Goal: Task Accomplishment & Management: Manage account settings

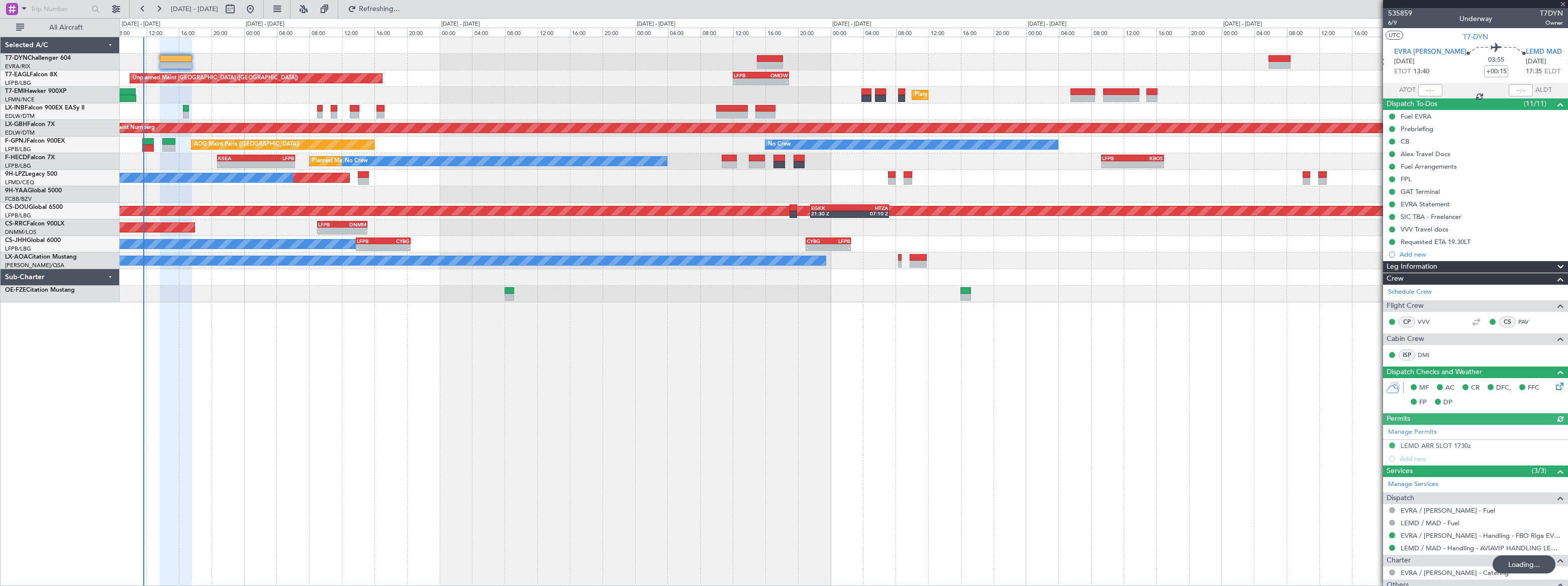
scroll to position [125, 0]
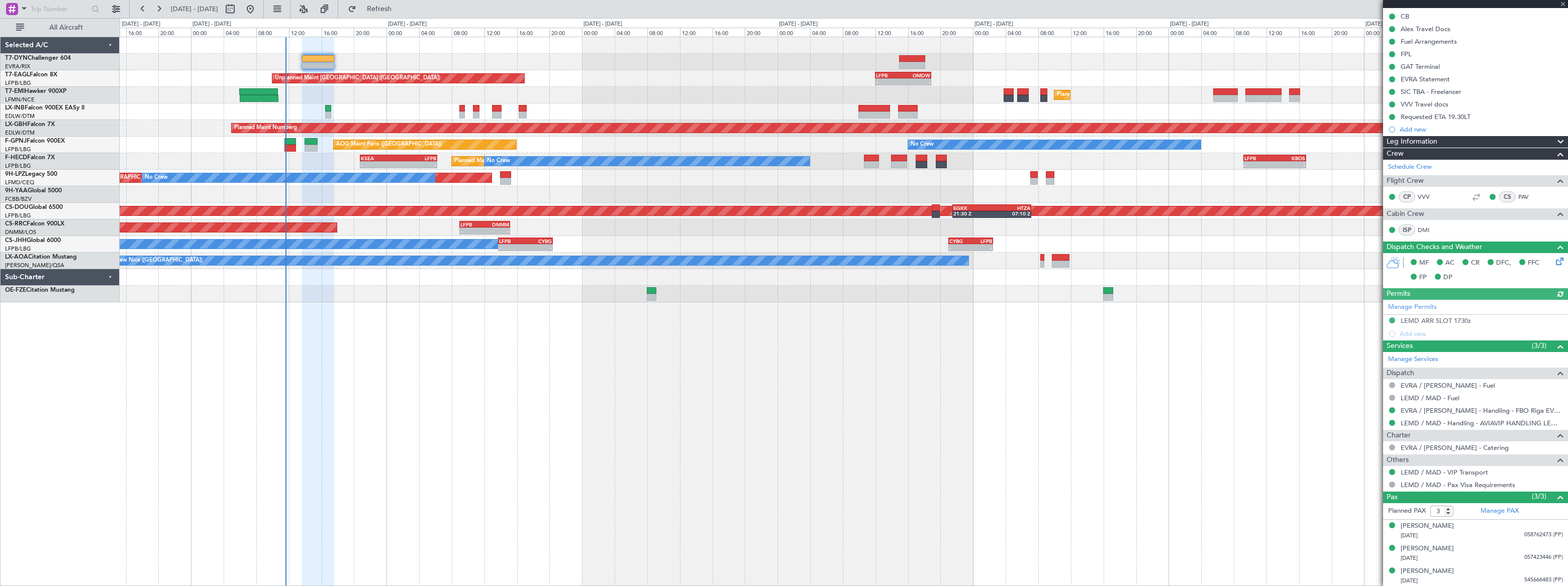
click at [398, 197] on div at bounding box center [844, 194] width 1448 height 16
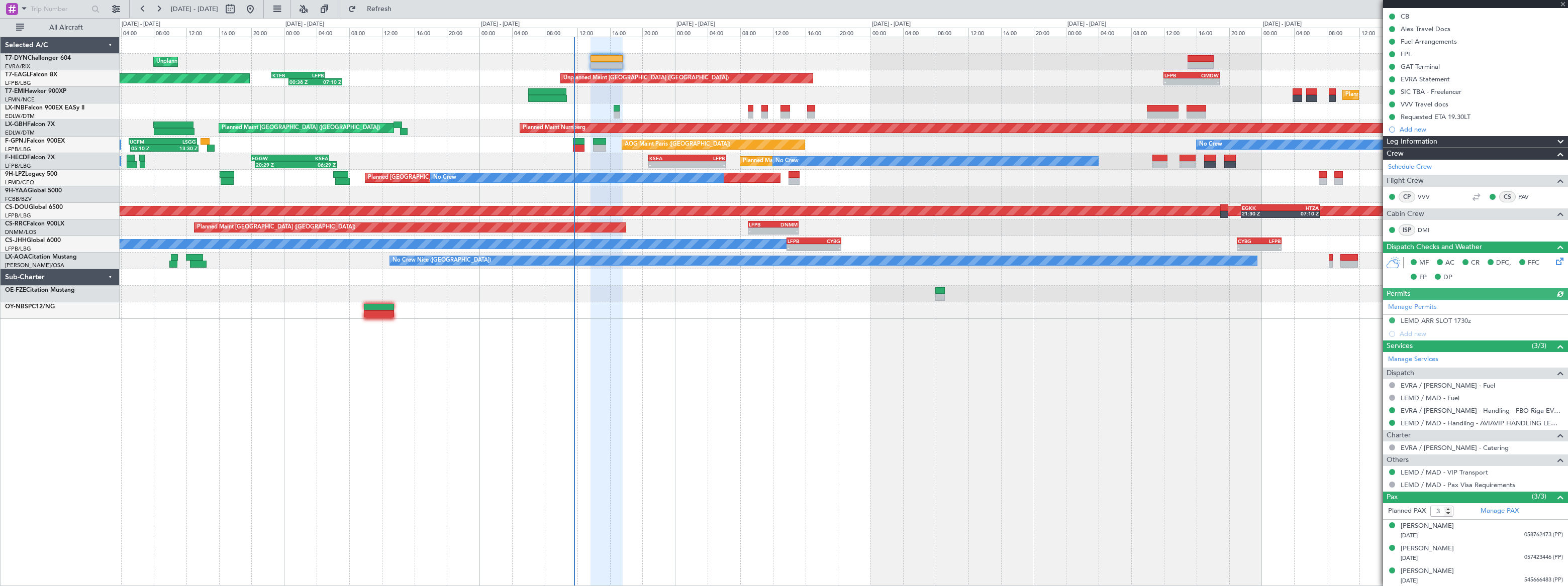
click at [650, 194] on div at bounding box center [844, 194] width 1448 height 16
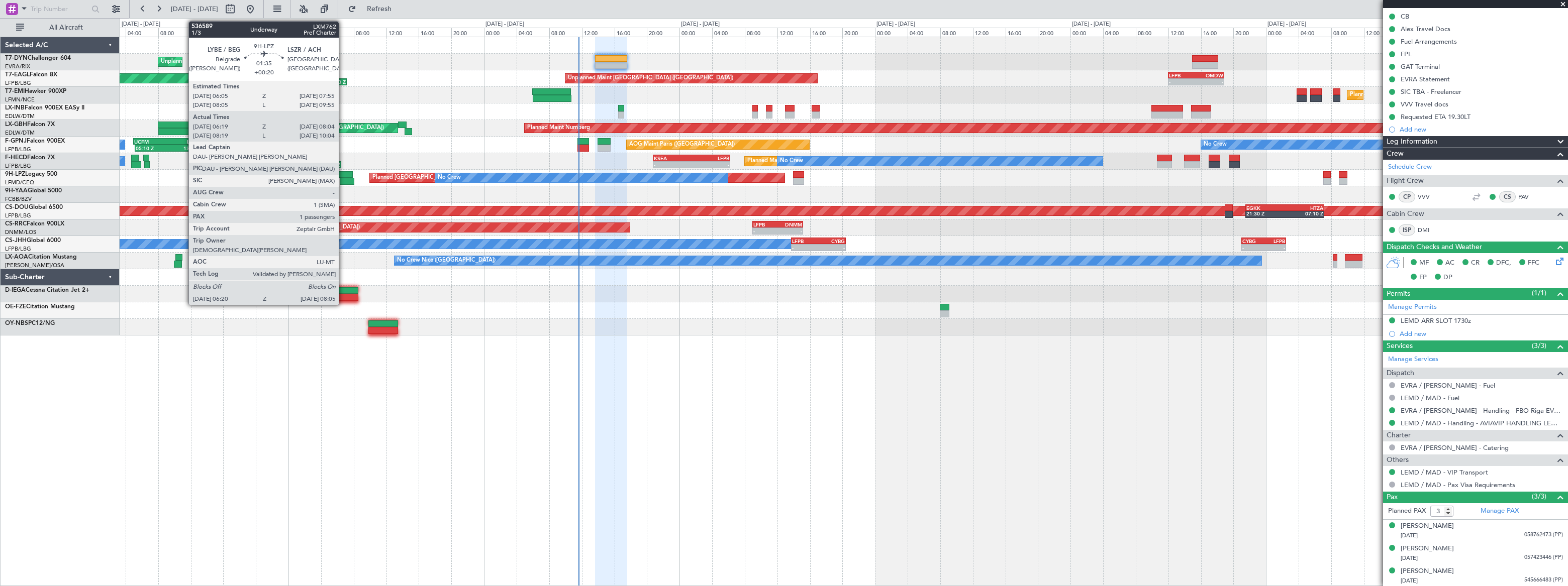
click at [343, 176] on div at bounding box center [345, 175] width 15 height 7
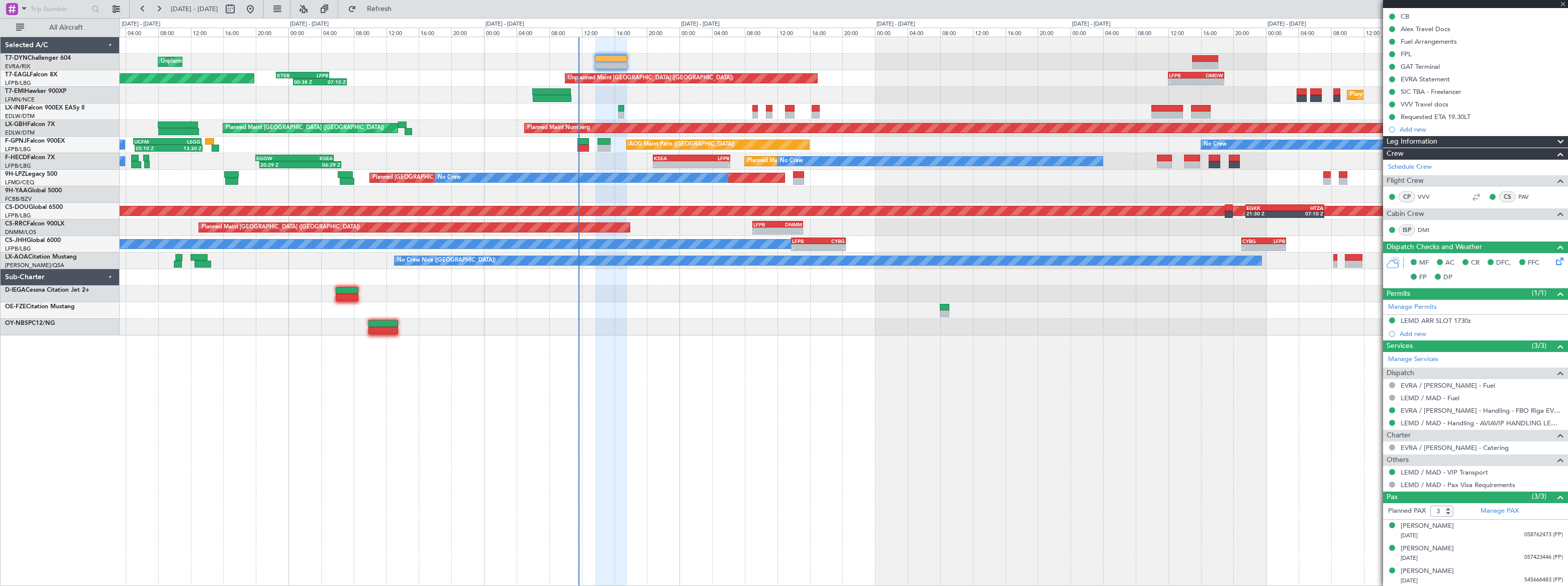
type input "+00:20"
type input "06:29"
type input "07:59"
type input "1"
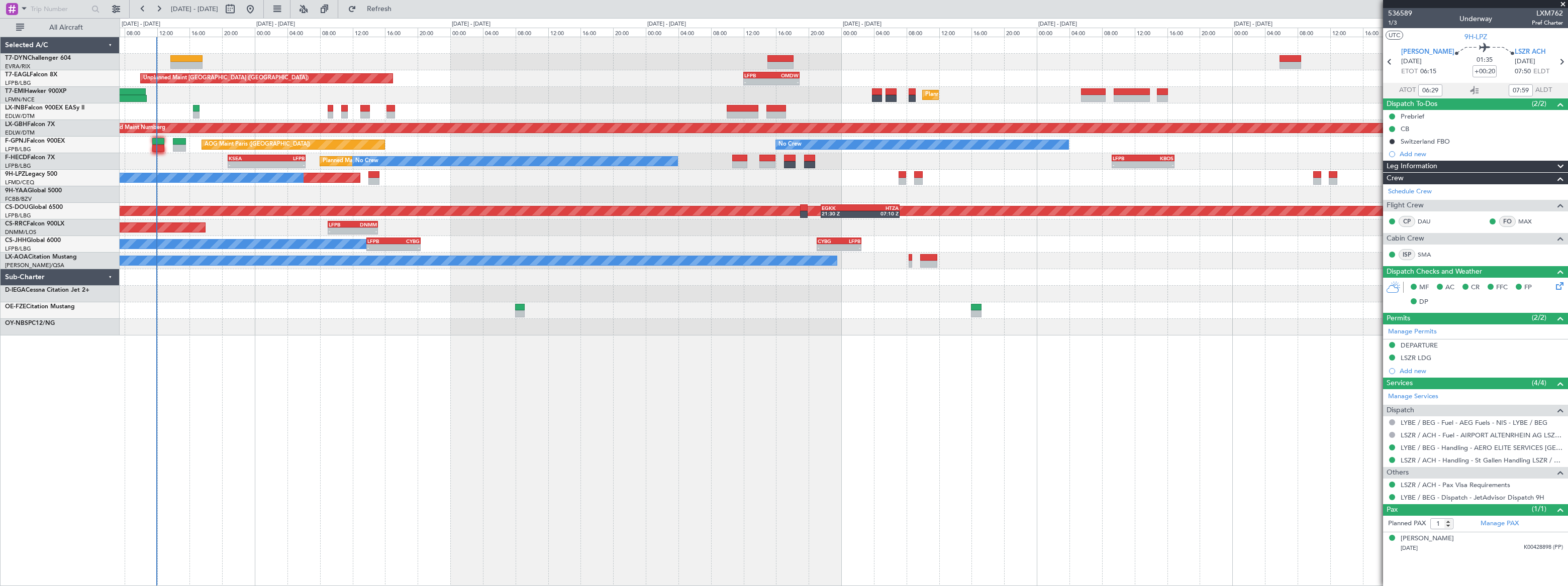
click at [164, 162] on div "Planned Maint [GEOGRAPHIC_DATA] ([GEOGRAPHIC_DATA]) No Crew - - KSEA 20:45 Z LF…" at bounding box center [844, 161] width 1448 height 16
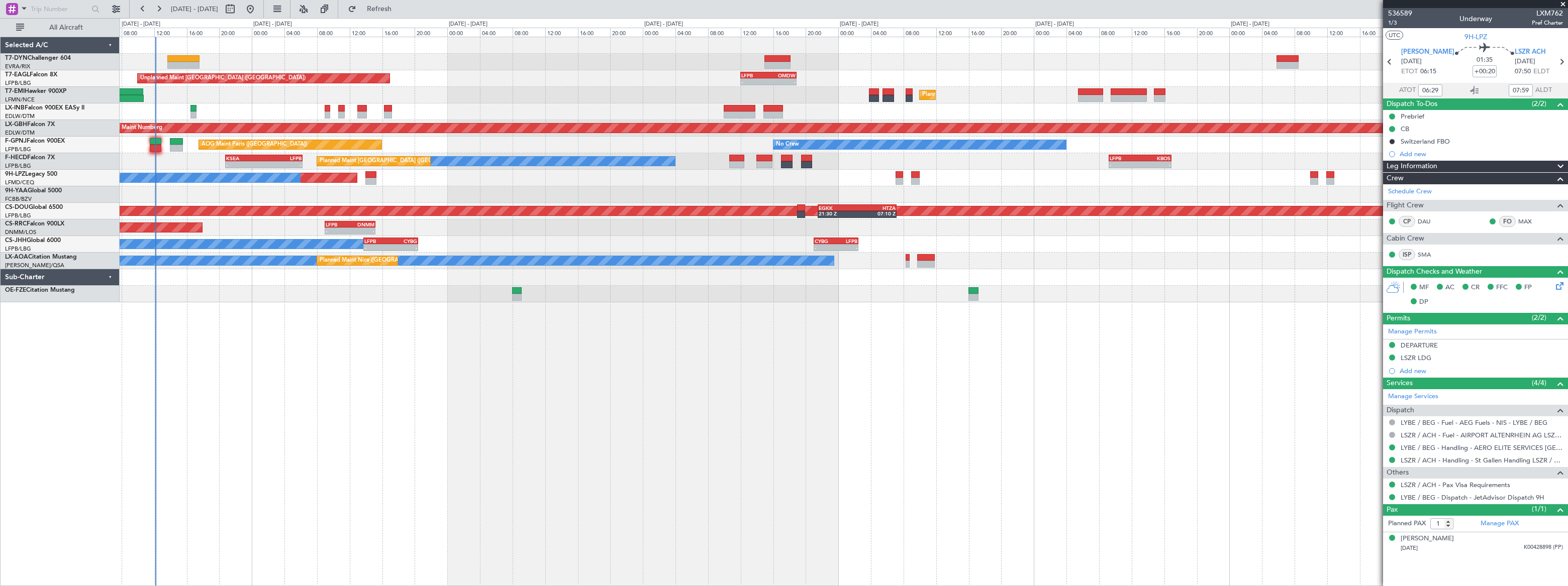
type input "08:29"
type input "09:59"
type input "06:29"
type input "07:59"
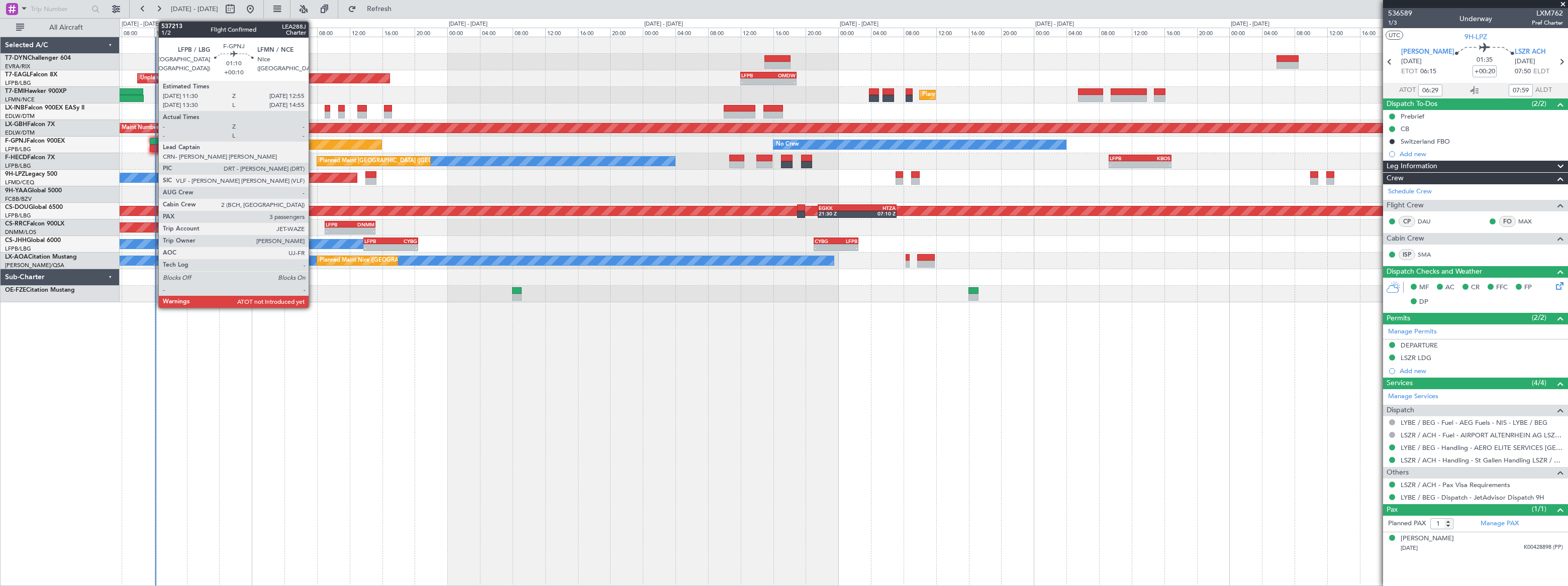
click at [153, 142] on div at bounding box center [155, 142] width 12 height 7
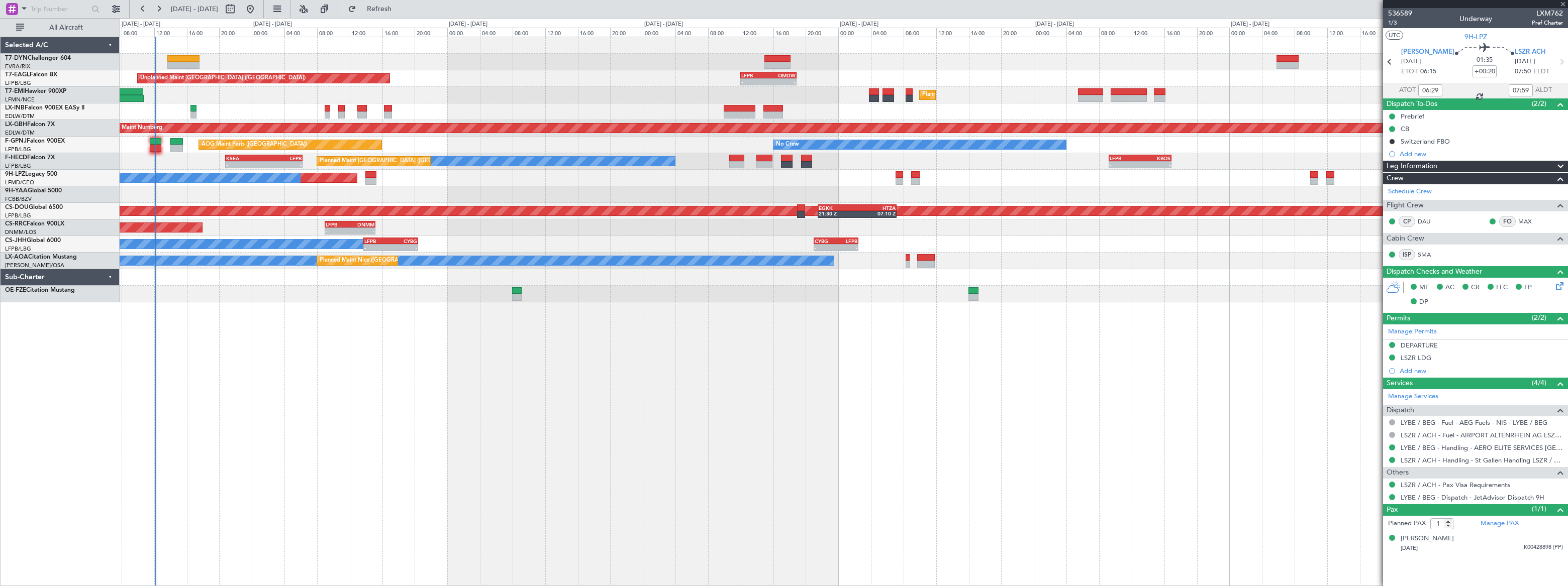
type input "+00:10"
type input "3"
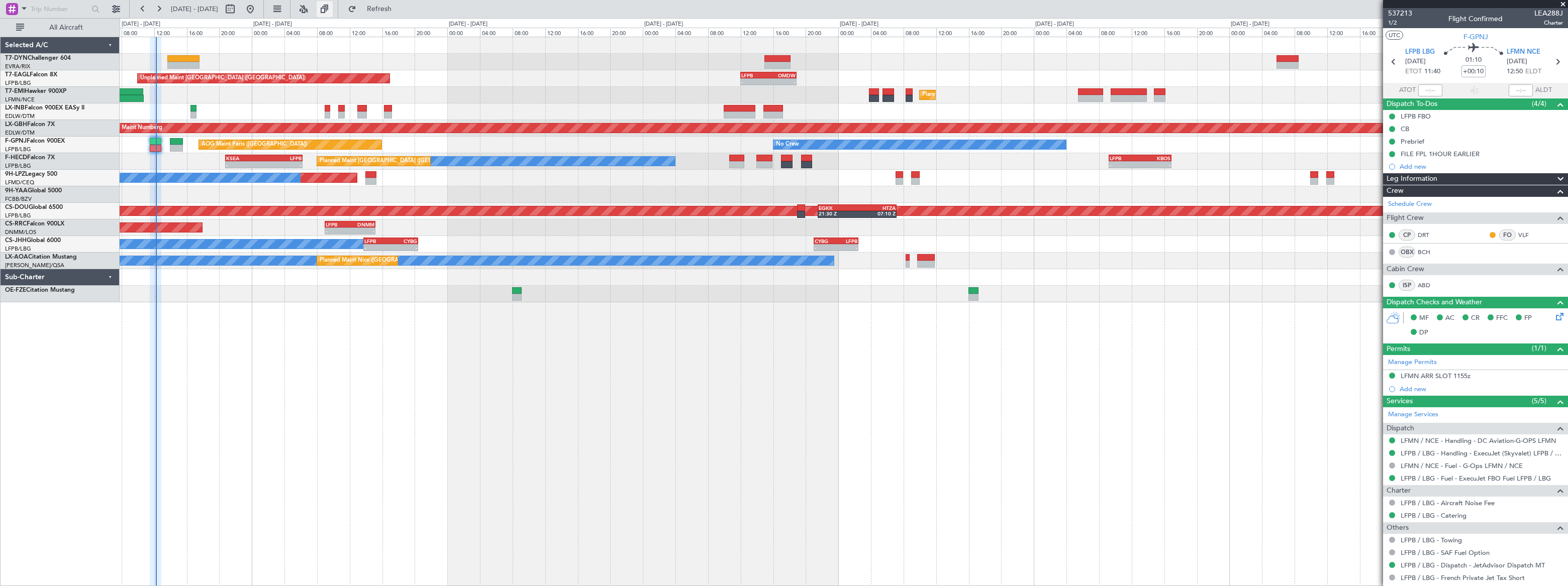
type input "12:10"
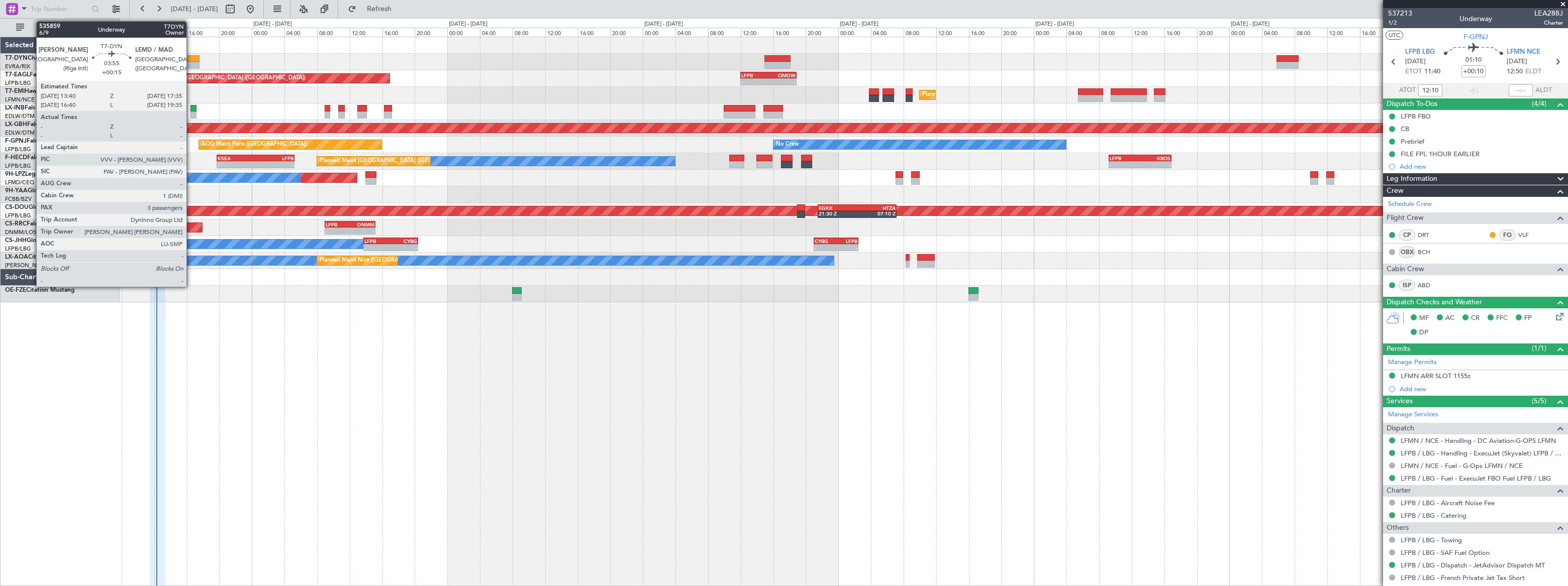
click at [191, 57] on div at bounding box center [182, 59] width 32 height 7
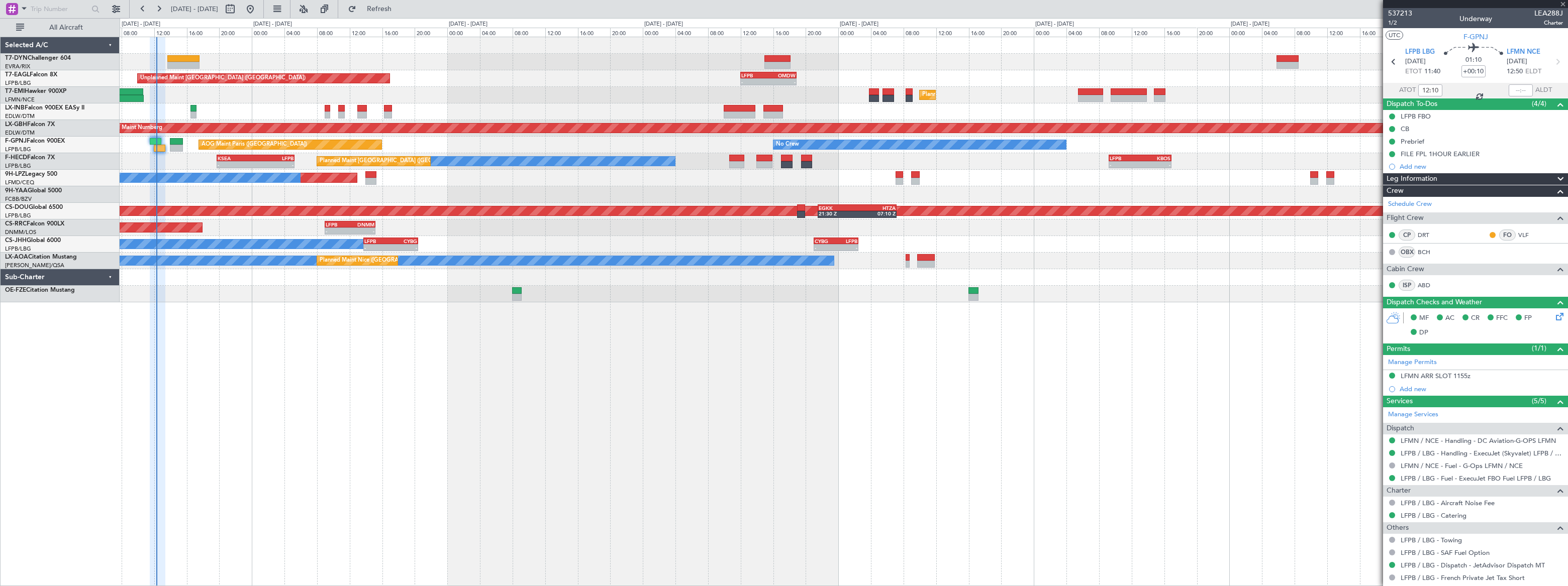
type input "+00:15"
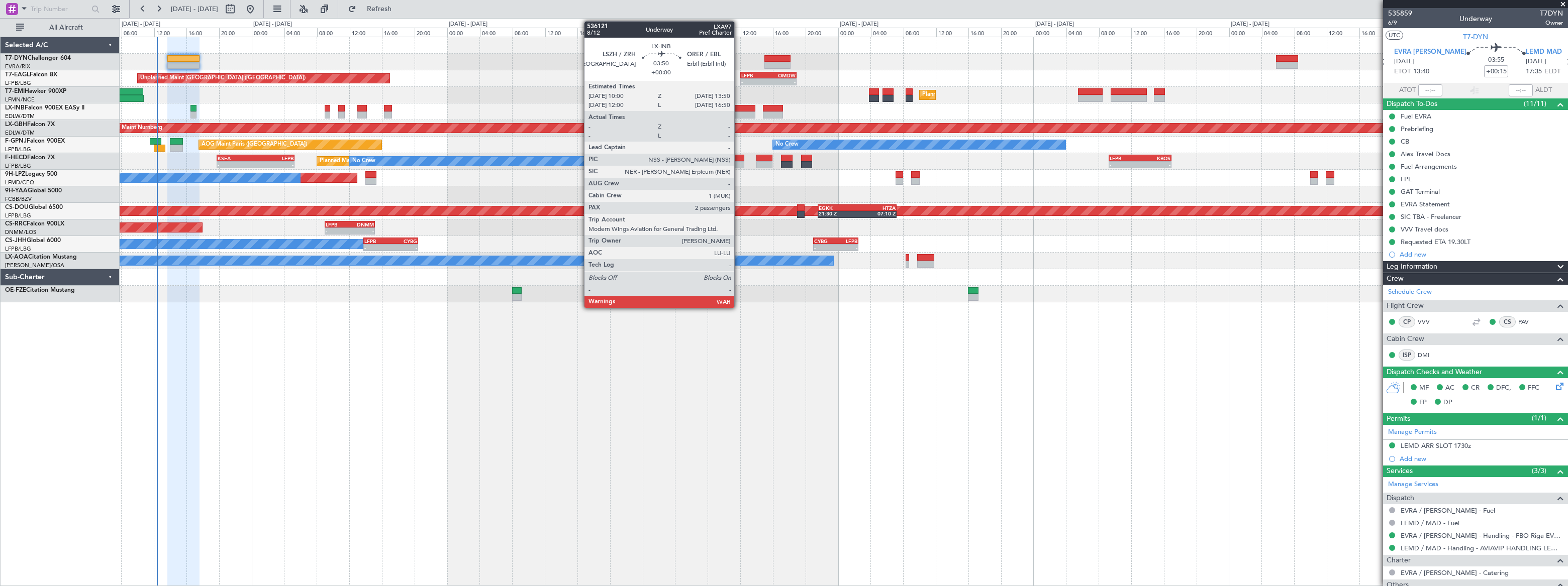
click at [739, 110] on div at bounding box center [739, 109] width 32 height 7
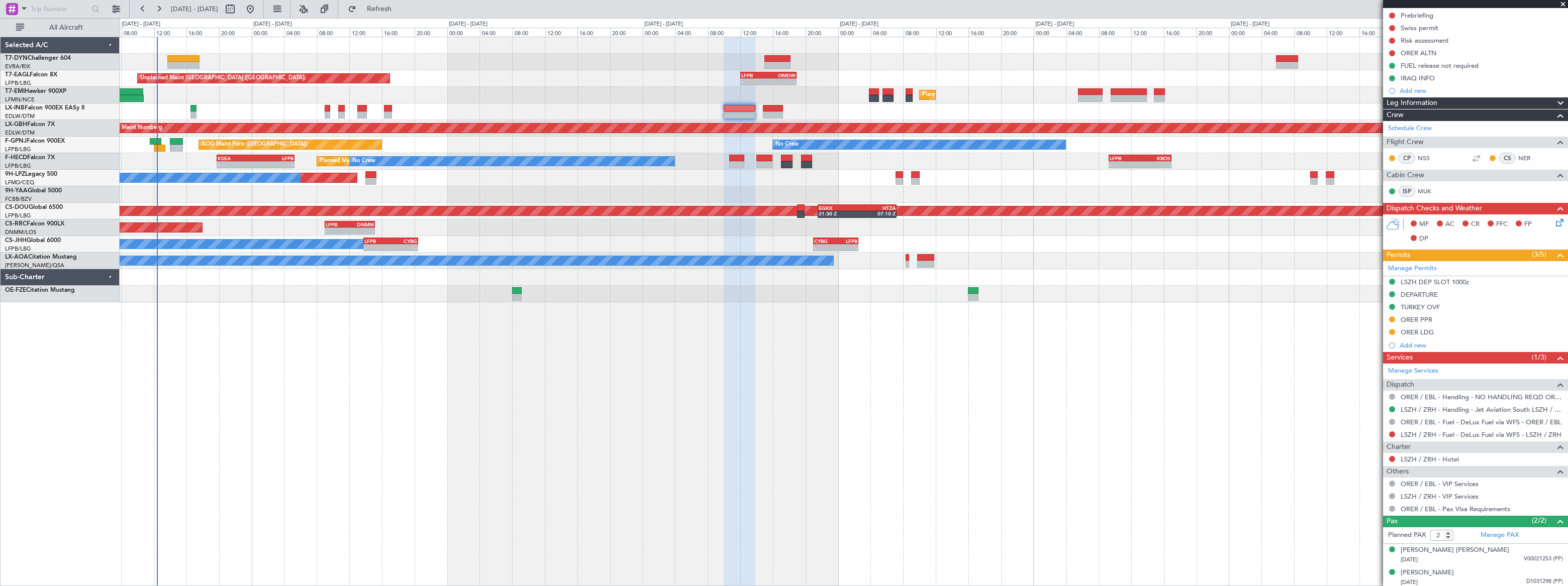
scroll to position [127, 0]
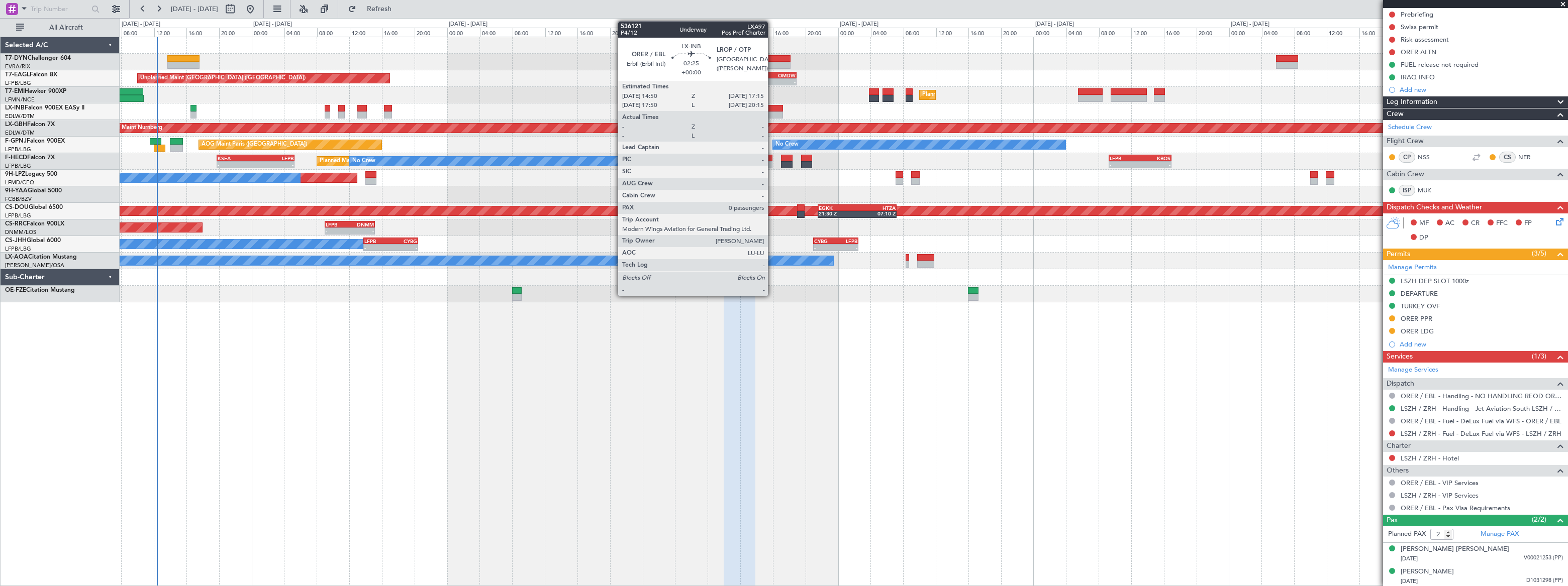
click at [772, 108] on div at bounding box center [773, 109] width 20 height 7
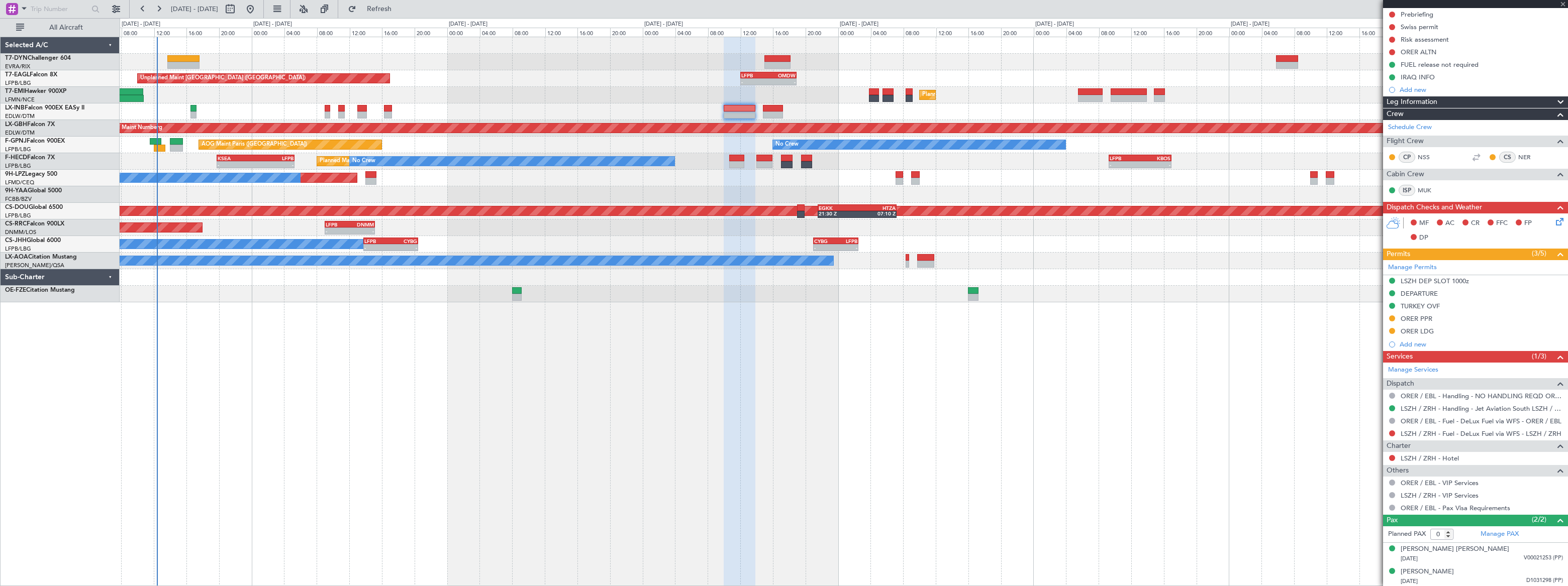
scroll to position [0, 0]
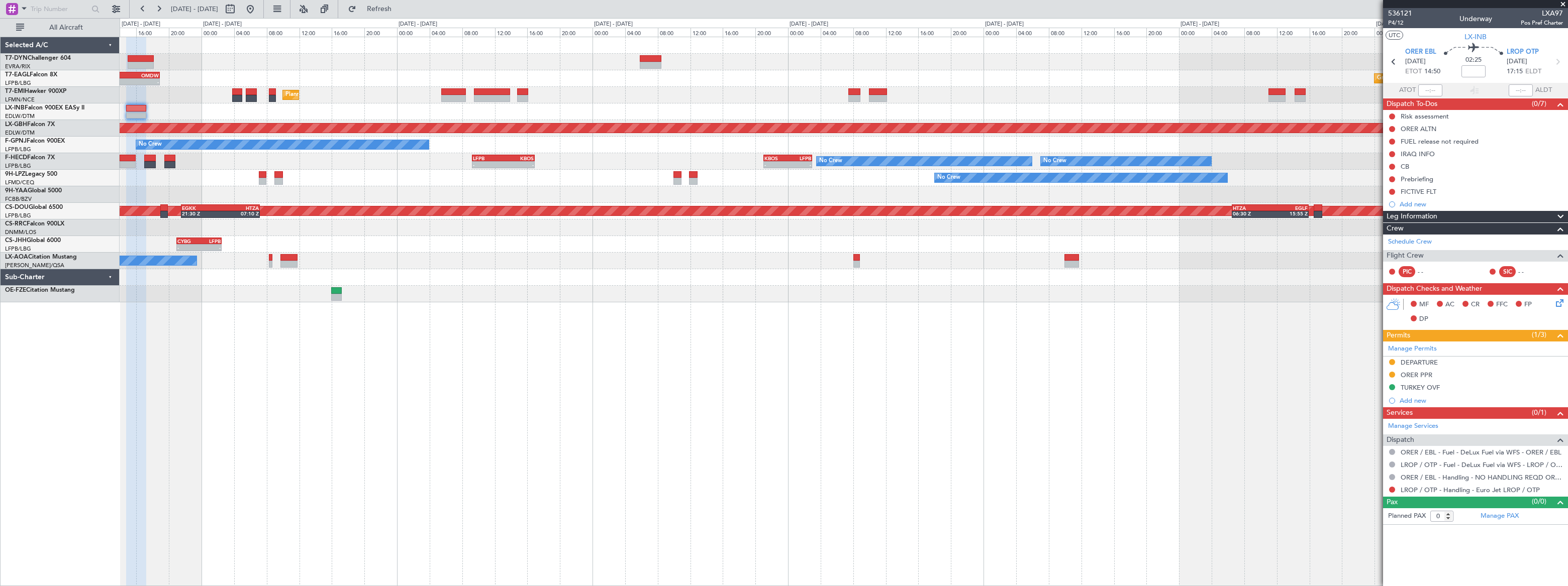
click at [494, 189] on div at bounding box center [844, 194] width 1448 height 16
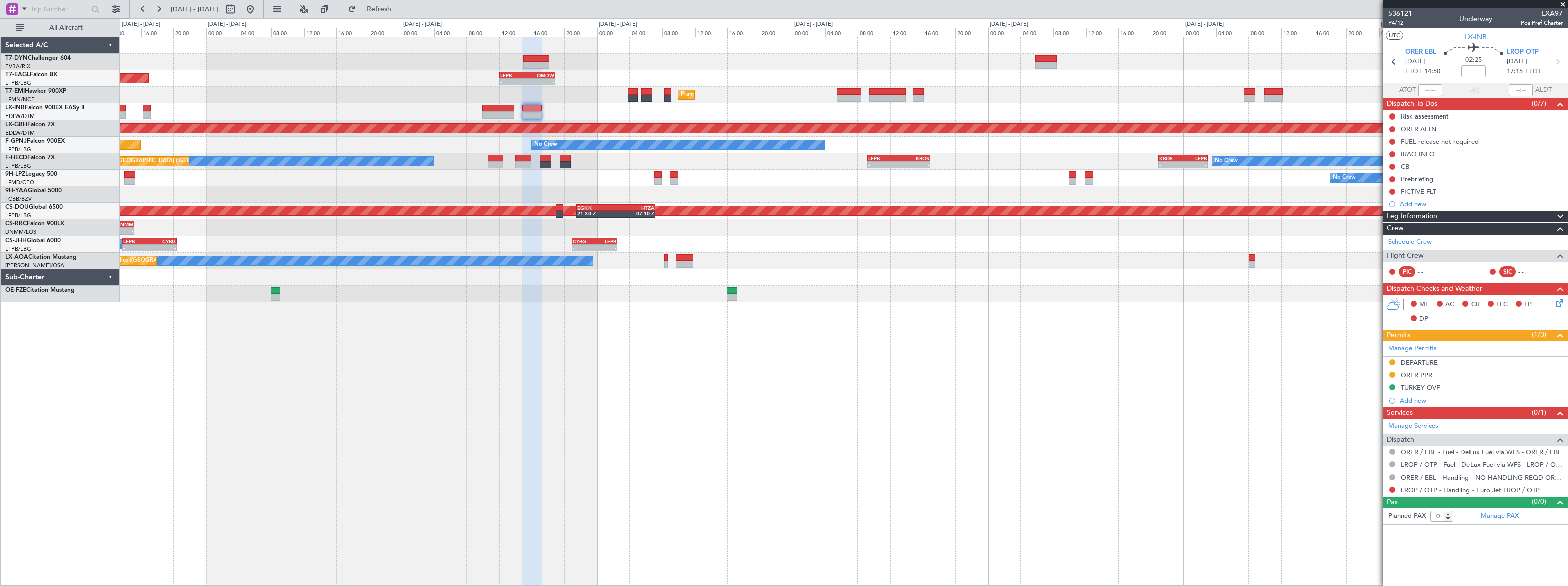
click at [722, 95] on div "- - LFPB 12:00 Z OMDW 18:55 Z Unplanned Maint [GEOGRAPHIC_DATA] ([GEOGRAPHIC_DA…" at bounding box center [843, 170] width 1447 height 265
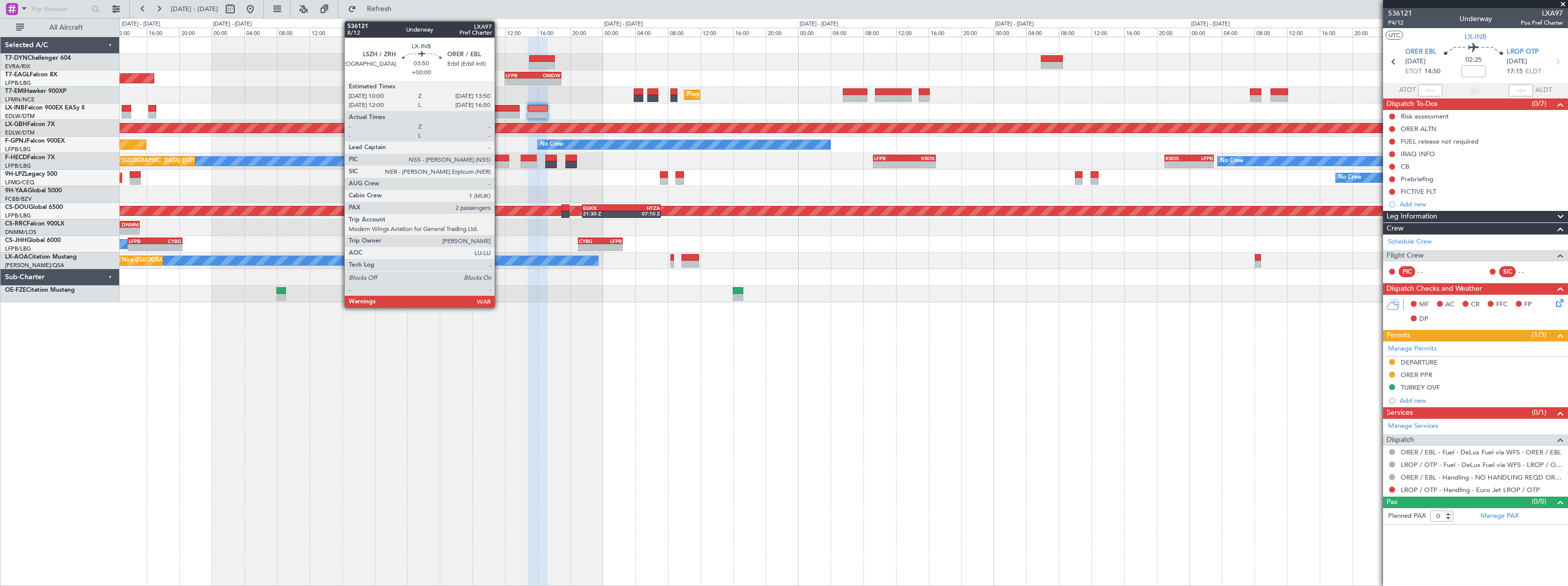
click at [505, 109] on div at bounding box center [504, 109] width 32 height 7
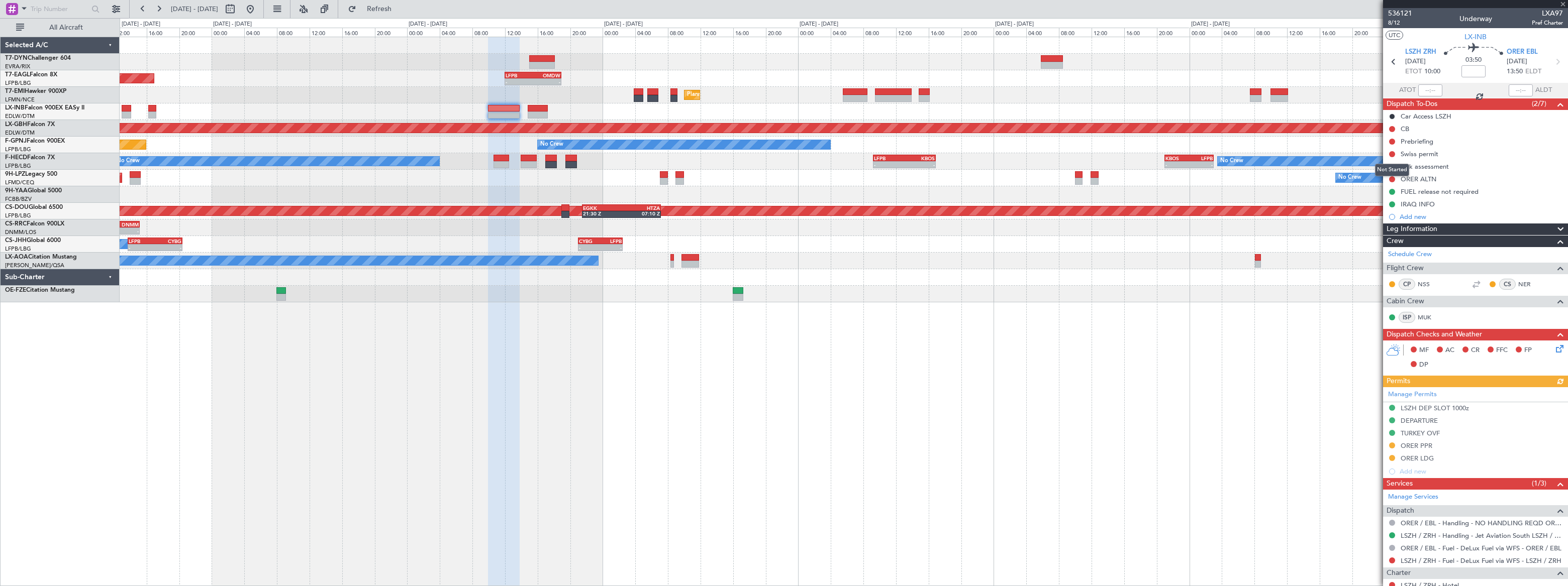
click at [1392, 166] on div "Not Started" at bounding box center [1392, 171] width 34 height 13
click at [1392, 165] on button at bounding box center [1392, 167] width 6 height 6
click at [1377, 194] on li "In Progress" at bounding box center [1392, 196] width 54 height 15
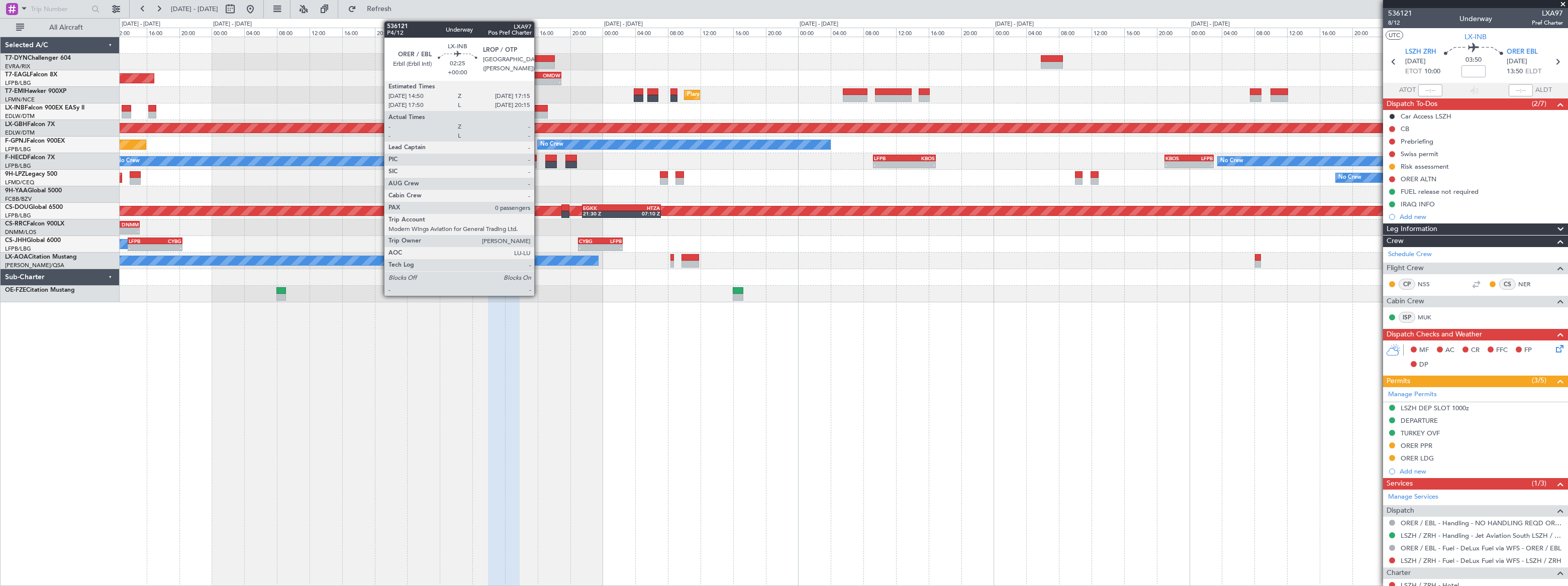
click at [539, 107] on div at bounding box center [538, 109] width 20 height 7
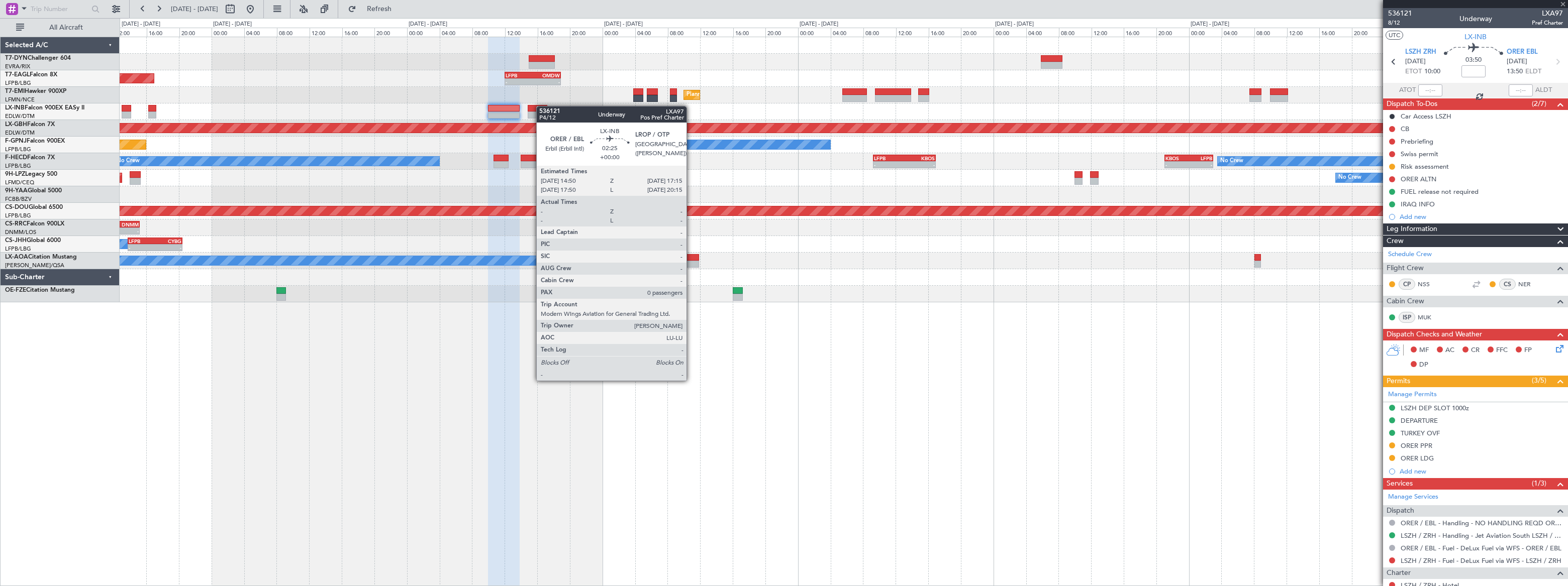
type input "0"
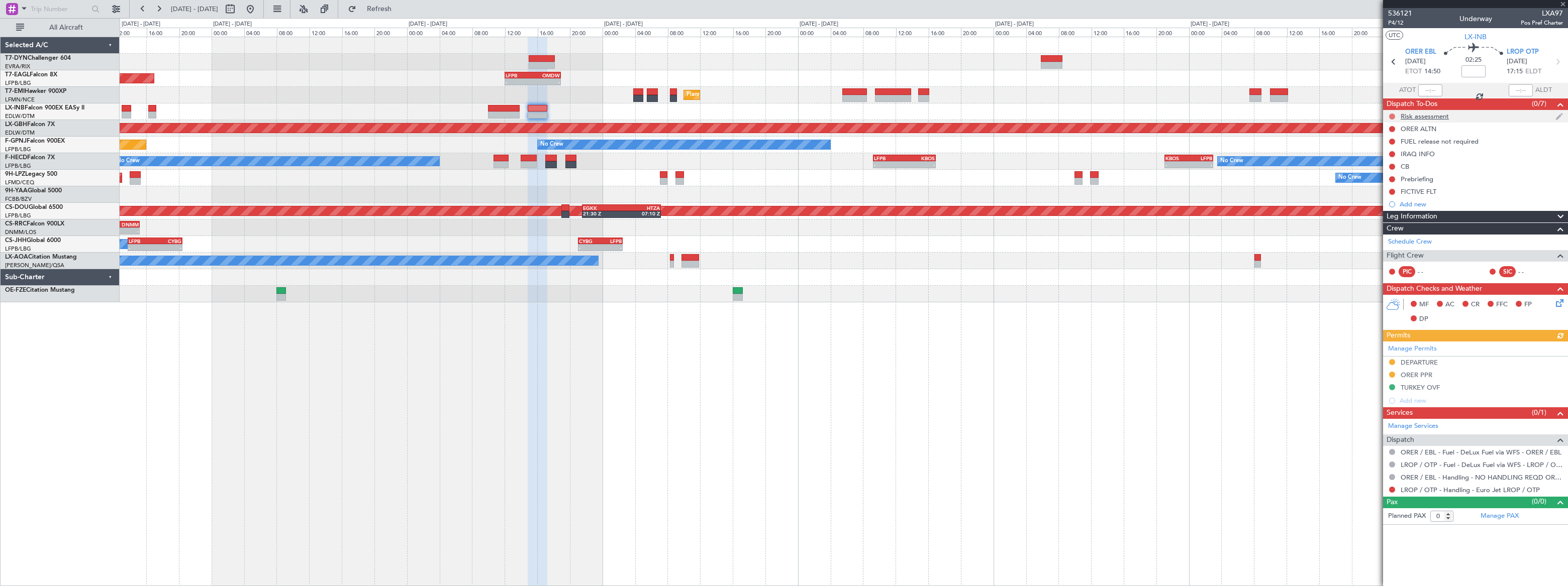
click at [1392, 114] on button at bounding box center [1392, 116] width 6 height 6
click at [1384, 148] on span "In Progress" at bounding box center [1396, 145] width 34 height 10
click at [507, 199] on div "Unplanned Maint [GEOGRAPHIC_DATA] ([GEOGRAPHIC_DATA]) - - LFPB 12:00 Z OMDW 18:…" at bounding box center [844, 170] width 1448 height 265
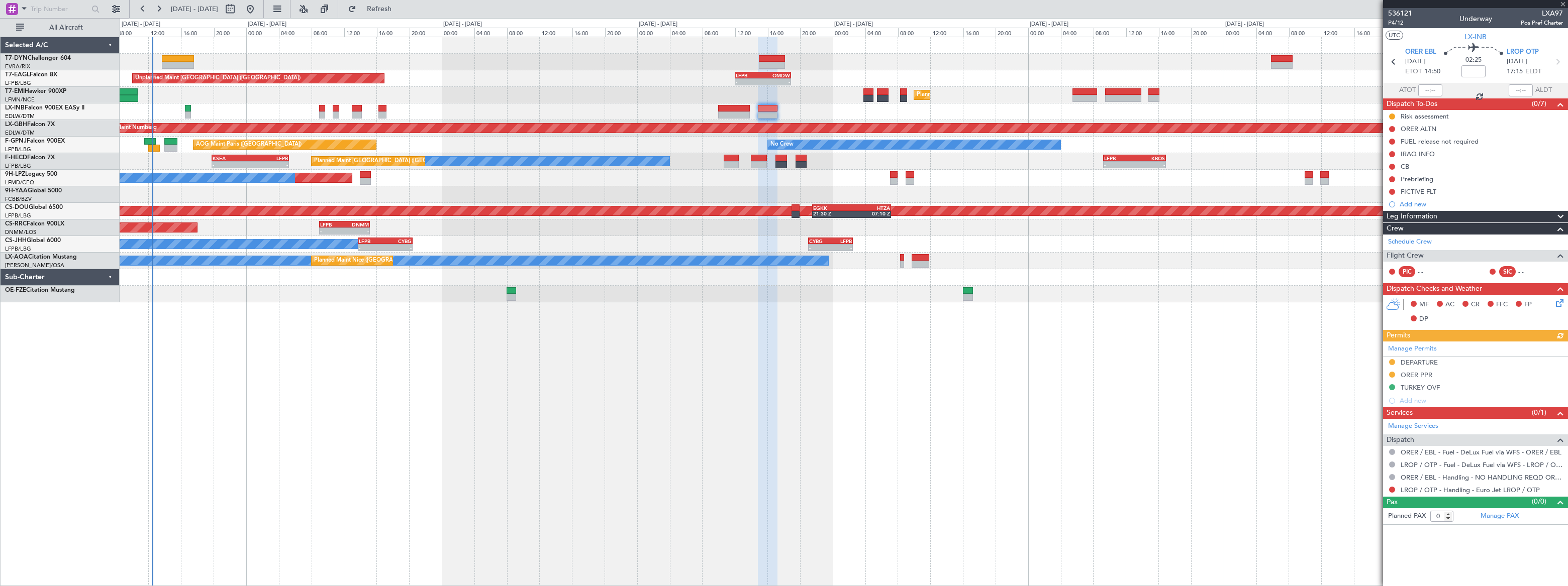
click at [171, 185] on div "Unplanned Maint [GEOGRAPHIC_DATA] ([GEOGRAPHIC_DATA]) - - LFPB 12:00 Z OMDW 18:…" at bounding box center [843, 170] width 1447 height 265
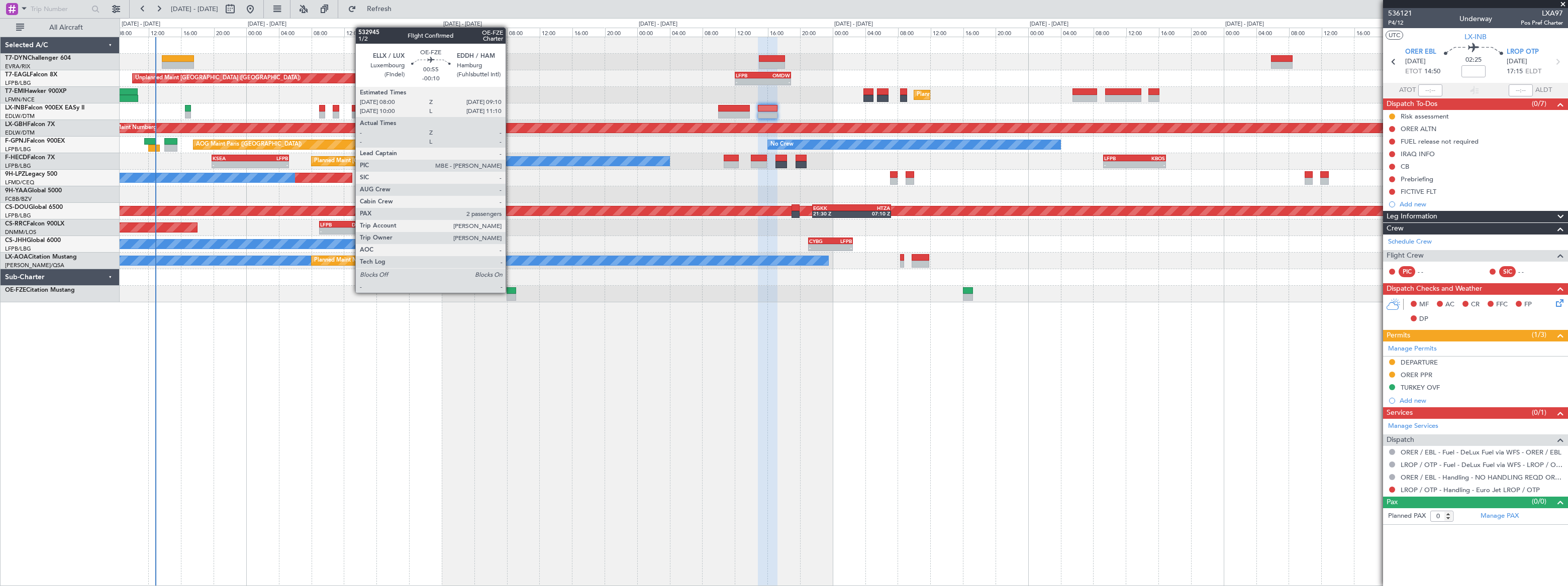
click at [510, 291] on div at bounding box center [511, 291] width 10 height 7
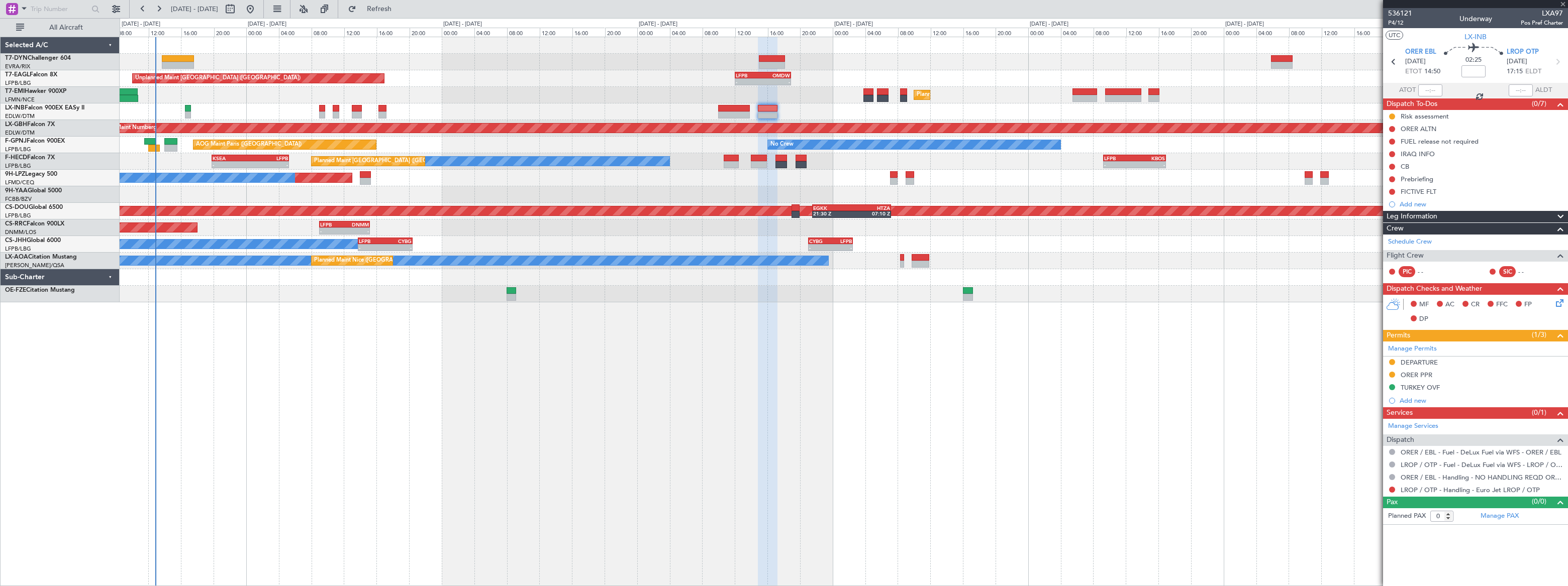
type input "-00:10"
type input "2"
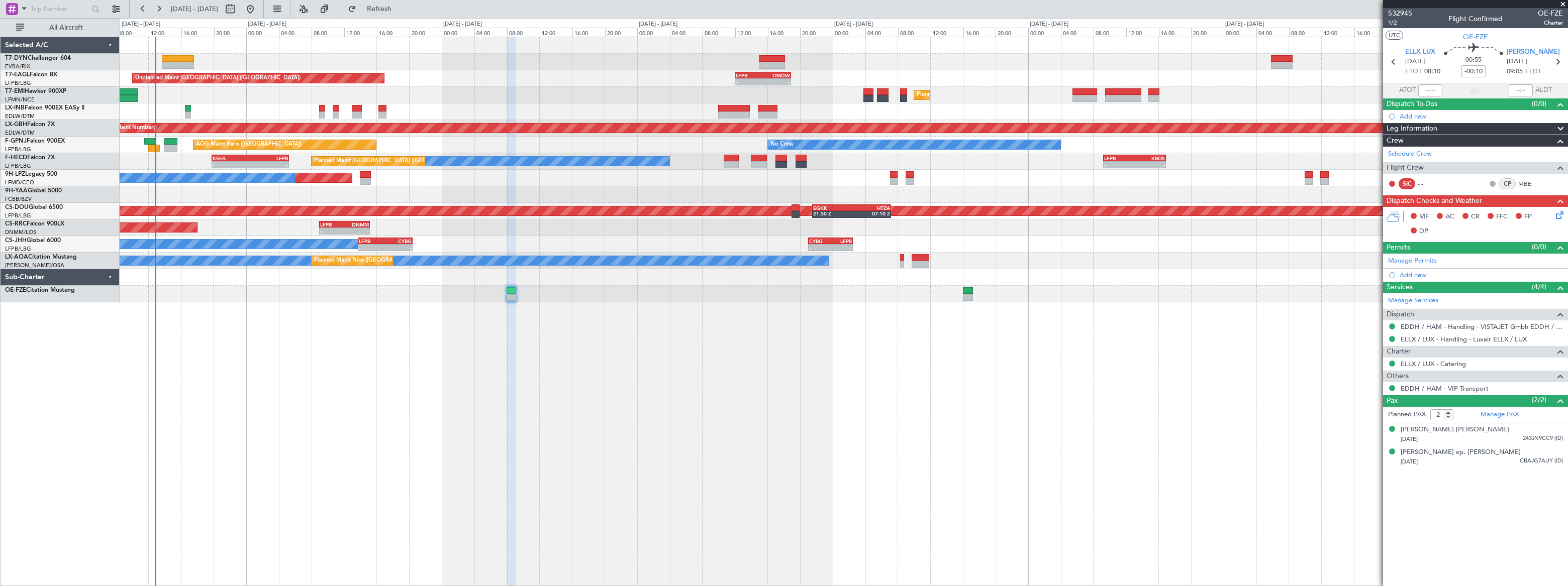
click at [556, 356] on div "Unplanned Maint [GEOGRAPHIC_DATA] ([GEOGRAPHIC_DATA]) - - LFPB 12:00 Z OMDW 18:…" at bounding box center [844, 311] width 1448 height 550
click at [1416, 153] on link "Schedule Crew" at bounding box center [1410, 153] width 44 height 10
click at [1497, 410] on link "Manage PAX" at bounding box center [1500, 415] width 38 height 10
click at [688, 297] on div at bounding box center [844, 294] width 1448 height 16
click at [400, 5] on span "Refresh" at bounding box center [379, 9] width 43 height 7
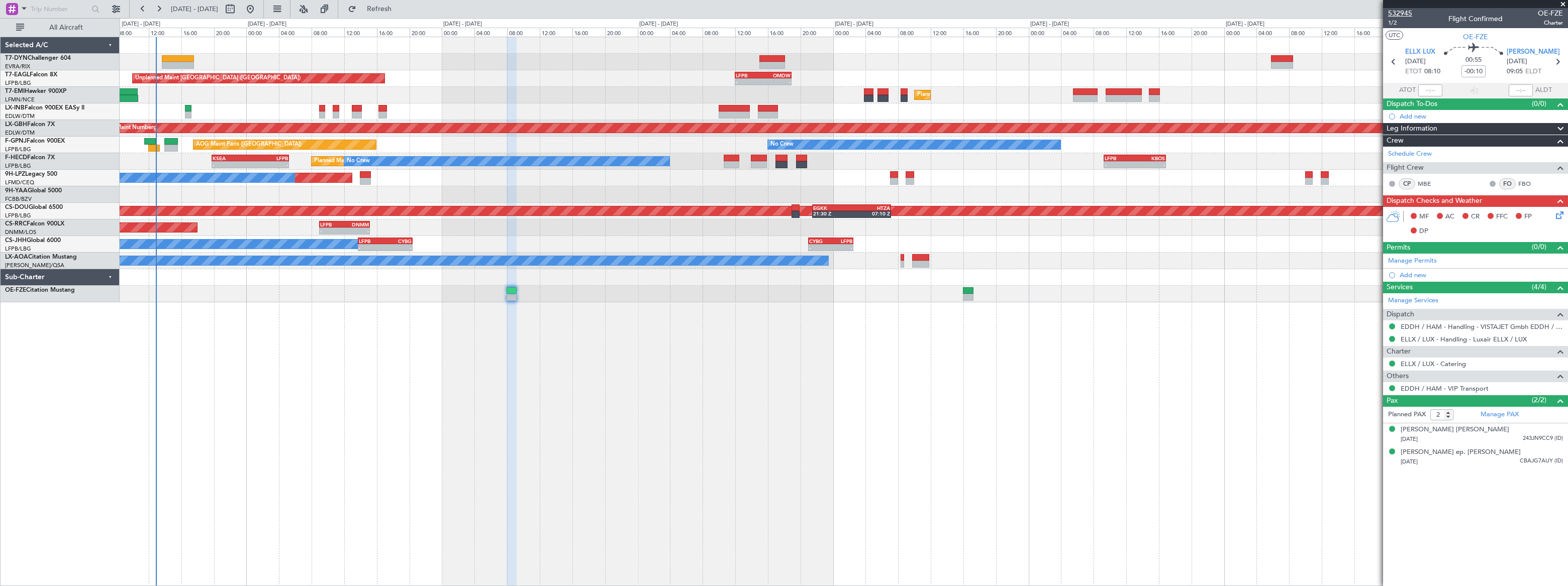
click at [1402, 13] on span "532945" at bounding box center [1400, 14] width 24 height 11
click at [1505, 416] on link "Manage PAX" at bounding box center [1500, 415] width 38 height 10
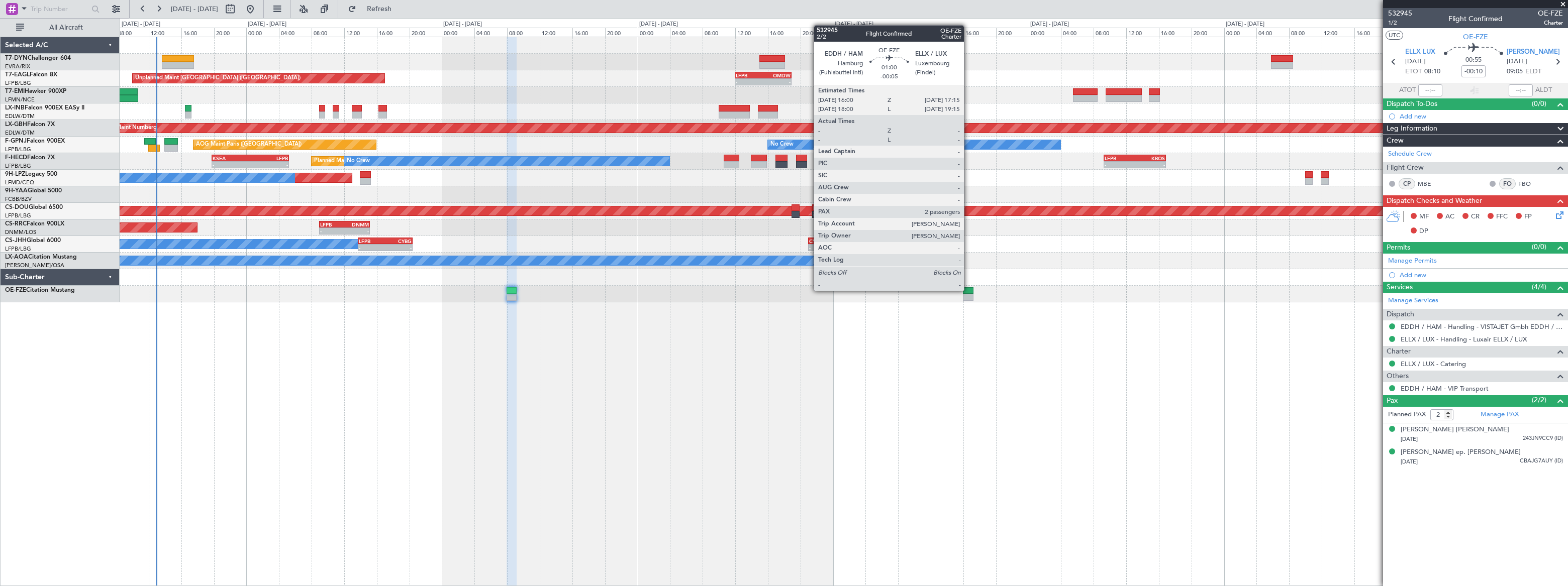
click at [968, 290] on div at bounding box center [968, 291] width 11 height 7
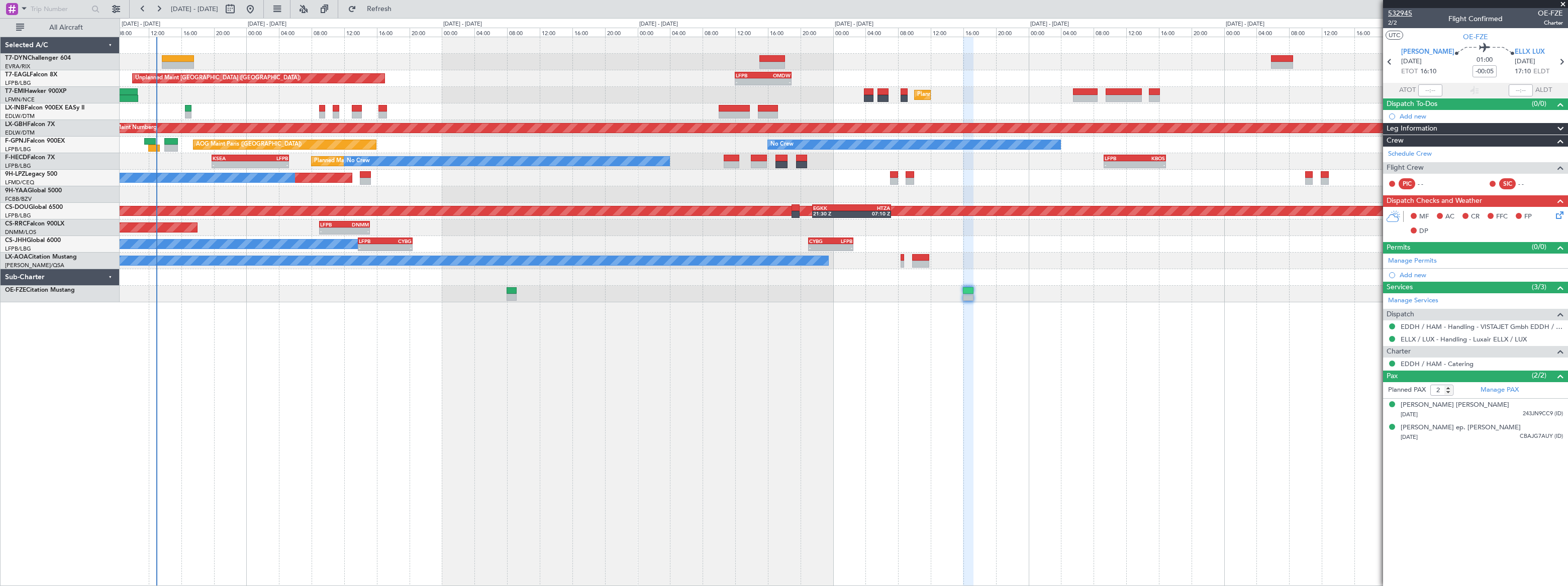
click at [1393, 12] on span "532945" at bounding box center [1400, 14] width 24 height 11
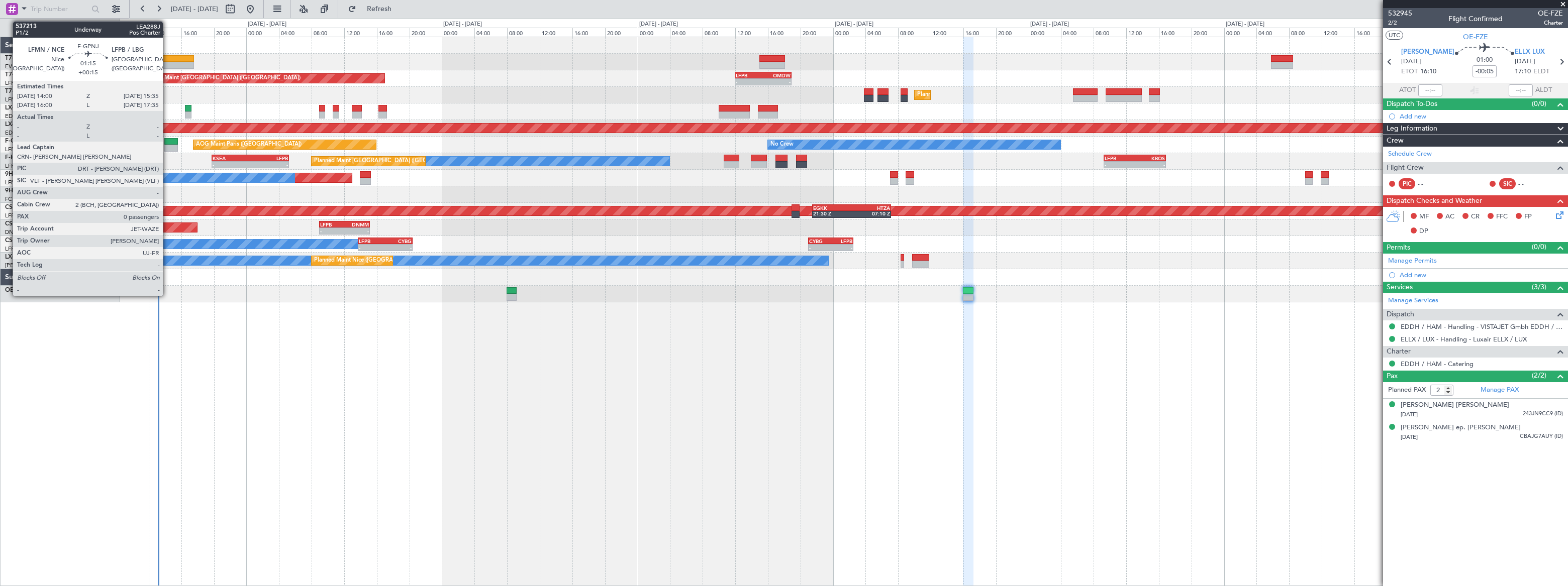
click at [167, 140] on div at bounding box center [171, 142] width 13 height 7
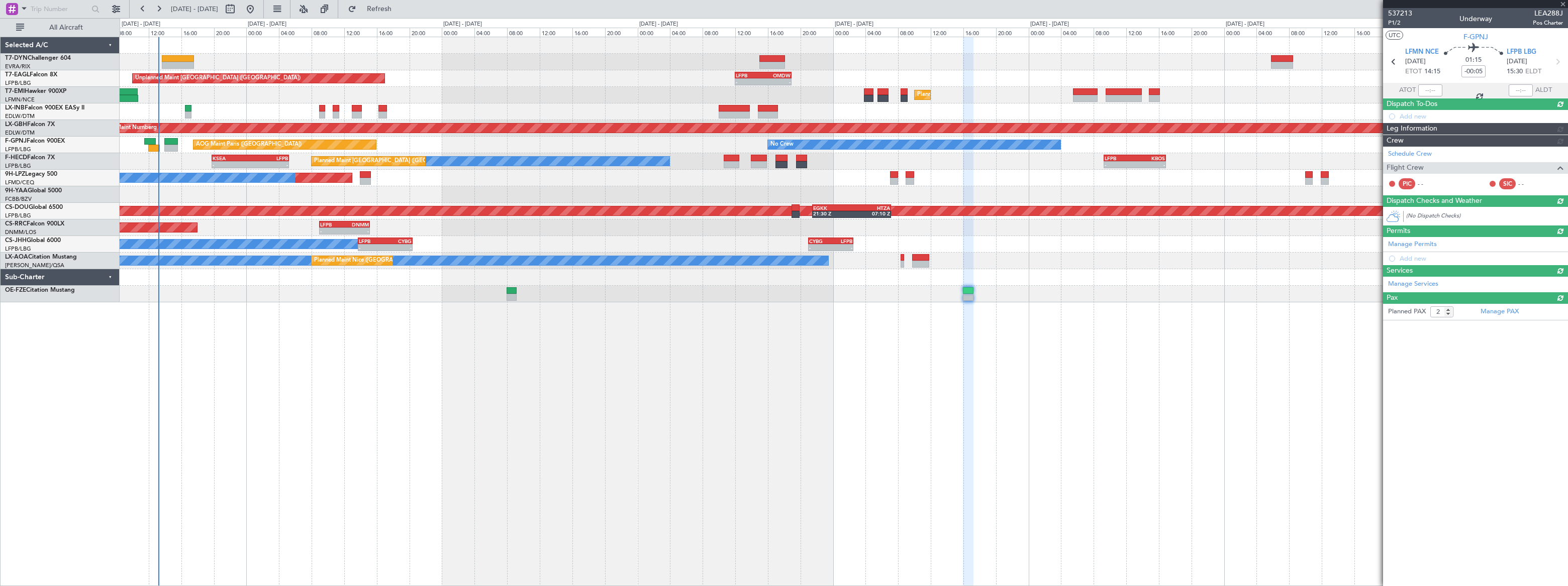
type input "+00:15"
type input "0"
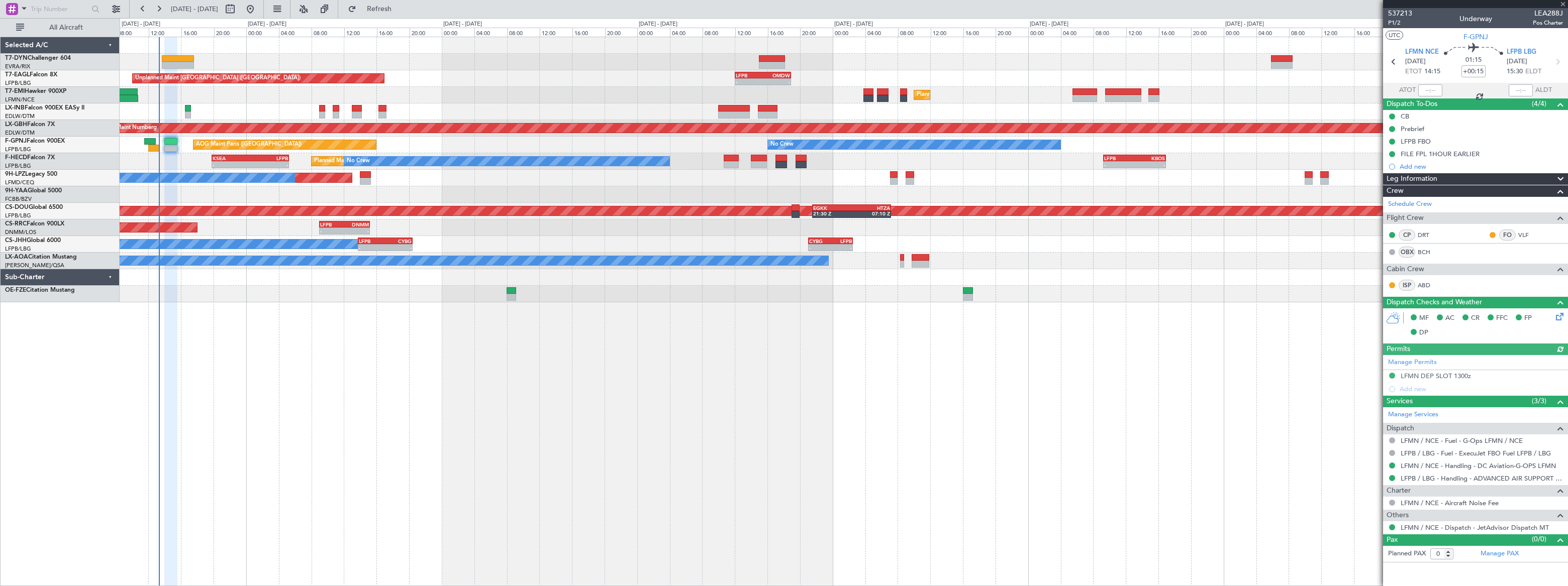
click at [318, 109] on div at bounding box center [843, 112] width 1447 height 16
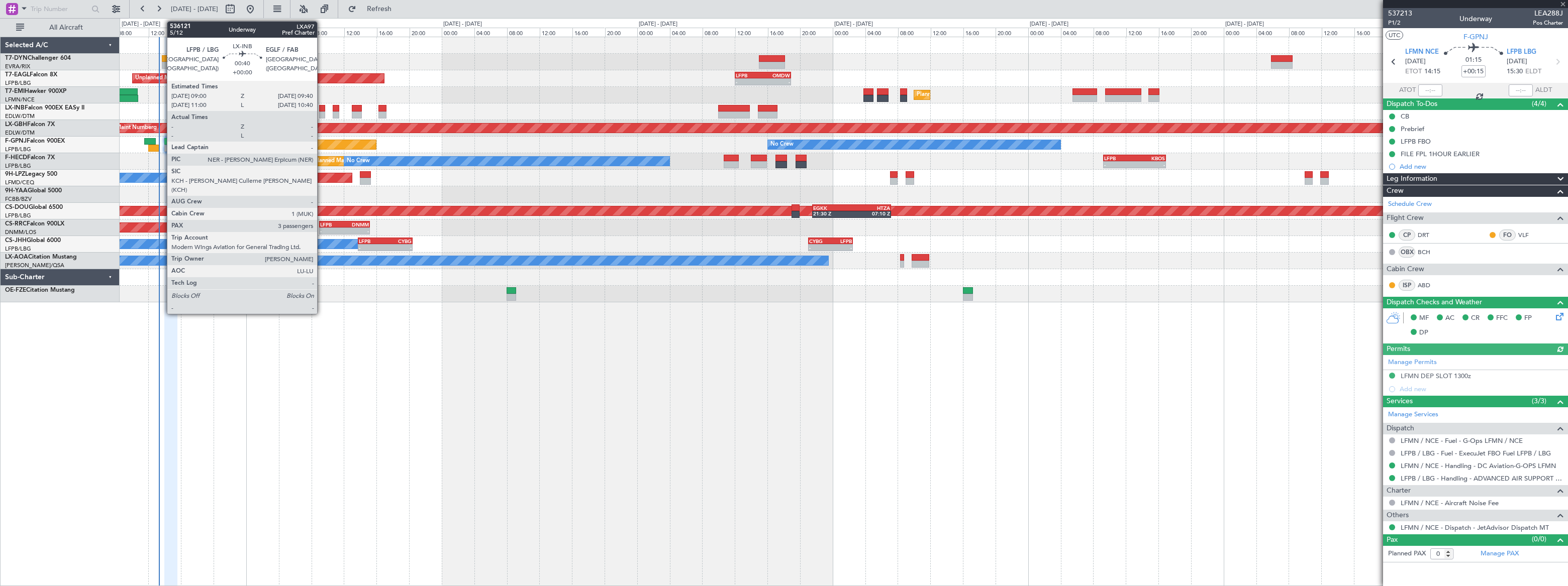
click at [321, 110] on div at bounding box center [322, 109] width 5 height 7
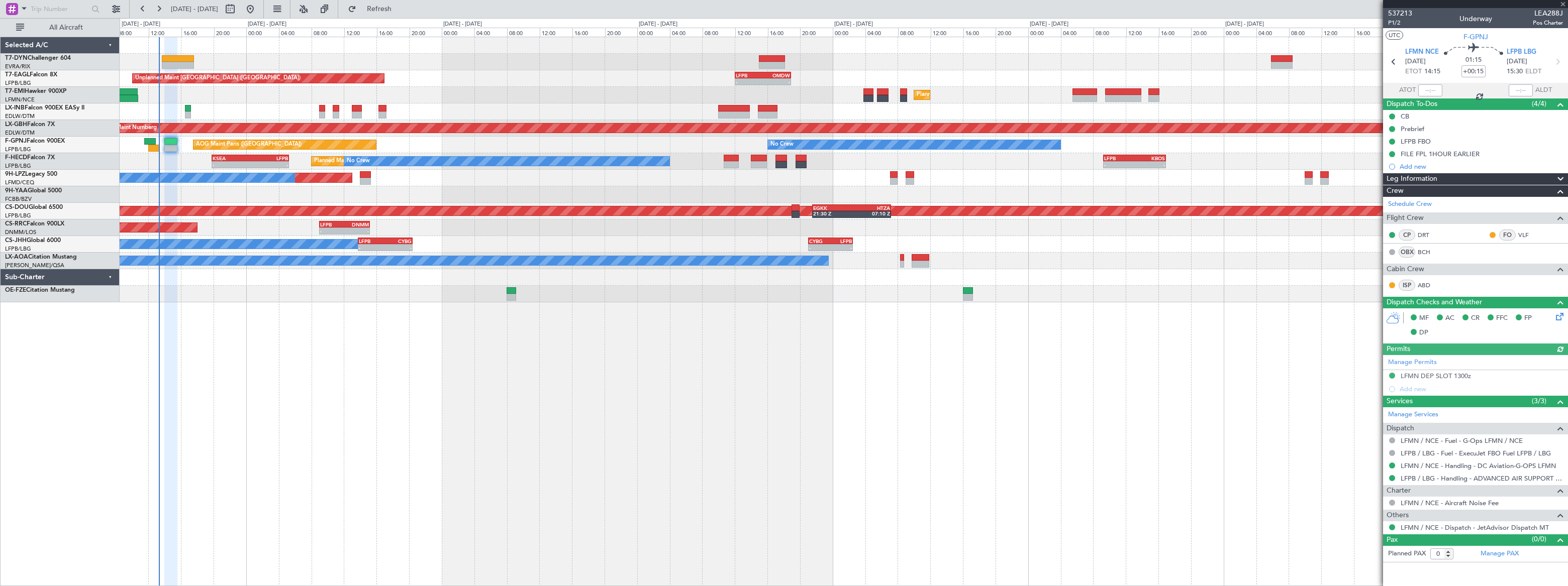
click at [321, 110] on div at bounding box center [322, 109] width 5 height 7
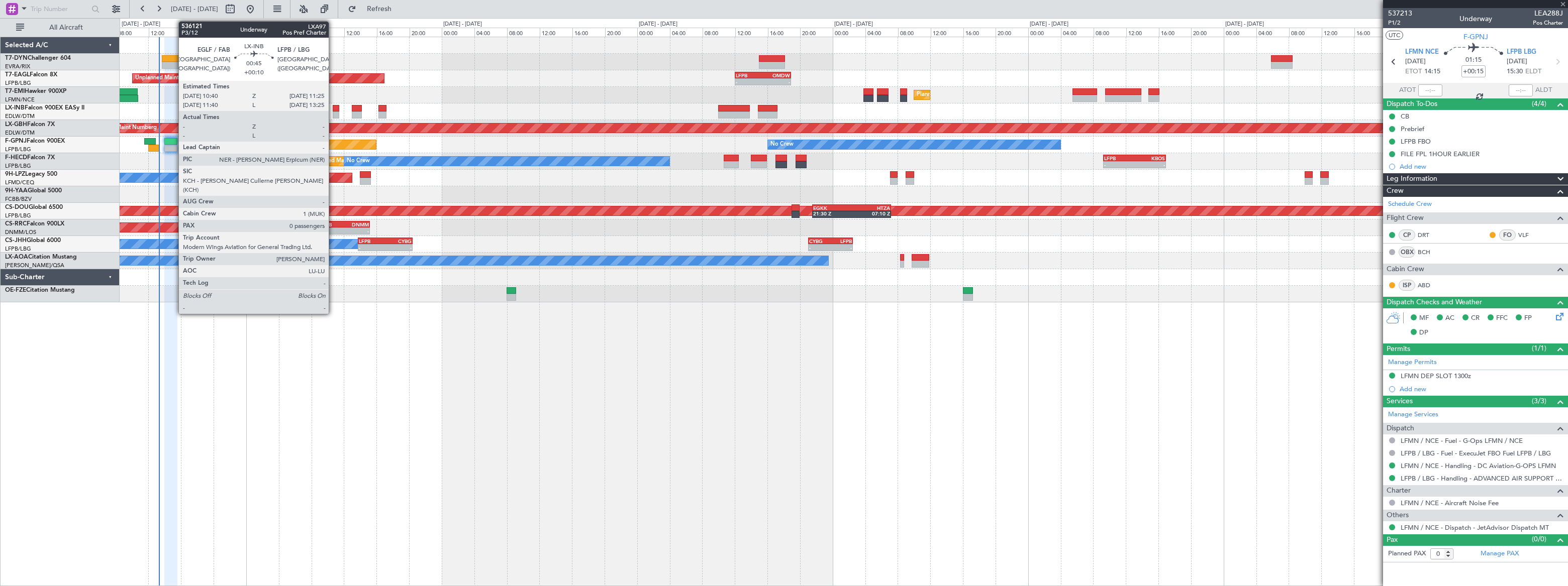
type input "3"
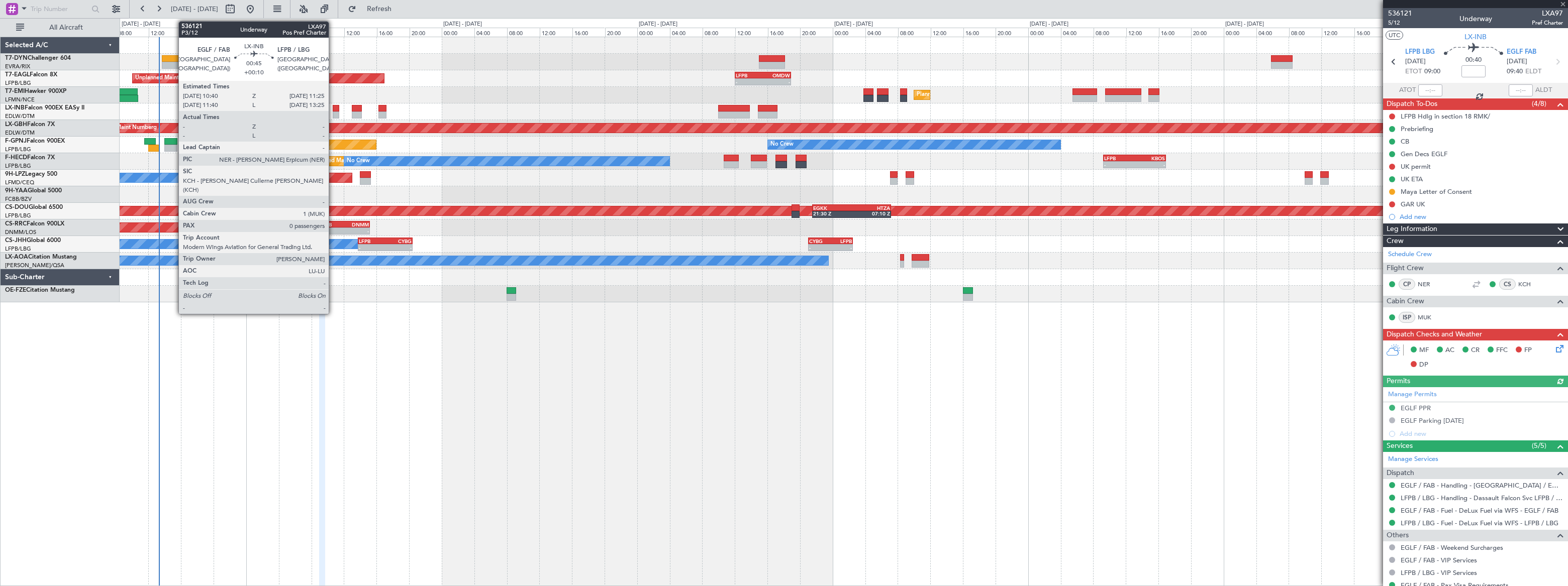
click at [333, 110] on div at bounding box center [336, 109] width 6 height 7
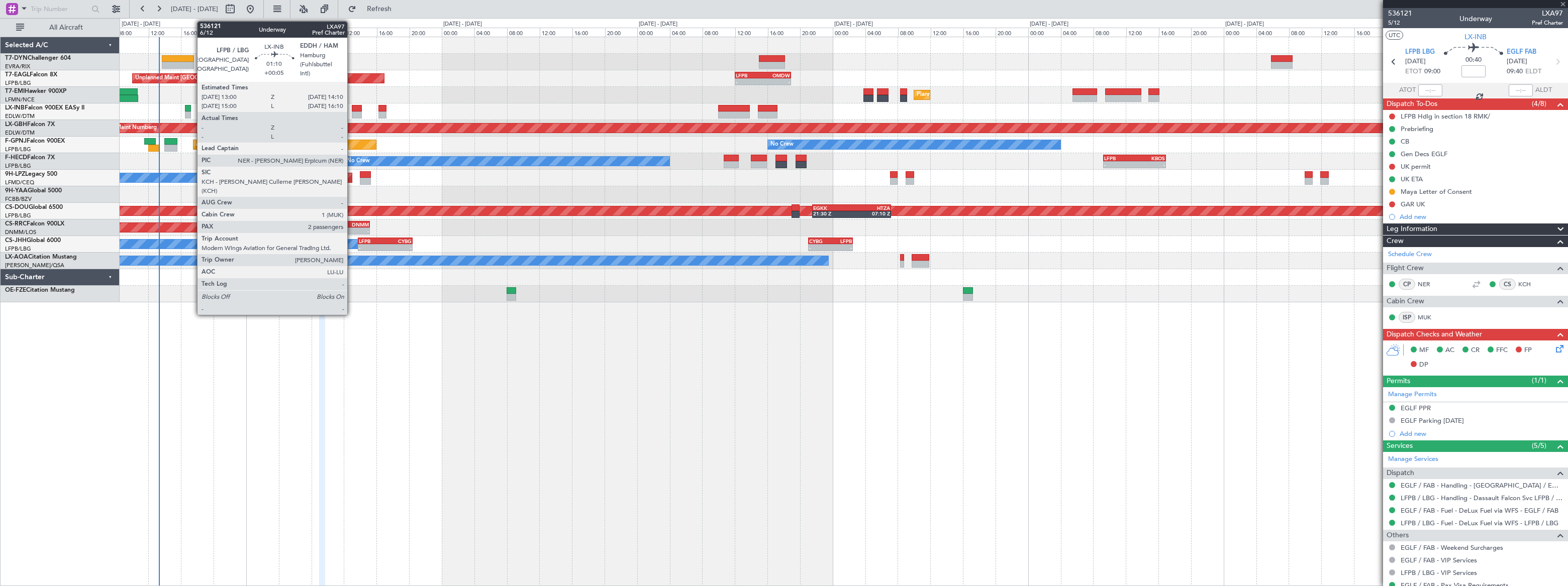
type input "+00:10"
type input "0"
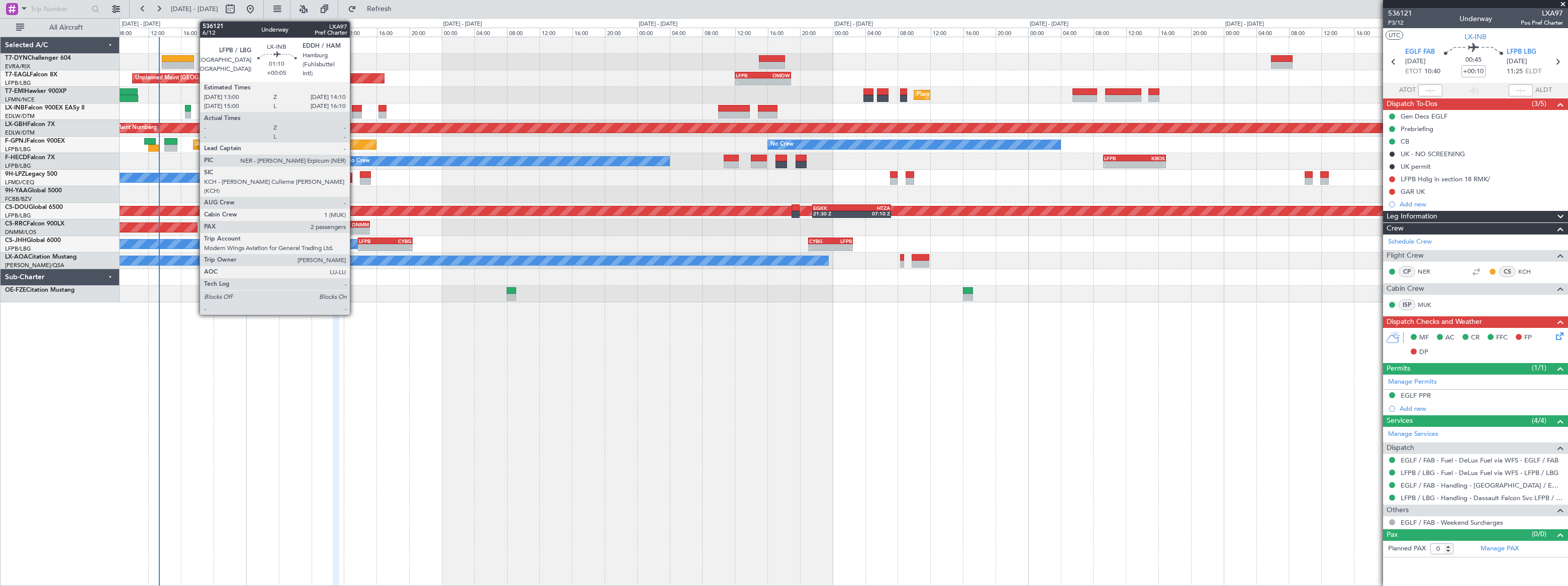
click at [354, 110] on div at bounding box center [357, 109] width 10 height 7
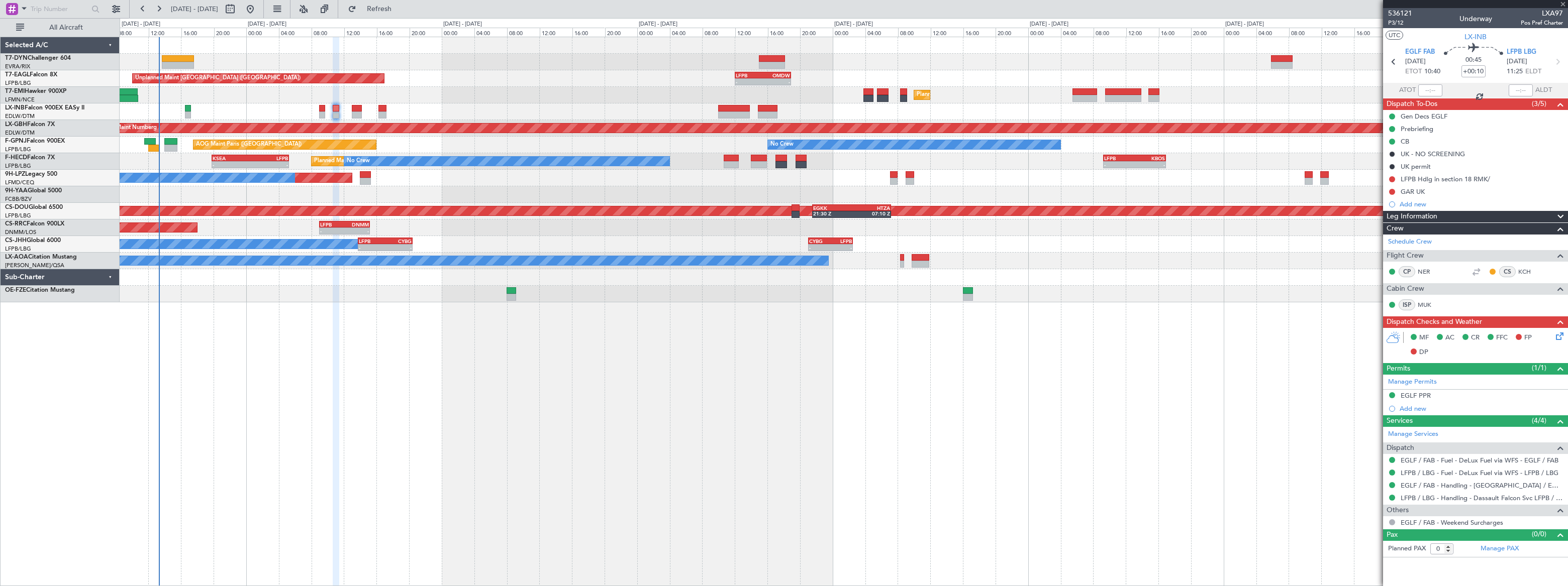
type input "+00:05"
type input "2"
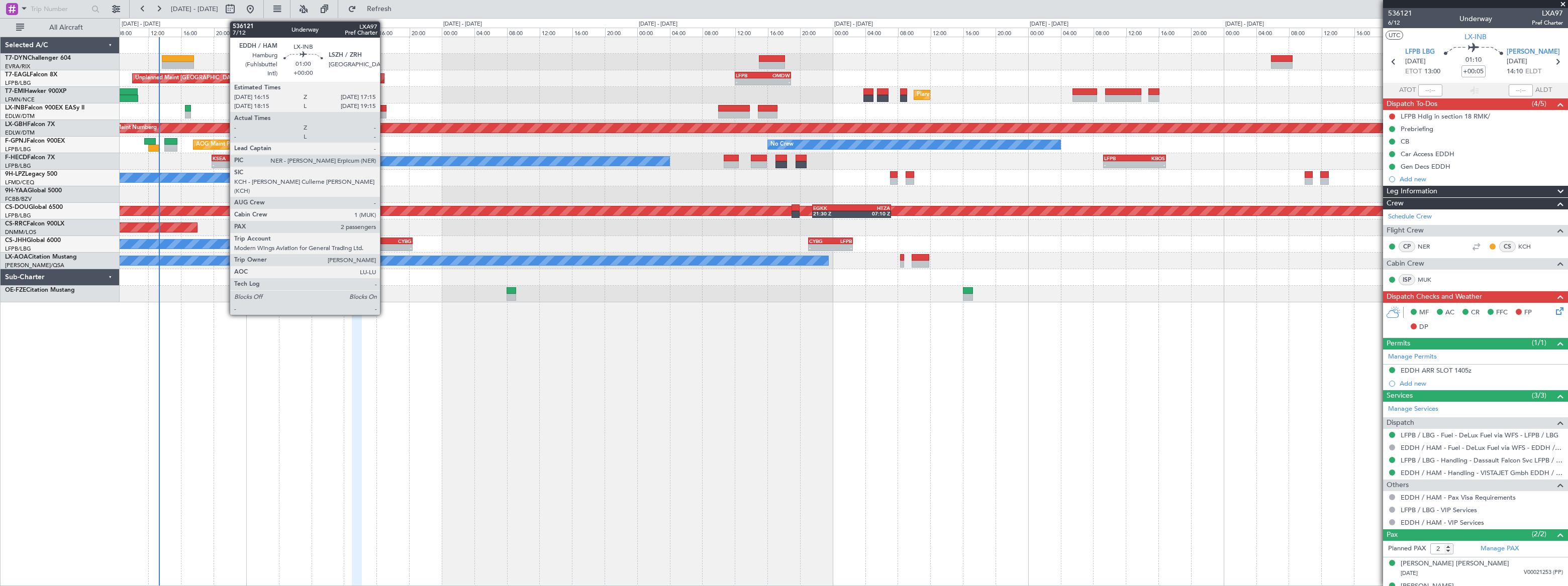
click at [385, 110] on div at bounding box center [382, 109] width 8 height 7
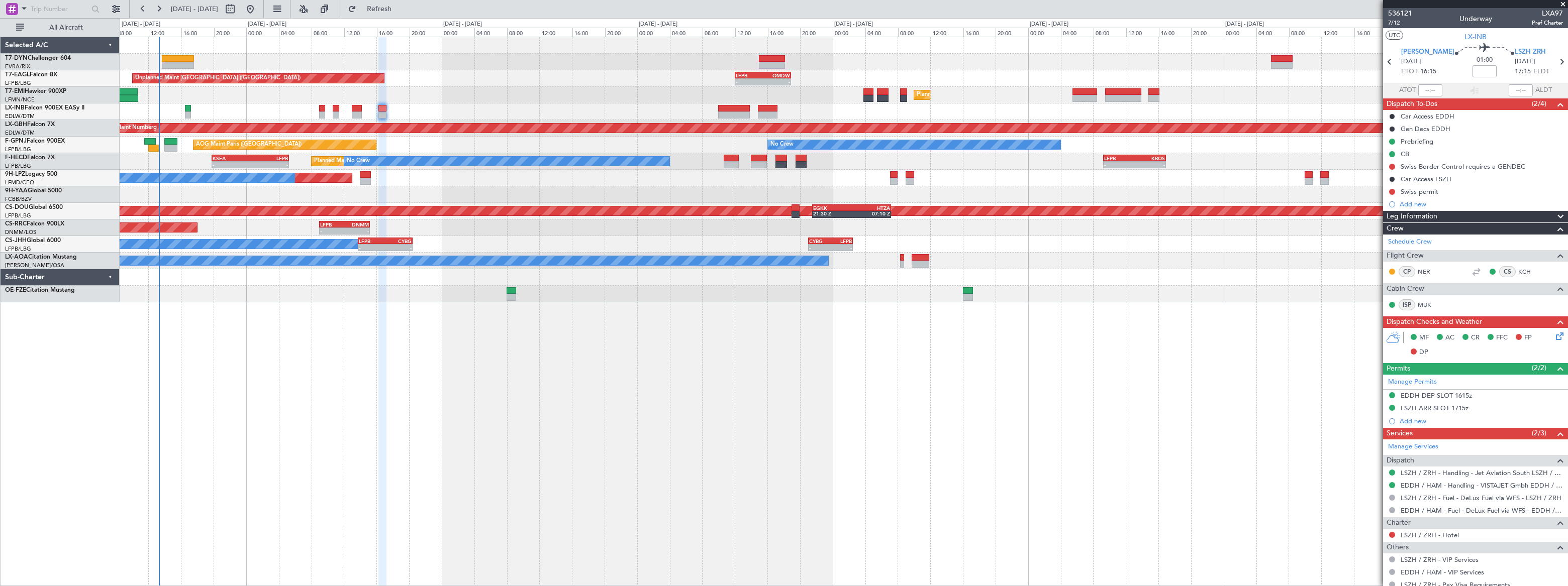
drag, startPoint x: 1392, startPoint y: 164, endPoint x: 1390, endPoint y: 174, distance: 10.2
click at [1392, 164] on button at bounding box center [1392, 167] width 6 height 6
click at [1382, 211] on span "Completed" at bounding box center [1396, 210] width 34 height 10
click at [290, 326] on div "Unplanned Maint [GEOGRAPHIC_DATA] ([GEOGRAPHIC_DATA]) - - LFPB 12:00 Z OMDW 18:…" at bounding box center [844, 311] width 1448 height 550
click at [400, 9] on span "Refresh" at bounding box center [379, 9] width 43 height 7
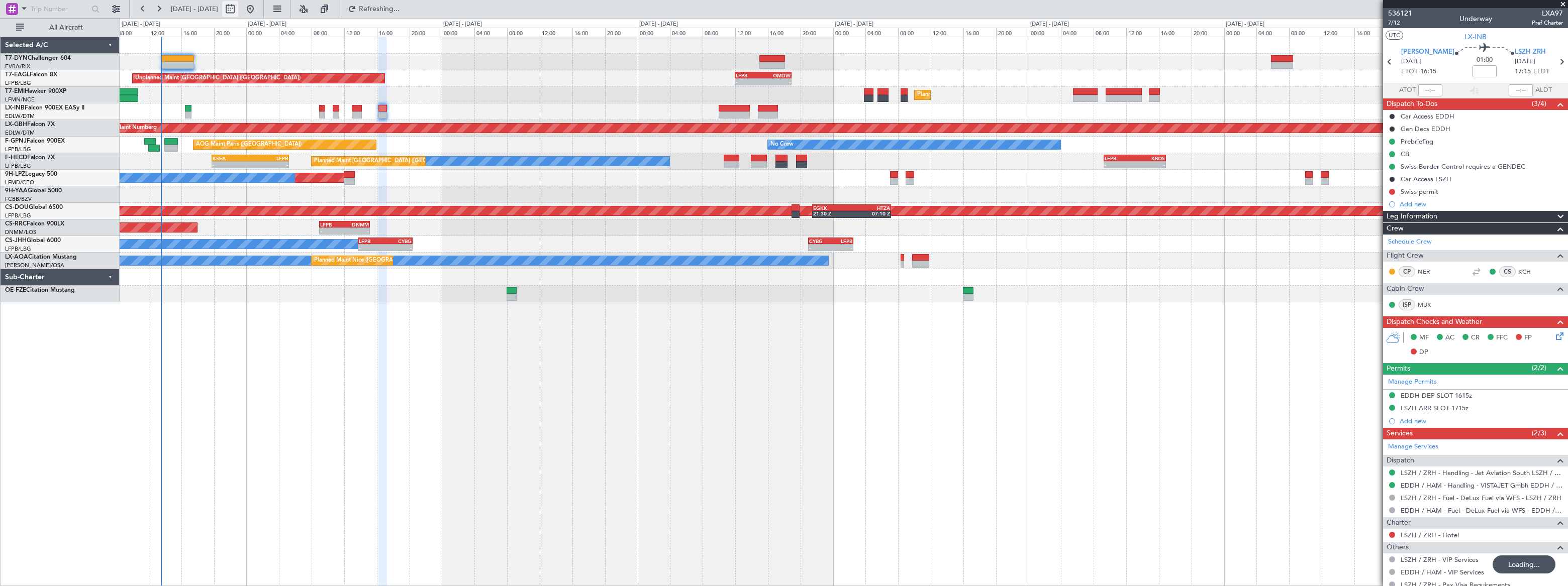
click at [239, 8] on button at bounding box center [230, 9] width 16 height 16
select select "9"
select select "2025"
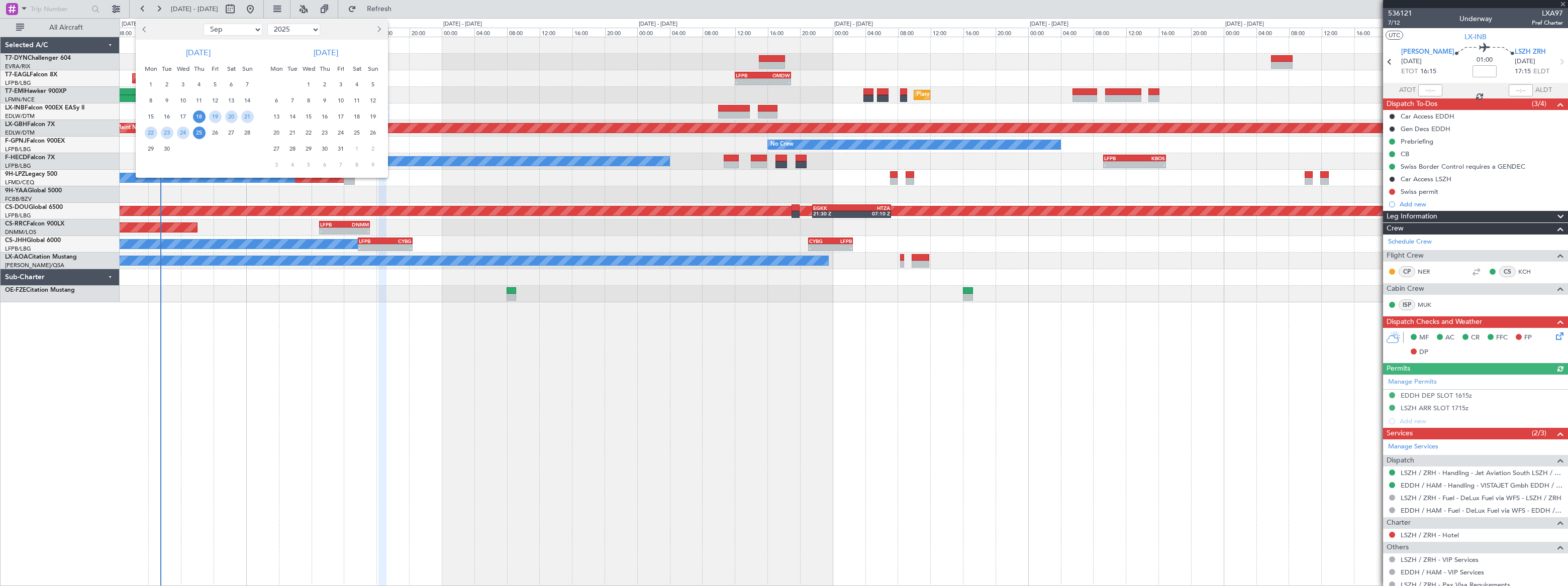
drag, startPoint x: 228, startPoint y: 28, endPoint x: 227, endPoint y: 35, distance: 7.1
click at [228, 28] on select "Jan Feb Mar Apr May Jun [DATE] Aug Sep Oct Nov Dec" at bounding box center [232, 29] width 59 height 12
select select "10"
click at [203, 24] on select "Jan Feb Mar Apr May Jun [DATE] Aug Sep Oct Nov Dec" at bounding box center [232, 29] width 59 height 12
click at [234, 83] on span "4" at bounding box center [231, 84] width 13 height 13
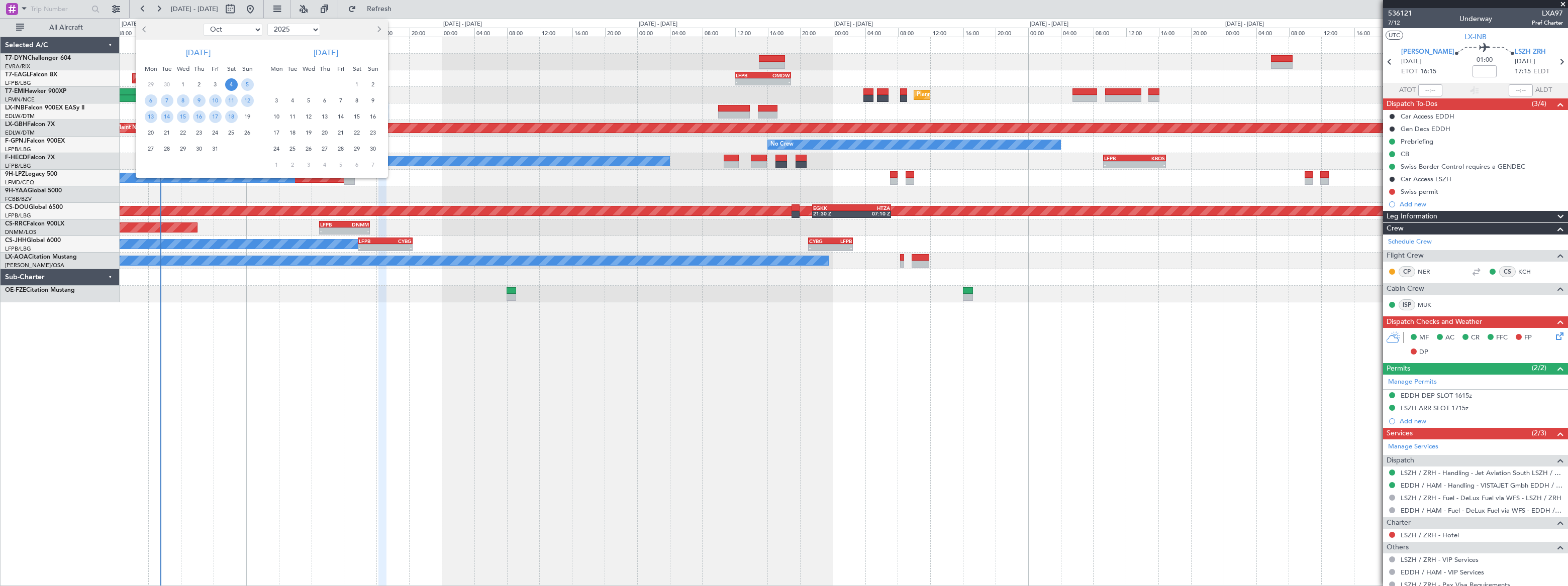
click at [231, 83] on span "4" at bounding box center [231, 84] width 13 height 13
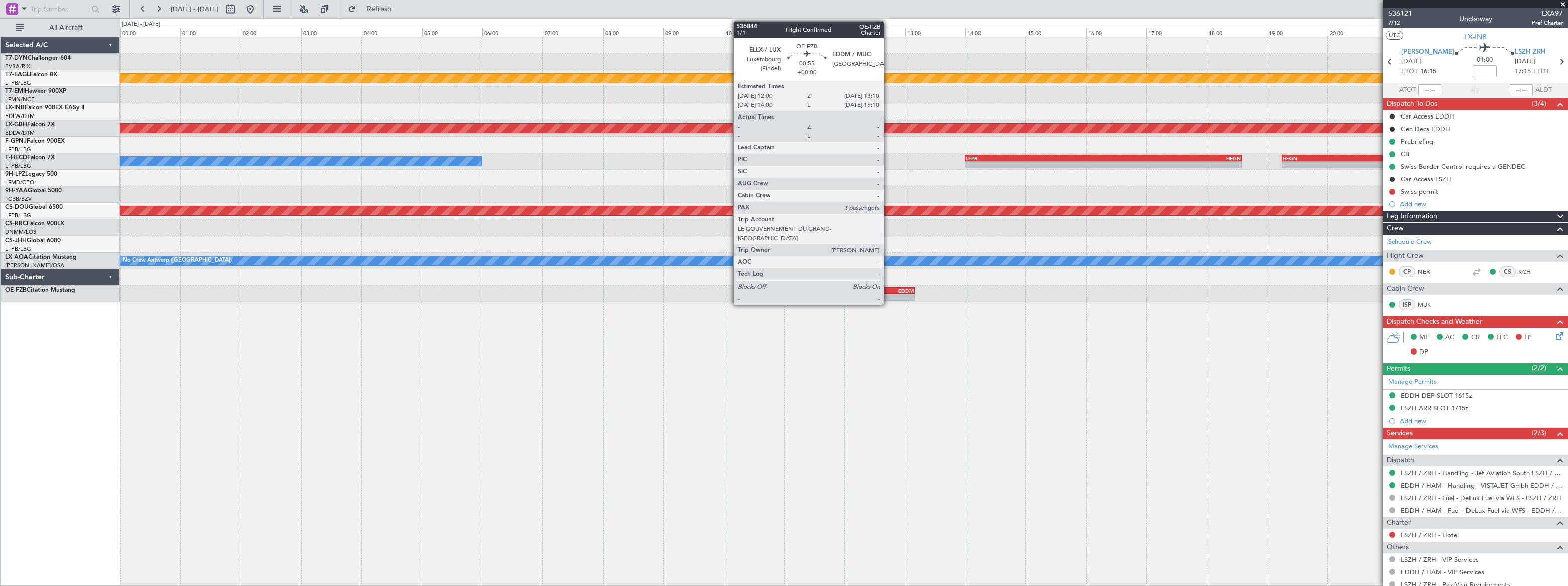
click at [888, 292] on div "EDDM" at bounding box center [897, 290] width 34 height 6
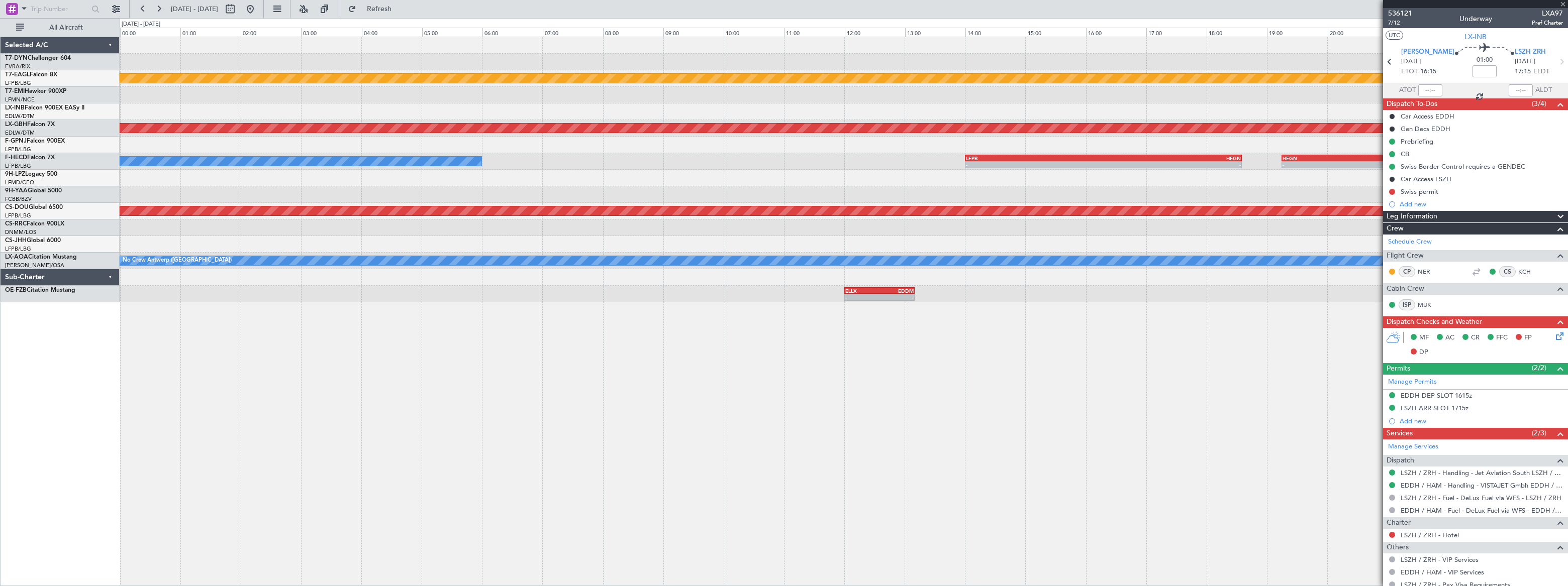
type input "3"
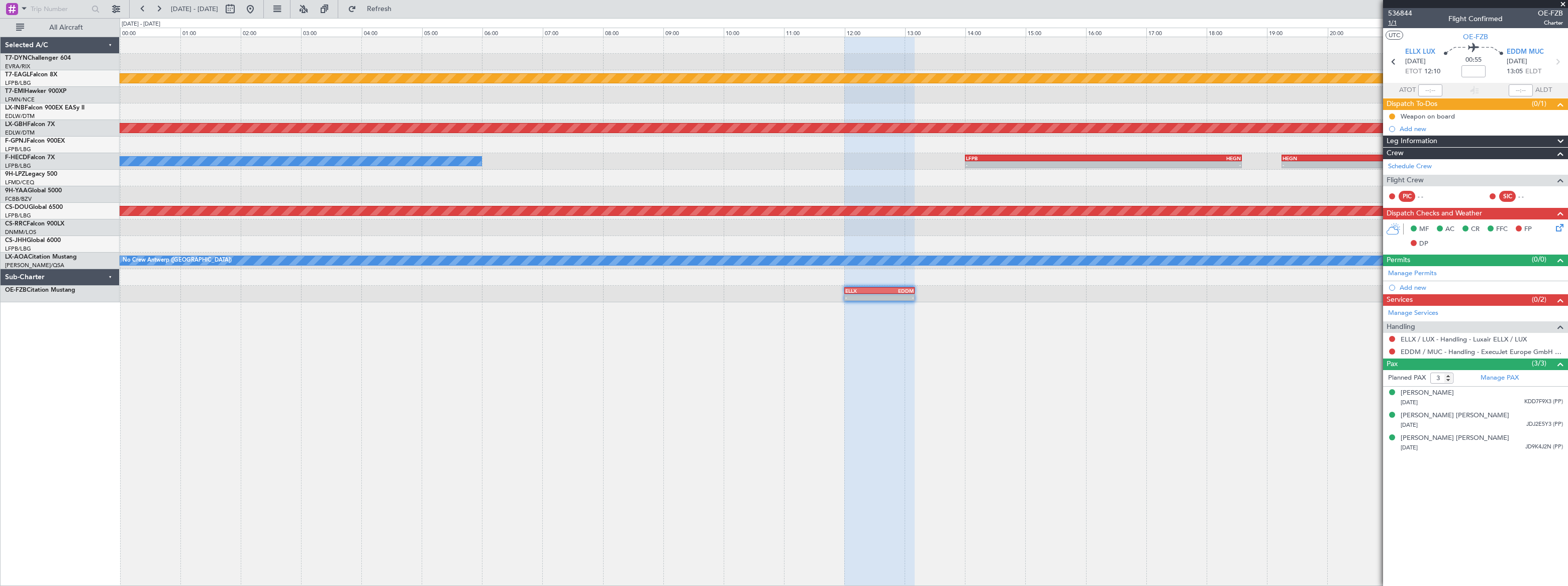
click at [1393, 24] on span "1/1" at bounding box center [1400, 22] width 24 height 8
click at [400, 10] on span "Refresh" at bounding box center [379, 9] width 43 height 7
click at [400, 10] on span "Refreshing..." at bounding box center [379, 9] width 43 height 7
click at [259, 12] on button at bounding box center [250, 9] width 16 height 16
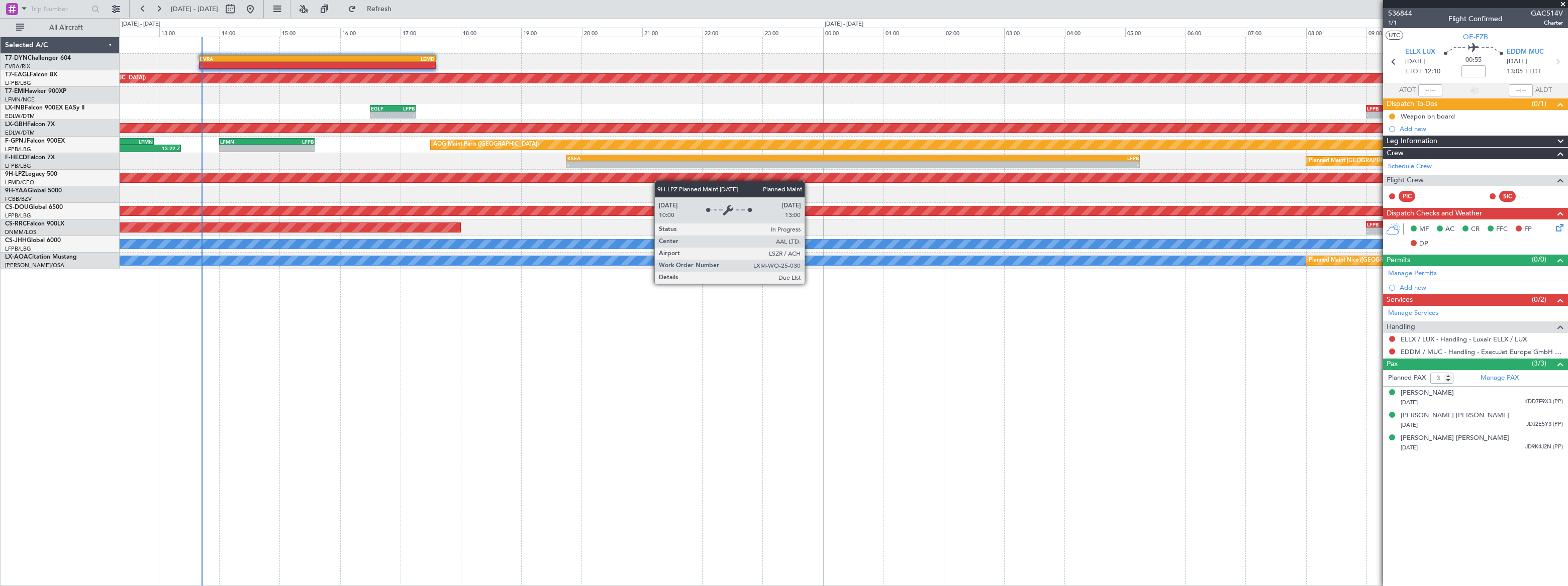
click at [277, 174] on div "- - EVRA 13:40 Z LEMD 17:35 Z Unplanned Maint [GEOGRAPHIC_DATA] ([GEOGRAPHIC_DA…" at bounding box center [843, 153] width 1447 height 232
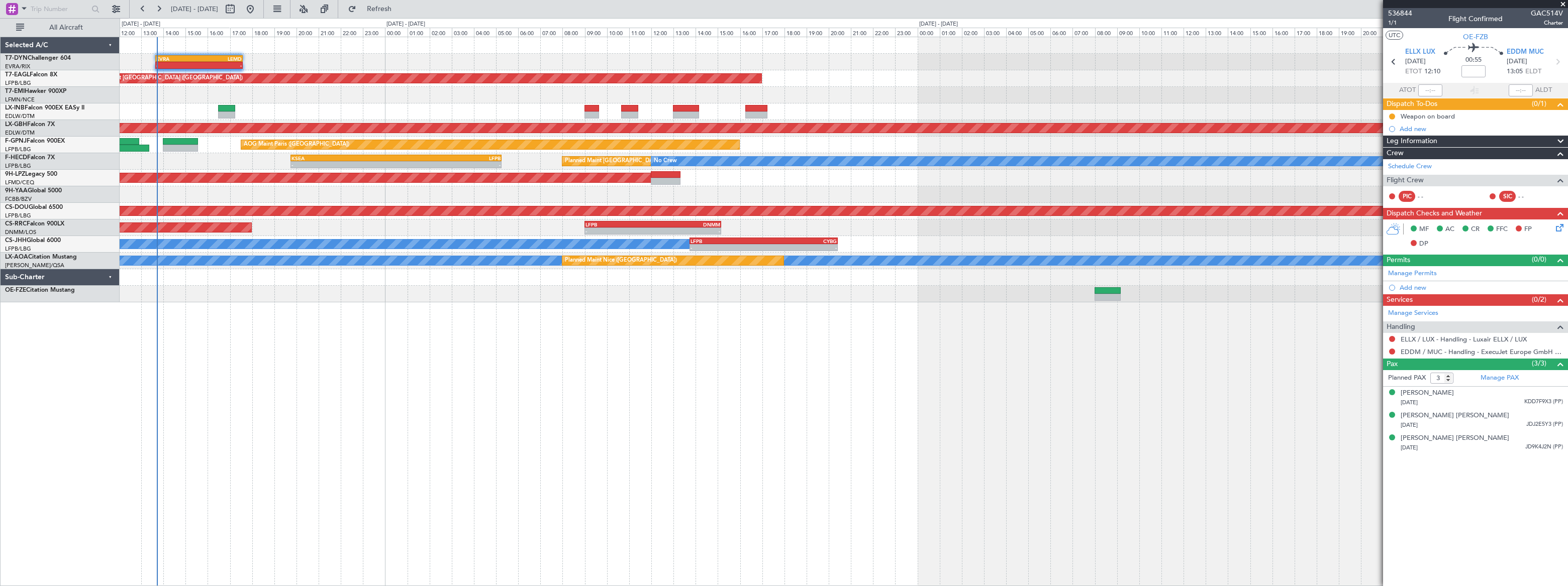
click at [235, 190] on div "- - EVRA 13:40 Z LEMD 17:35 Z LEMD 15:00 Z EVRA 18:10 Z - - Unplanned Maint [GE…" at bounding box center [844, 170] width 1448 height 265
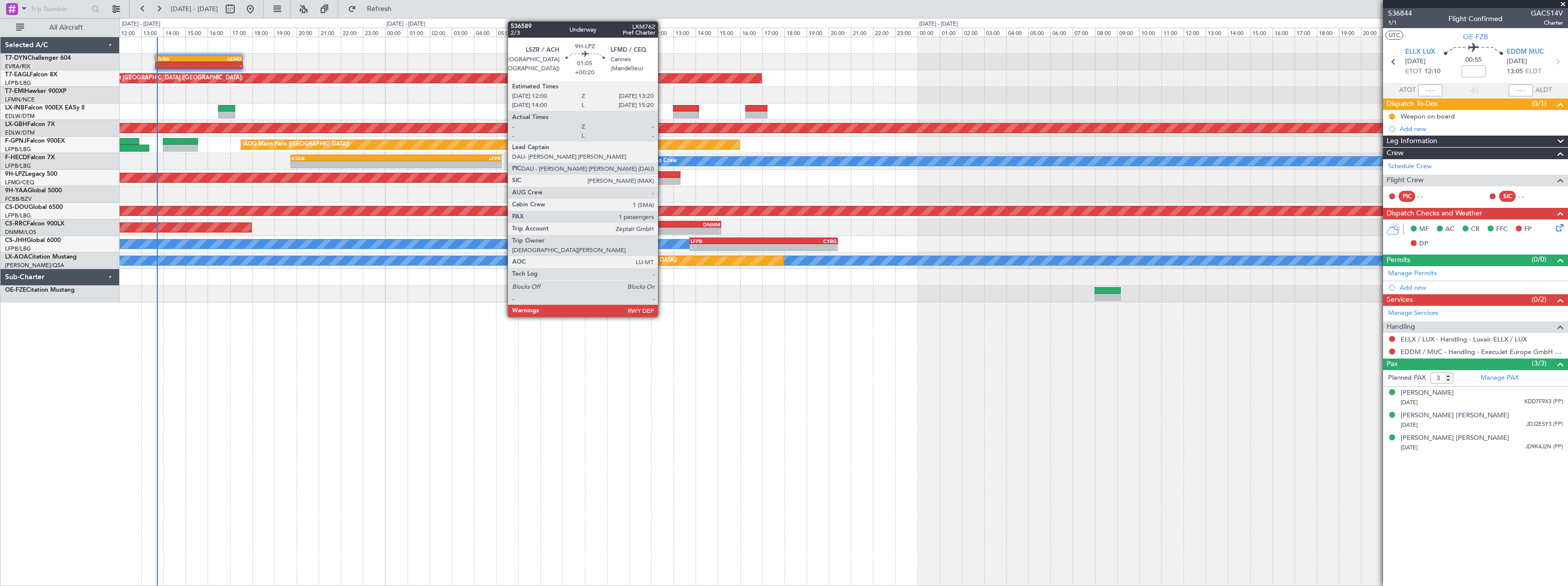
click at [662, 176] on div at bounding box center [665, 175] width 30 height 7
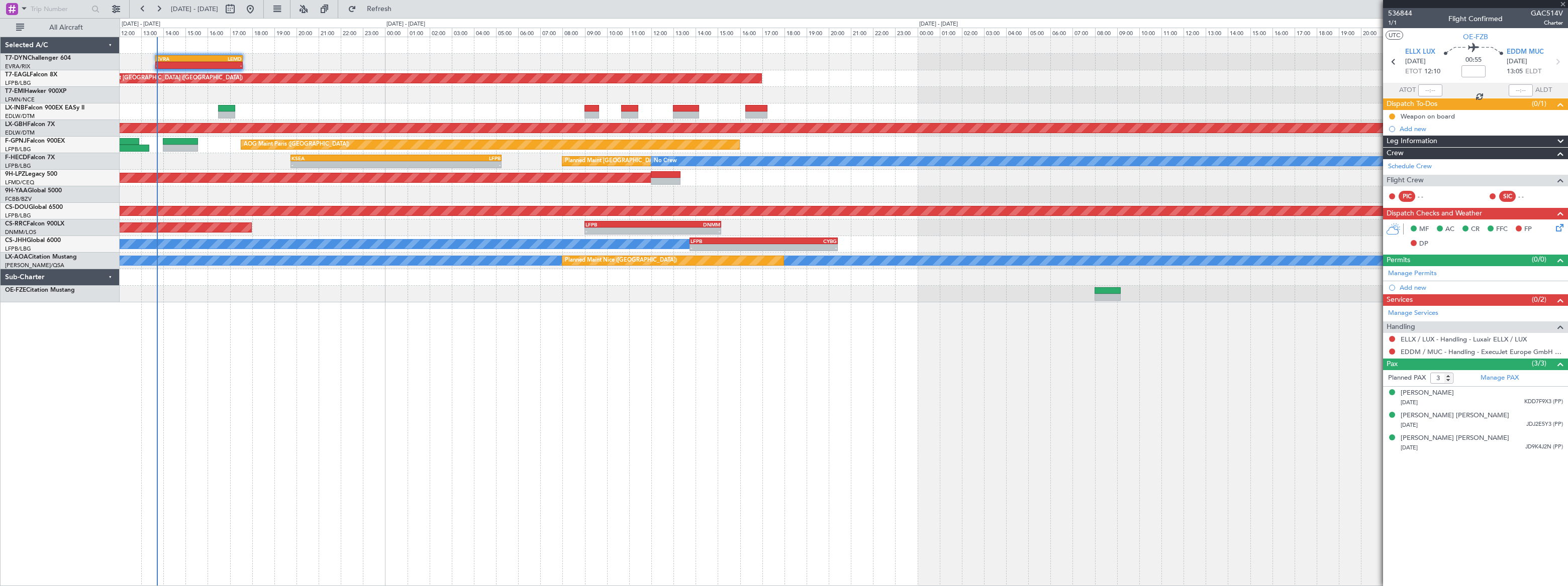
type input "+00:20"
type input "1"
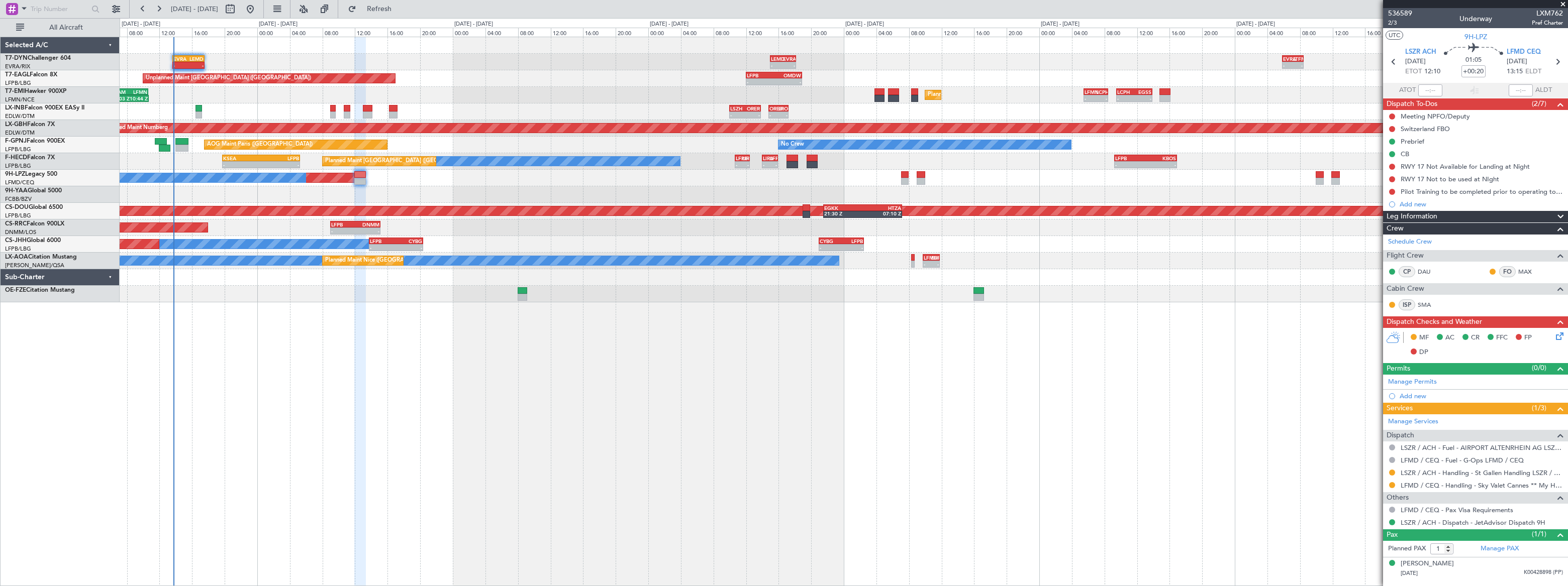
click at [333, 337] on div "- - EVRA 13:40 Z LEMD 17:35 Z LEMD 15:00 Z EVRA 18:10 Z - - - - EVRA 05:50 Z LT…" at bounding box center [844, 311] width 1448 height 550
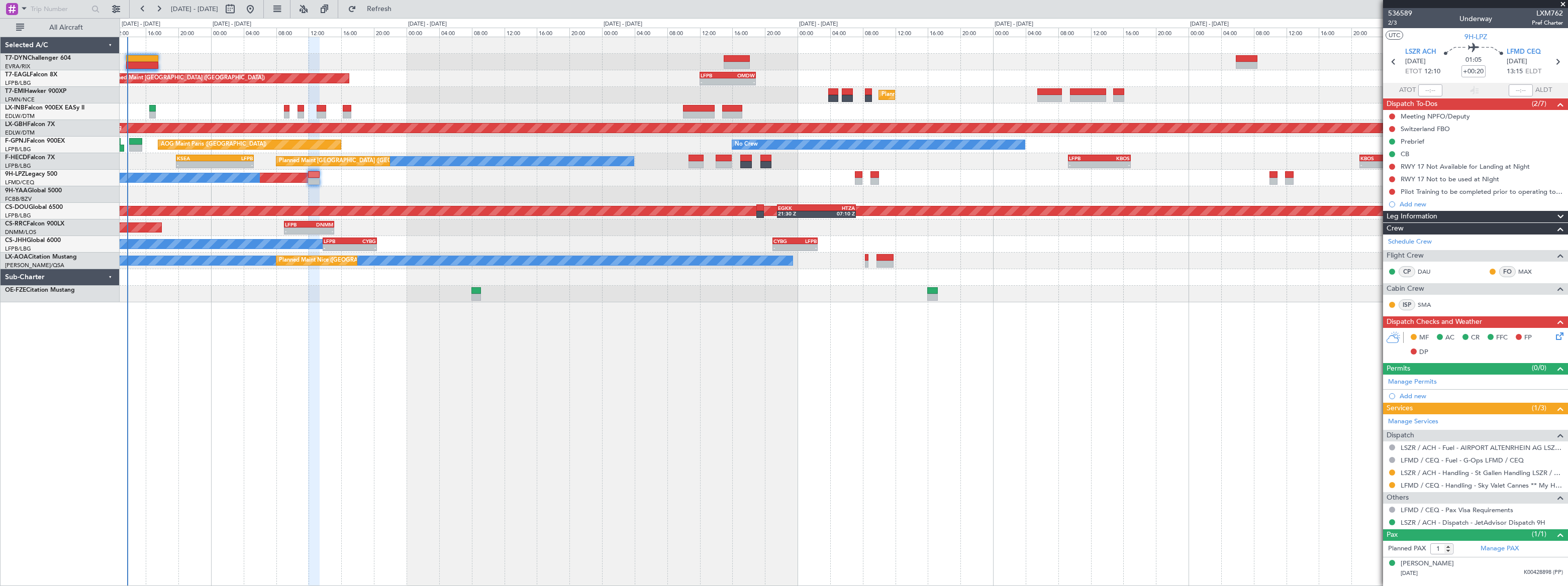
click at [211, 200] on div at bounding box center [844, 194] width 1448 height 16
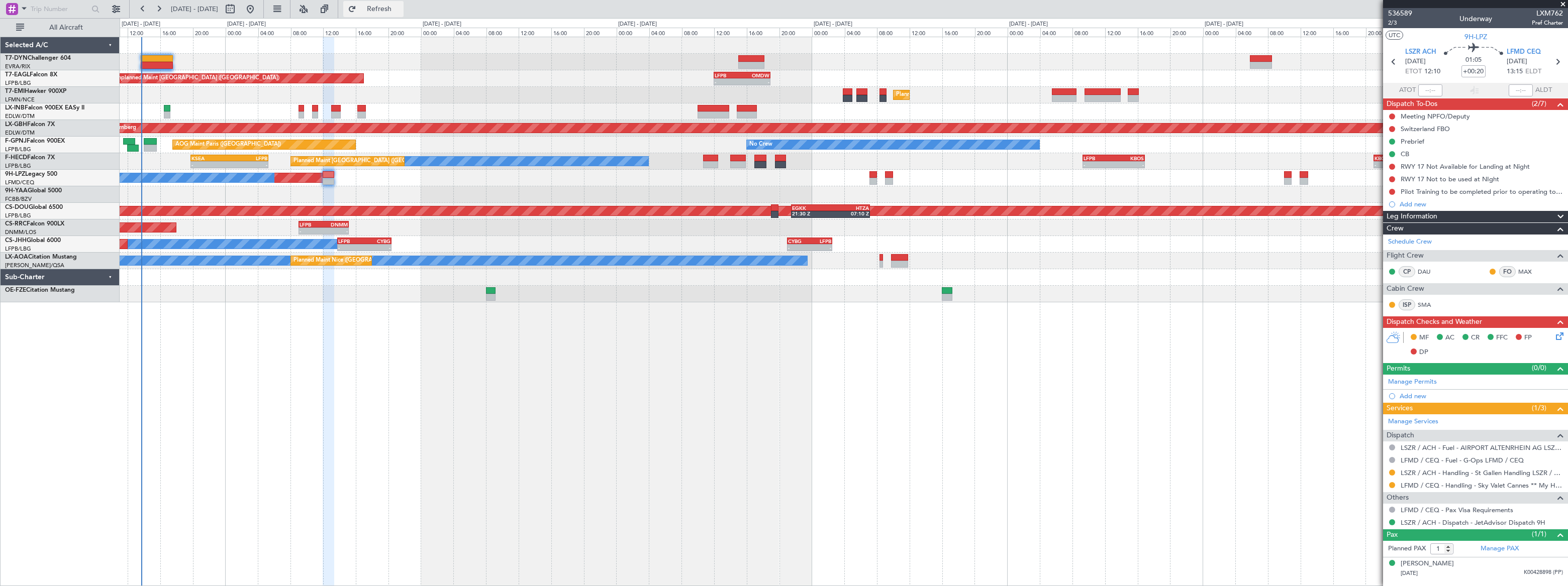
click at [400, 10] on span "Refresh" at bounding box center [379, 9] width 43 height 7
click at [400, 10] on span "Refreshing..." at bounding box center [379, 9] width 43 height 7
click at [1406, 10] on span "536589" at bounding box center [1400, 14] width 24 height 11
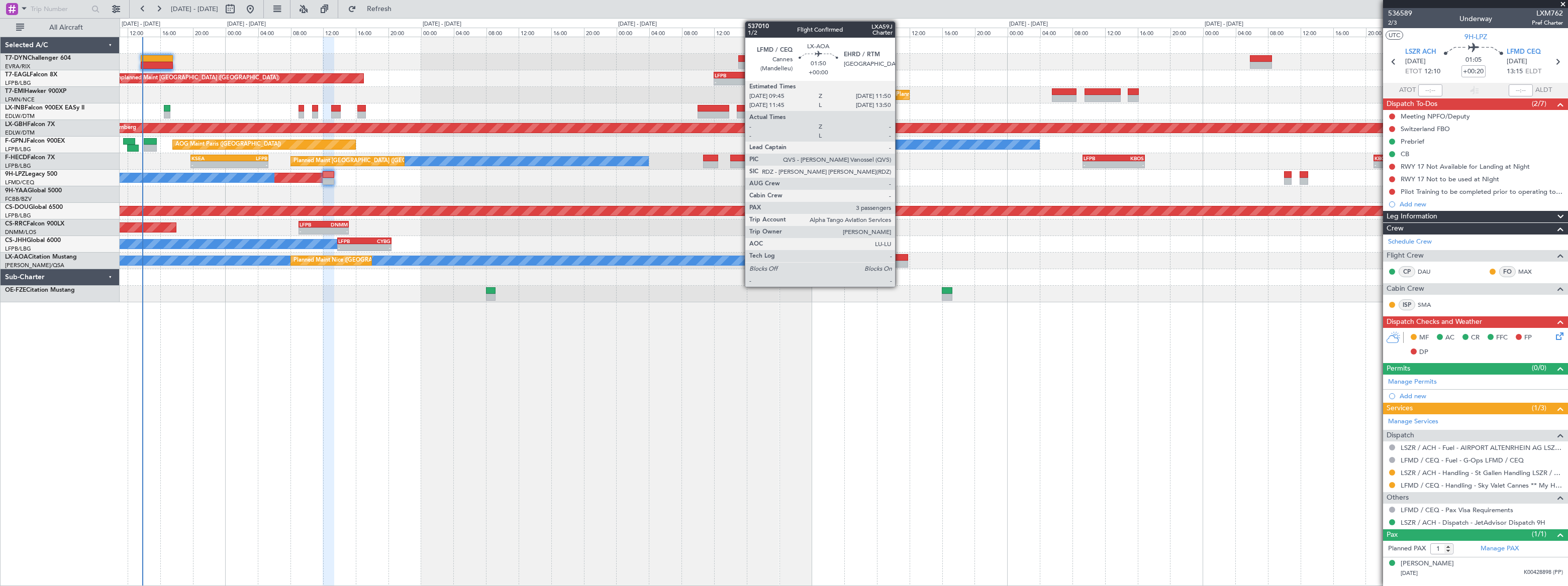
click at [899, 258] on div at bounding box center [899, 258] width 17 height 7
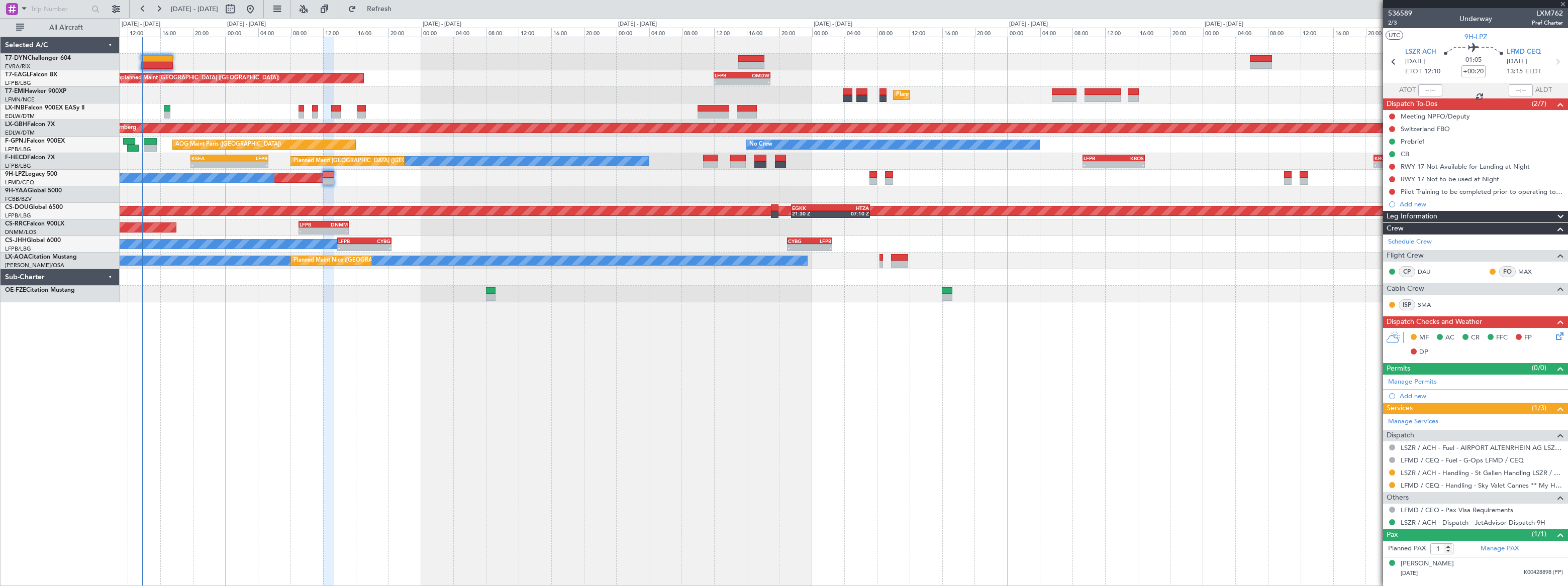
type input "3"
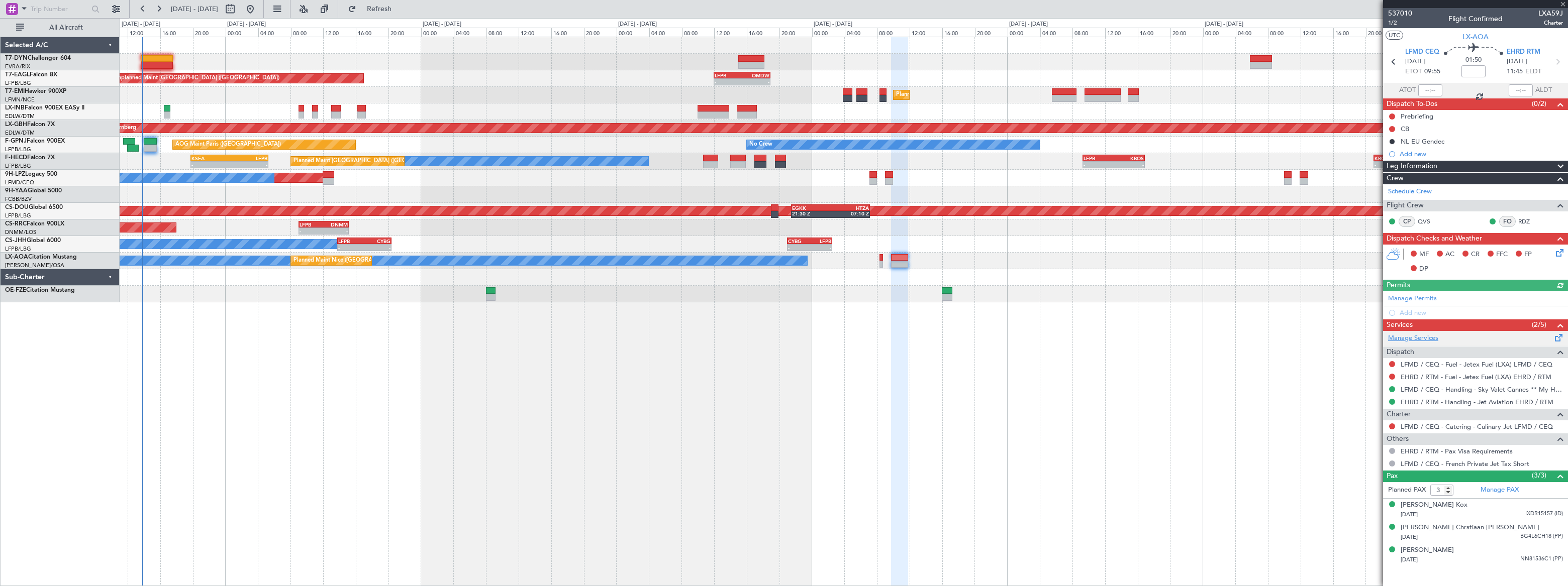
click at [1422, 336] on link "Manage Services" at bounding box center [1413, 338] width 50 height 10
click at [400, 8] on span "Refresh" at bounding box center [379, 9] width 43 height 7
click at [953, 400] on div "Unplanned Maint [GEOGRAPHIC_DATA] ([GEOGRAPHIC_DATA]) - - LFPB 12:00 Z OMDW 18:…" at bounding box center [844, 311] width 1448 height 550
click at [400, 8] on span "Refresh" at bounding box center [379, 9] width 43 height 7
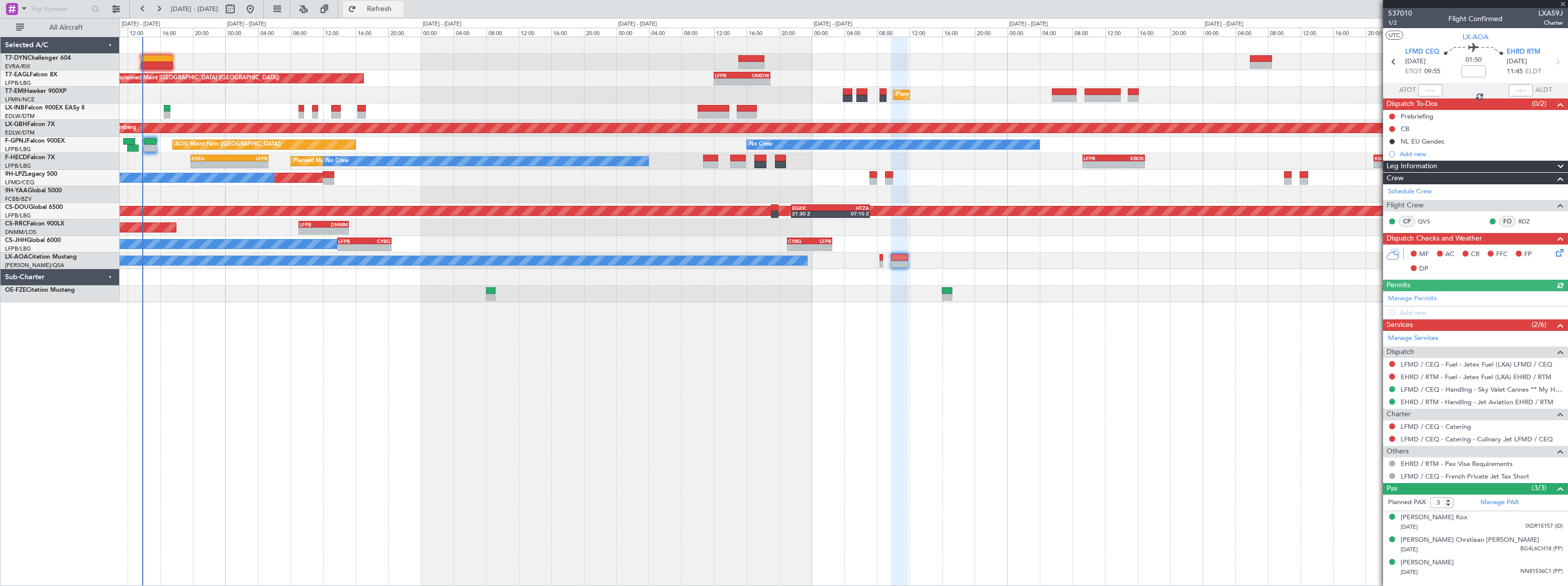
click at [400, 8] on span "Refresh" at bounding box center [379, 9] width 43 height 7
click at [1392, 436] on button at bounding box center [1392, 439] width 6 height 6
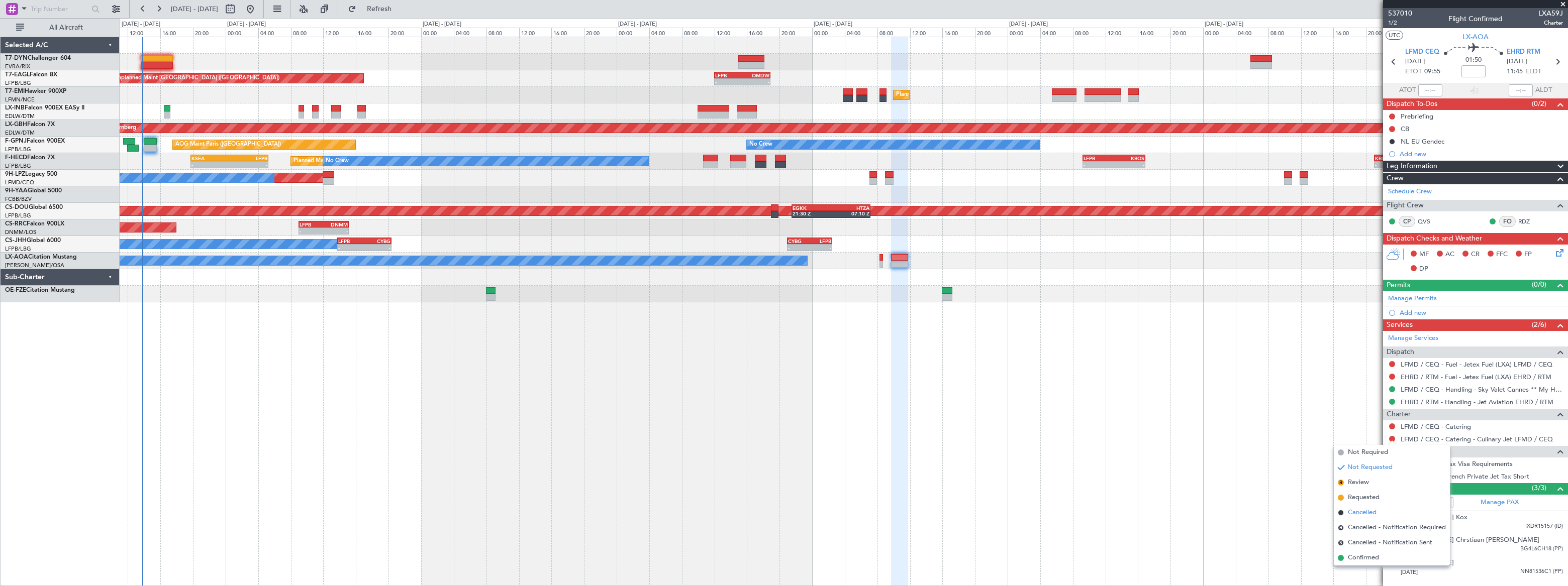
click at [1362, 512] on span "Cancelled" at bounding box center [1362, 513] width 29 height 10
click at [1442, 426] on link "LFMD / CEQ - Catering" at bounding box center [1436, 426] width 71 height 8
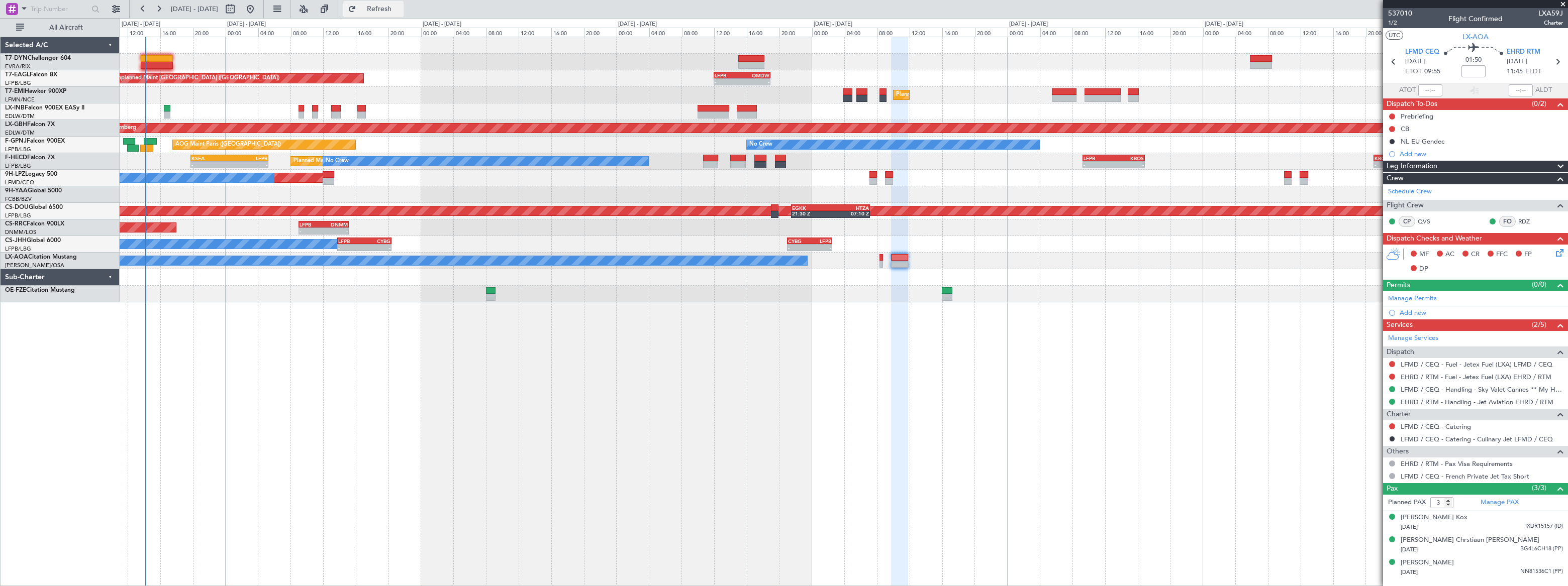
click at [400, 12] on span "Refresh" at bounding box center [379, 9] width 43 height 7
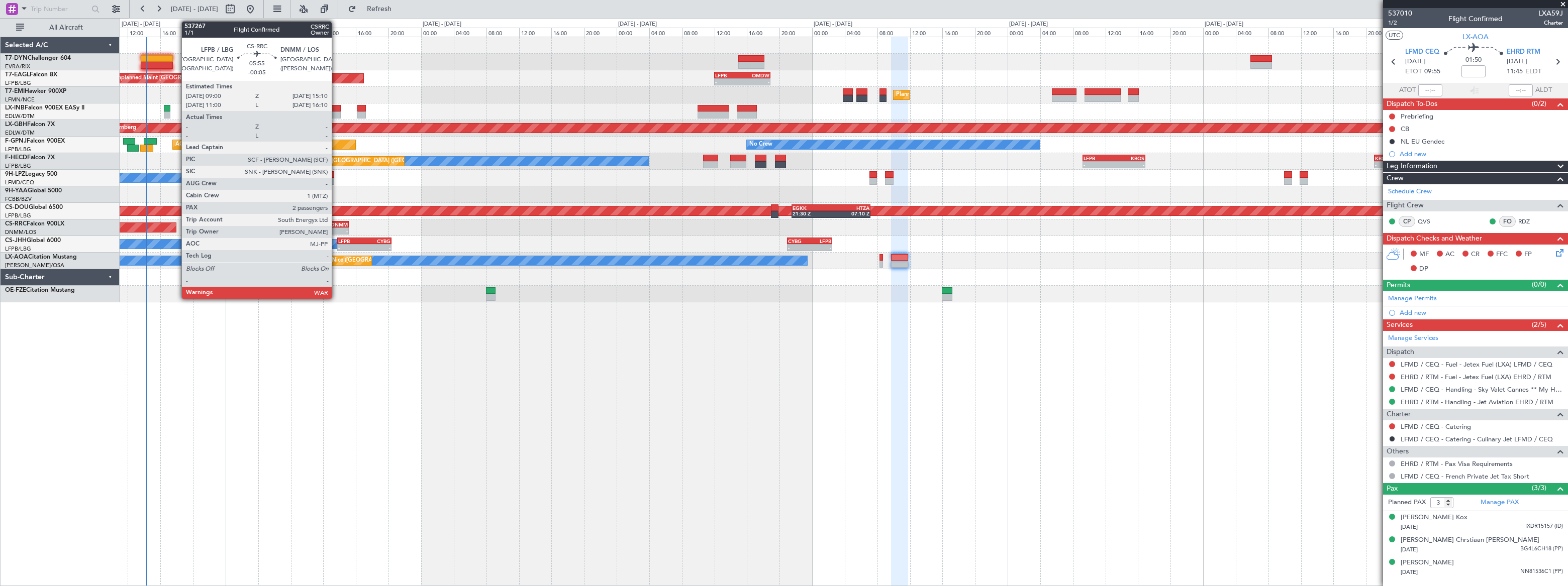
click at [337, 220] on div "Planned Maint Paris (Le Bourget) - - LFPB 09:00 Z DNMM 15:10 Z" at bounding box center [844, 228] width 1448 height 16
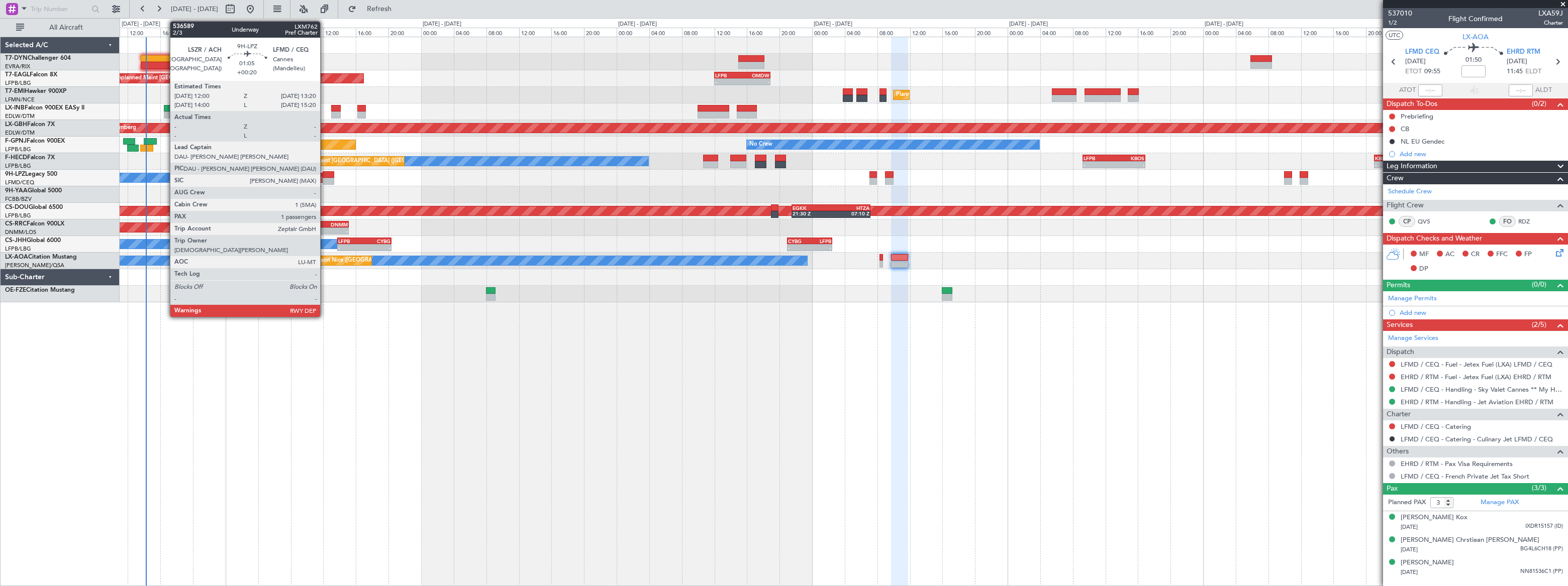
click at [325, 179] on div at bounding box center [328, 181] width 11 height 7
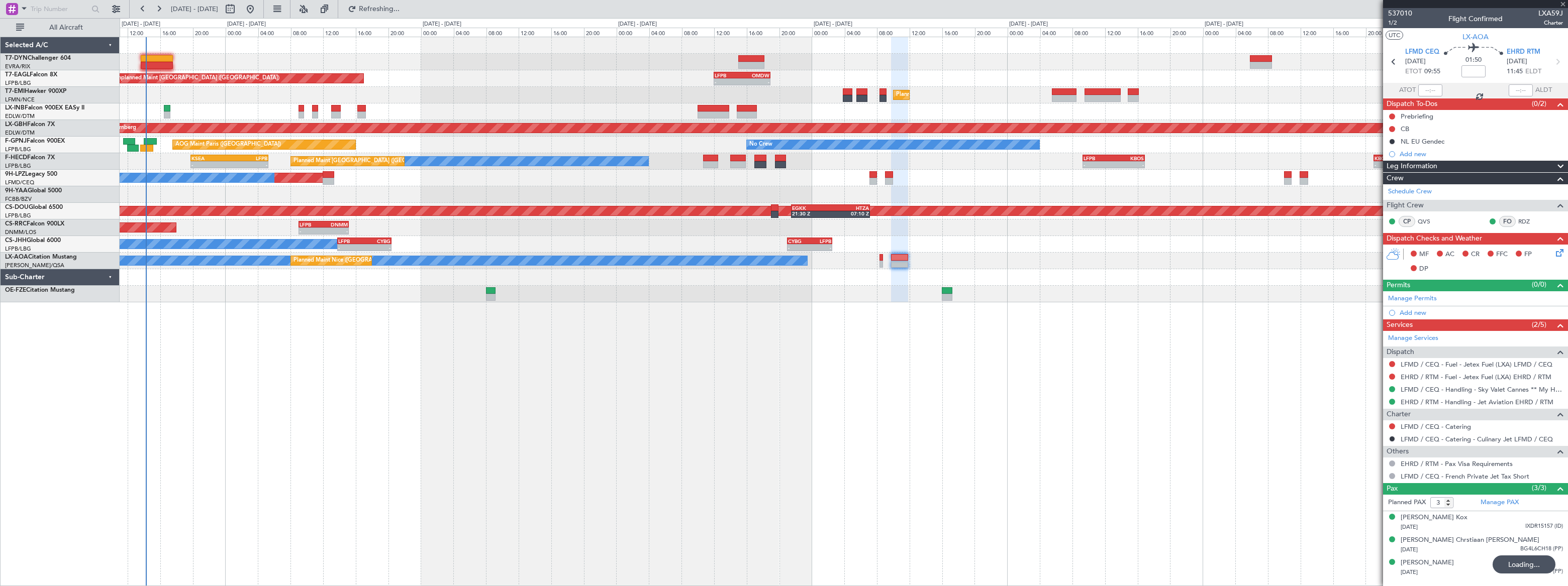
type input "+00:20"
type input "1"
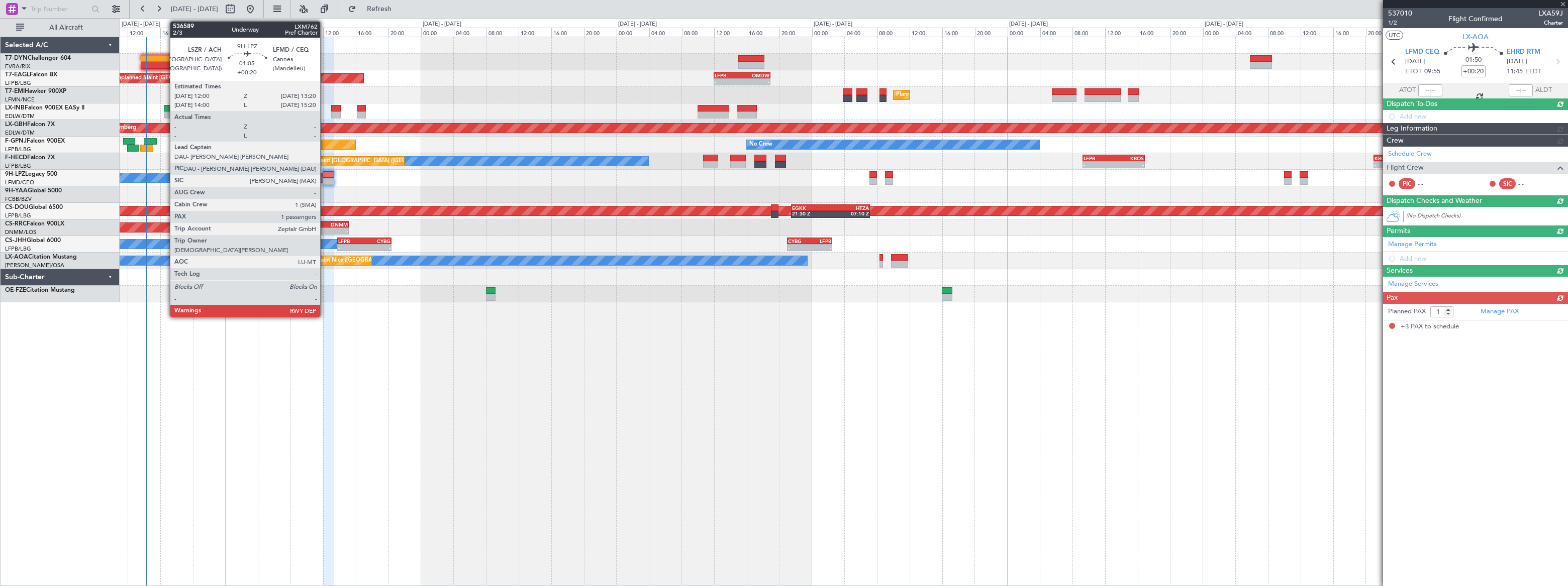
type input "3"
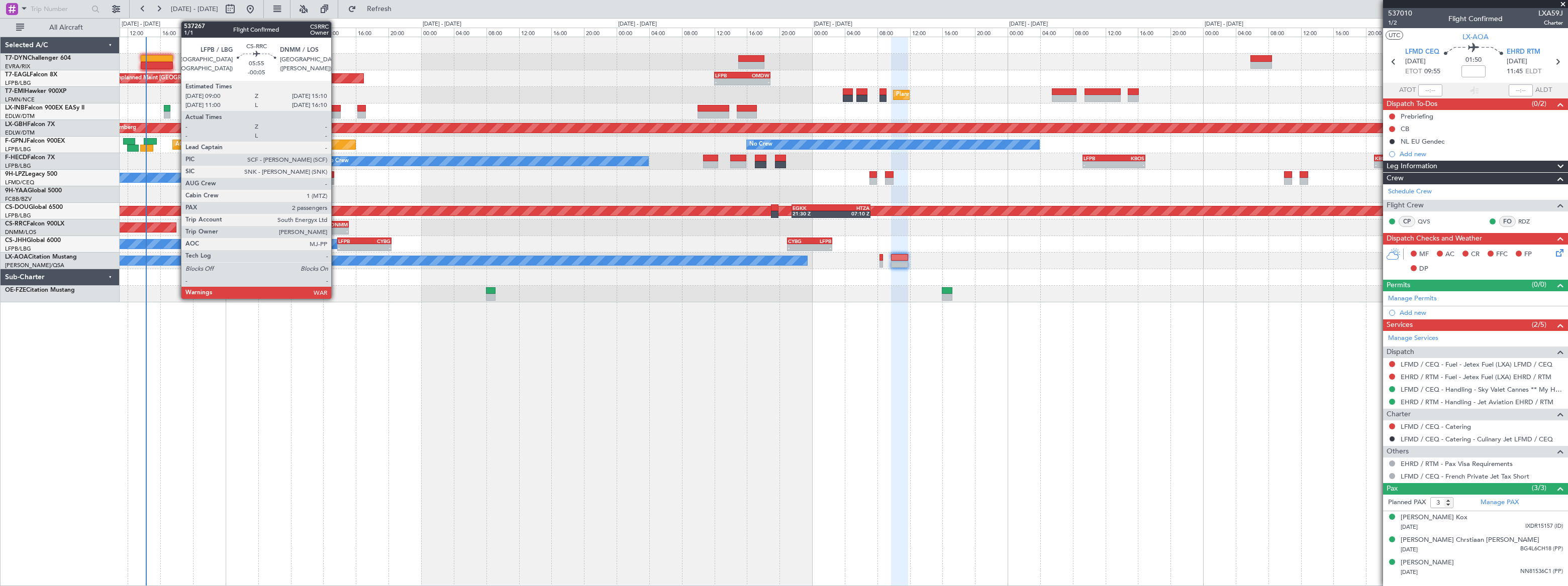
click at [336, 225] on div "DNMM" at bounding box center [336, 224] width 24 height 6
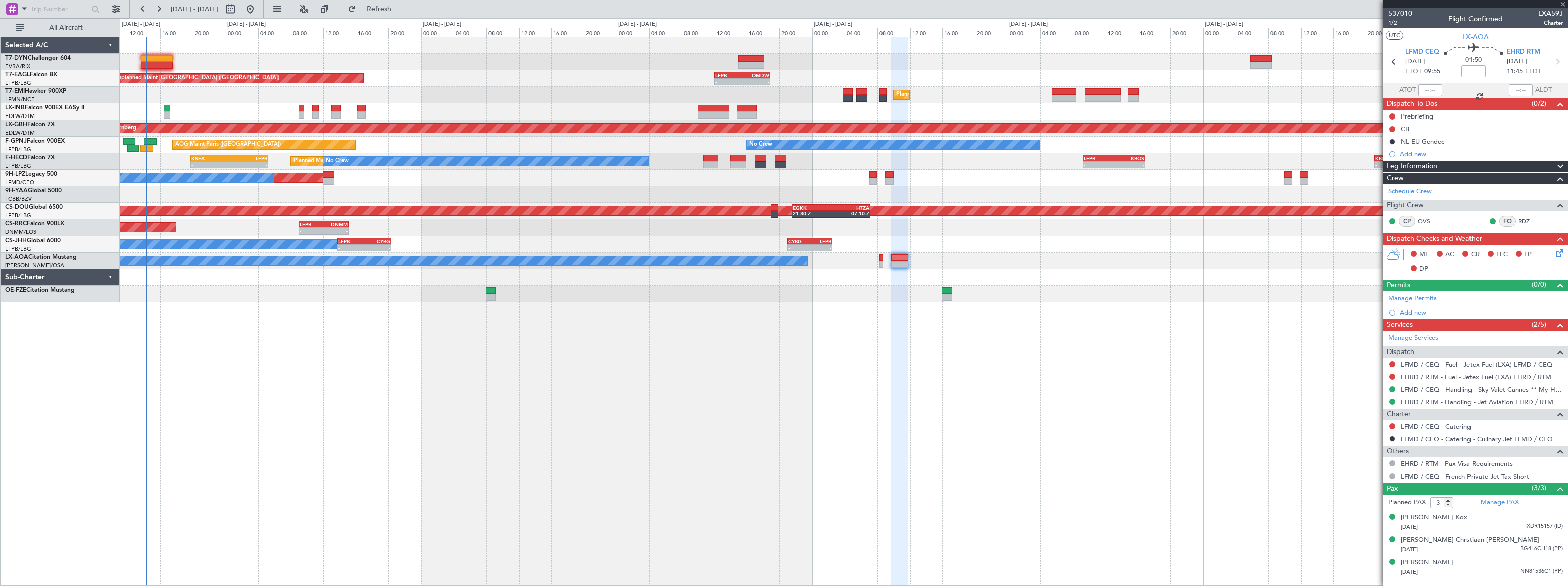
type input "-00:05"
type input "2"
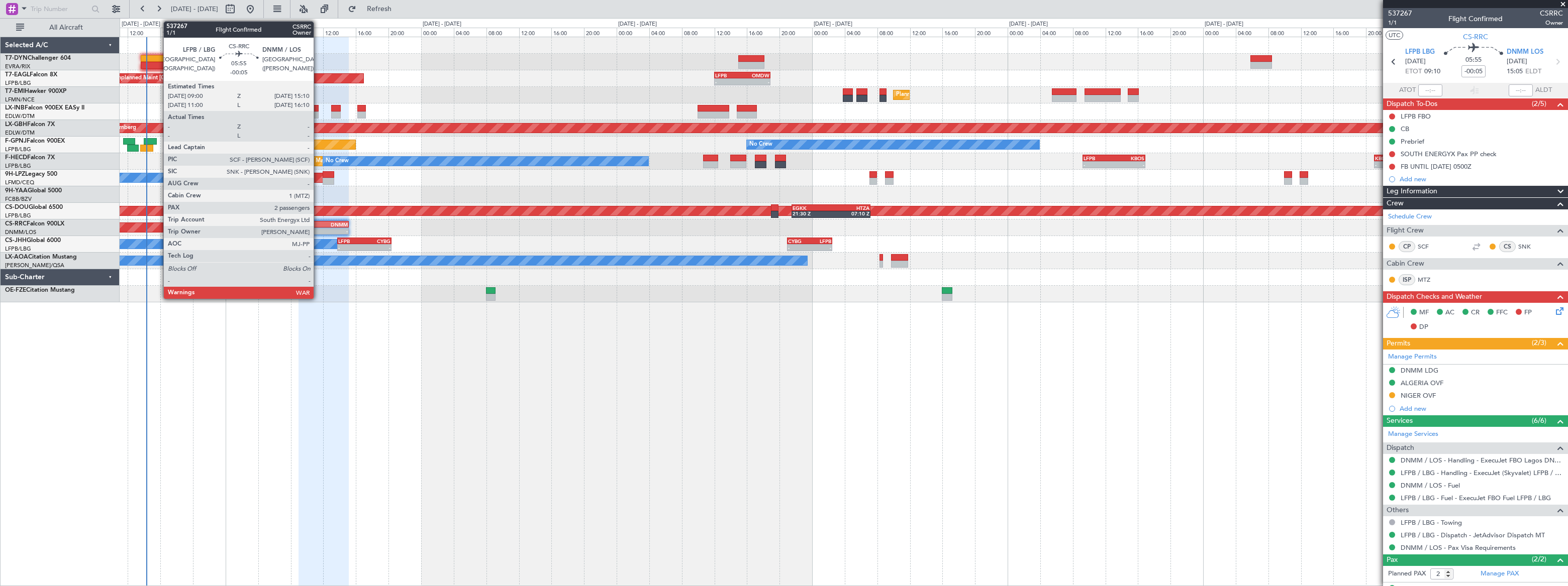
click at [326, 224] on div "DNMM" at bounding box center [336, 224] width 24 height 6
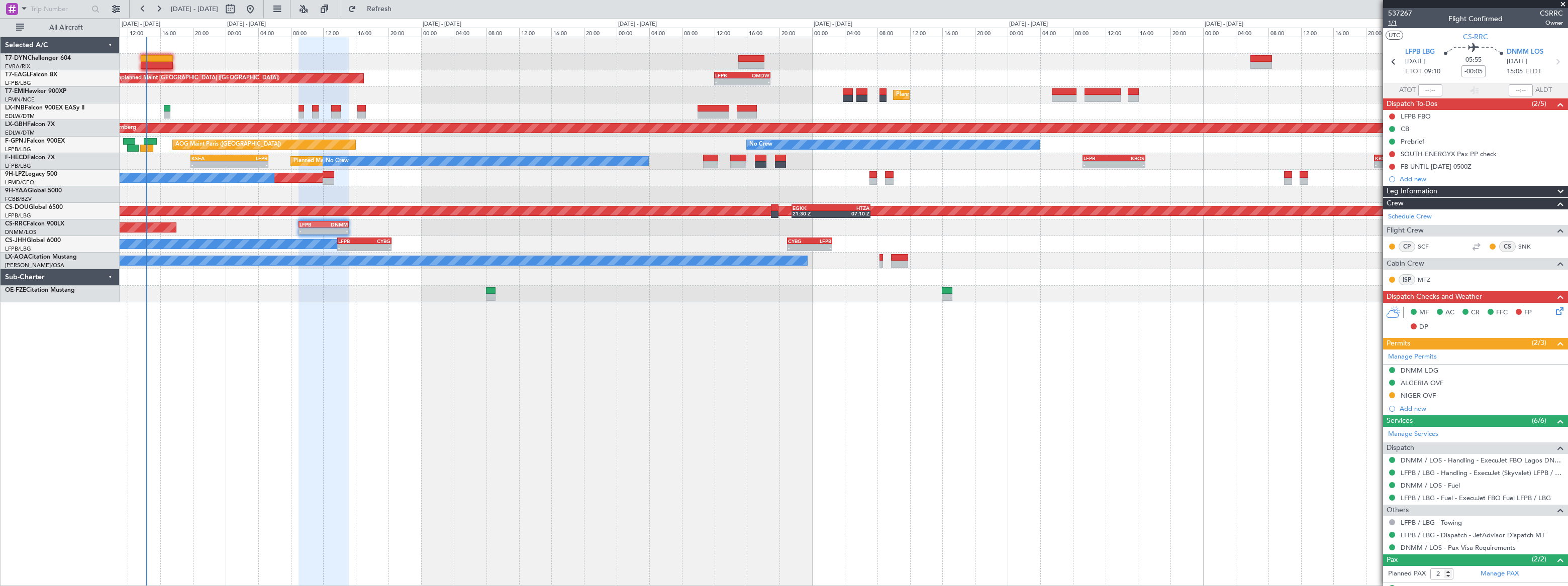
click at [1390, 24] on span "1/1" at bounding box center [1400, 22] width 24 height 8
click at [400, 5] on span "Refresh" at bounding box center [379, 9] width 43 height 7
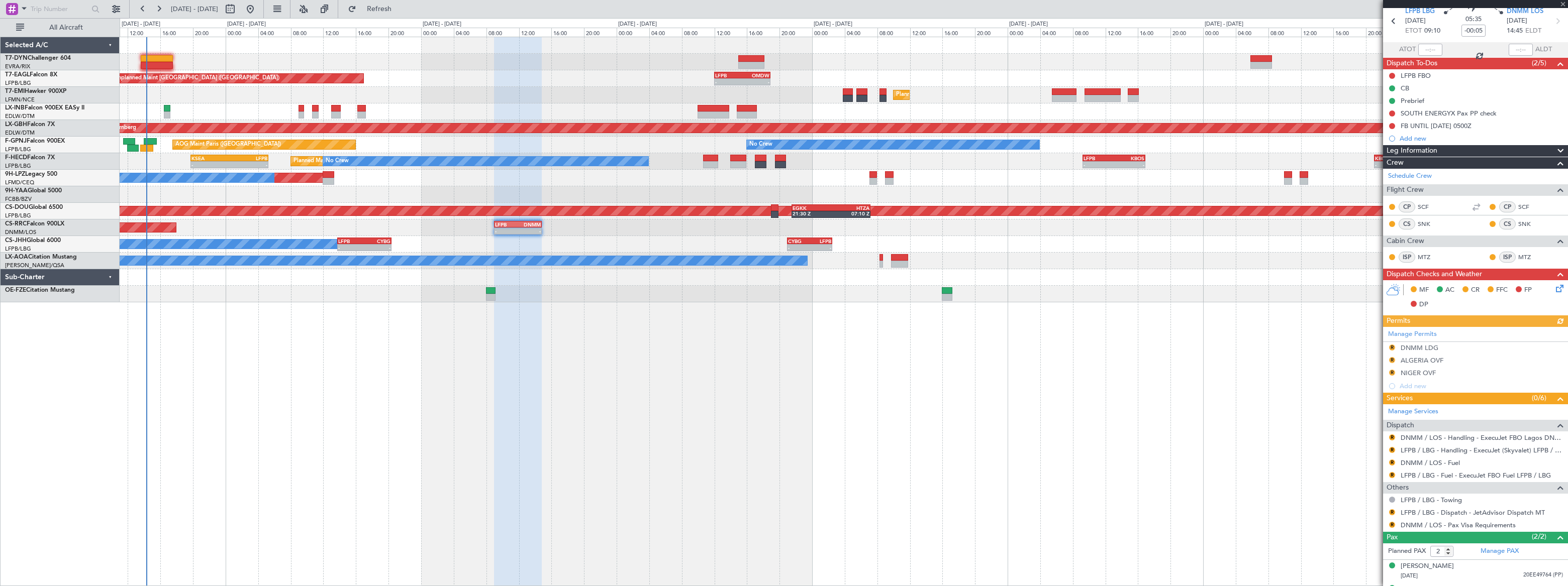
scroll to position [58, 0]
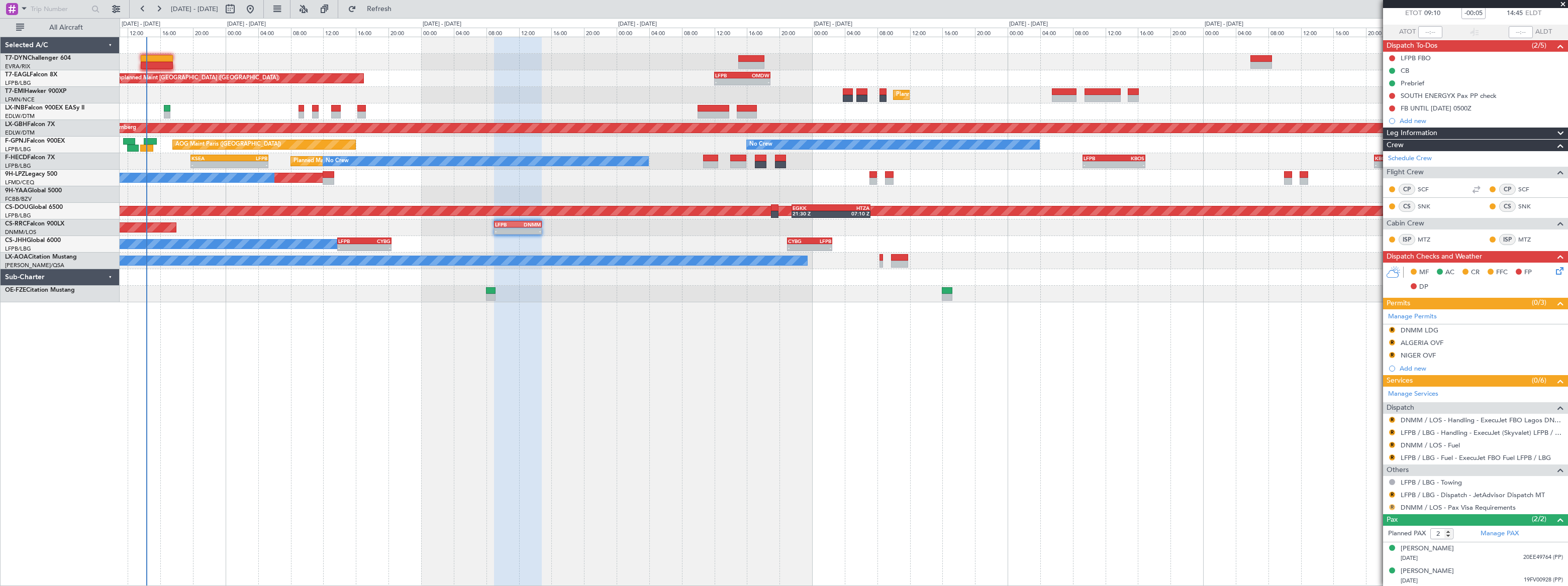
click at [1392, 504] on button "R" at bounding box center [1392, 507] width 6 height 6
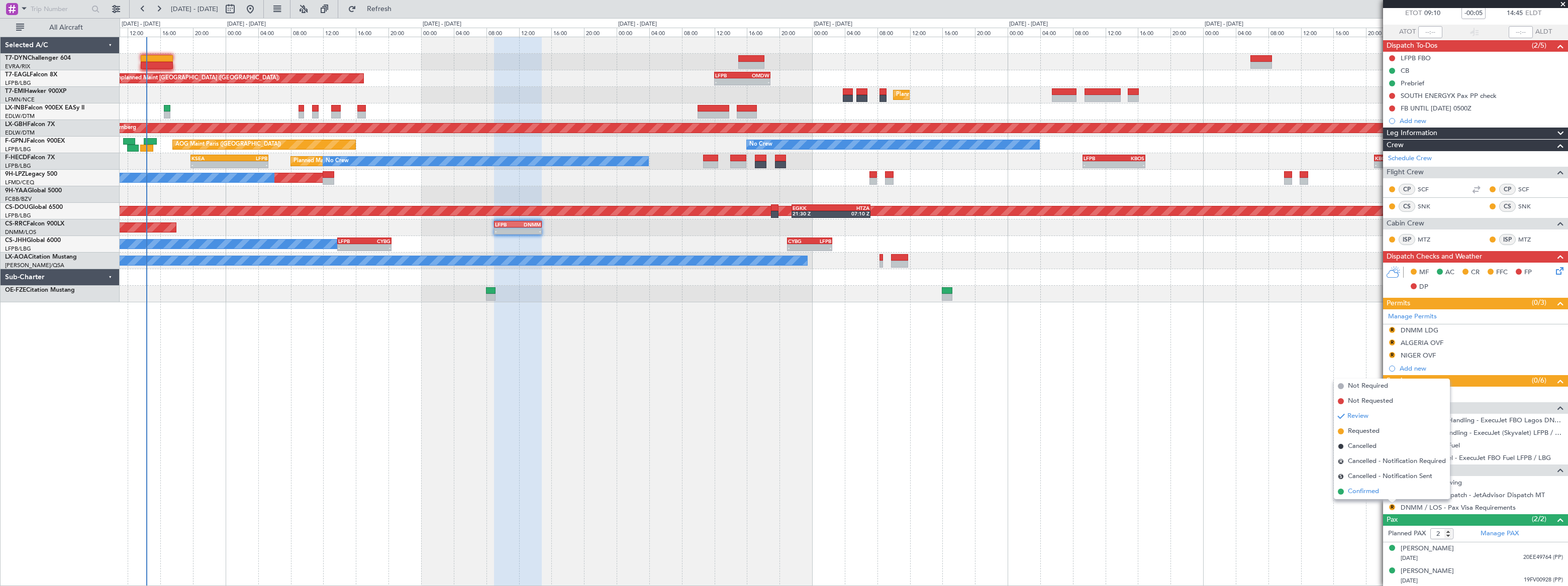
click at [1357, 491] on span "Confirmed" at bounding box center [1363, 492] width 31 height 10
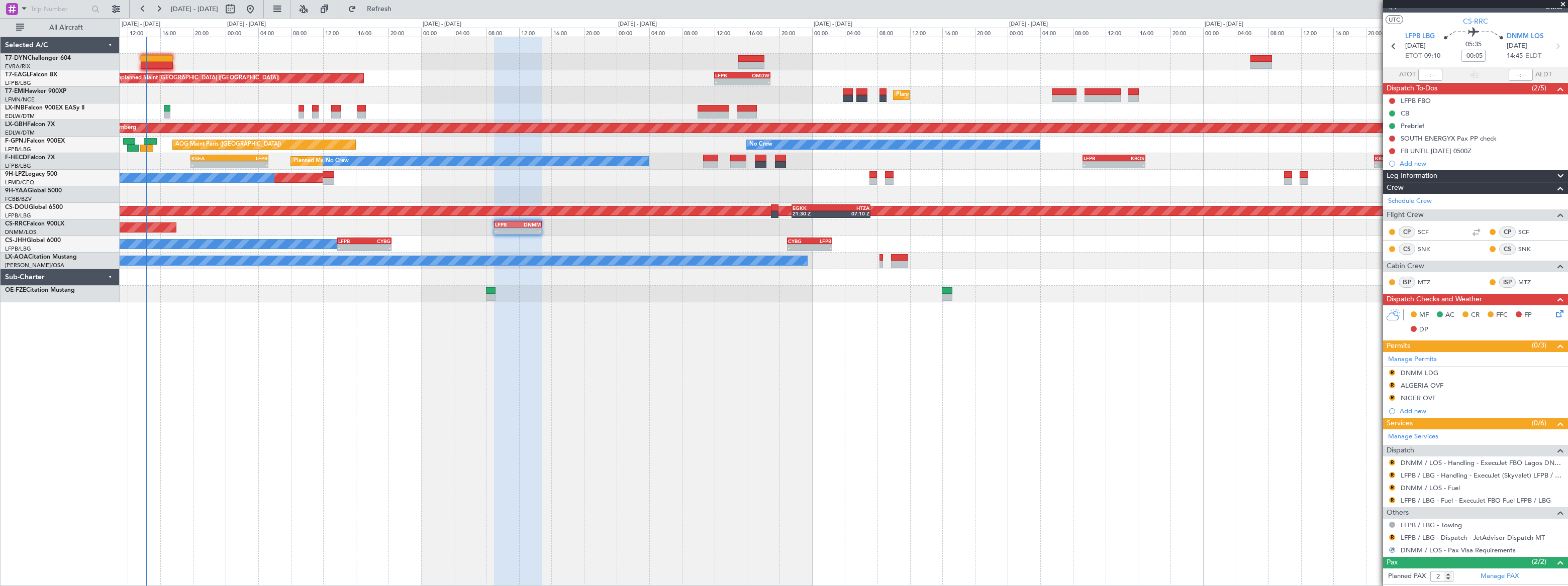
scroll to position [0, 0]
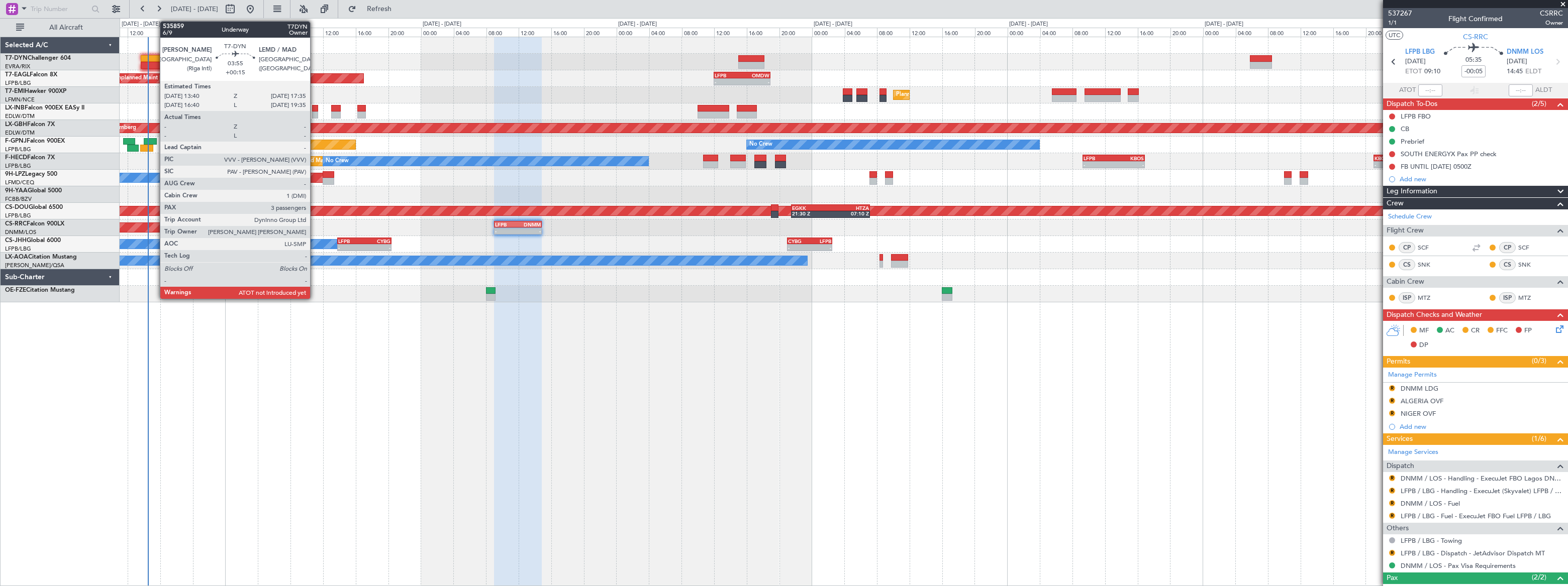
click at [155, 60] on div at bounding box center [156, 59] width 32 height 7
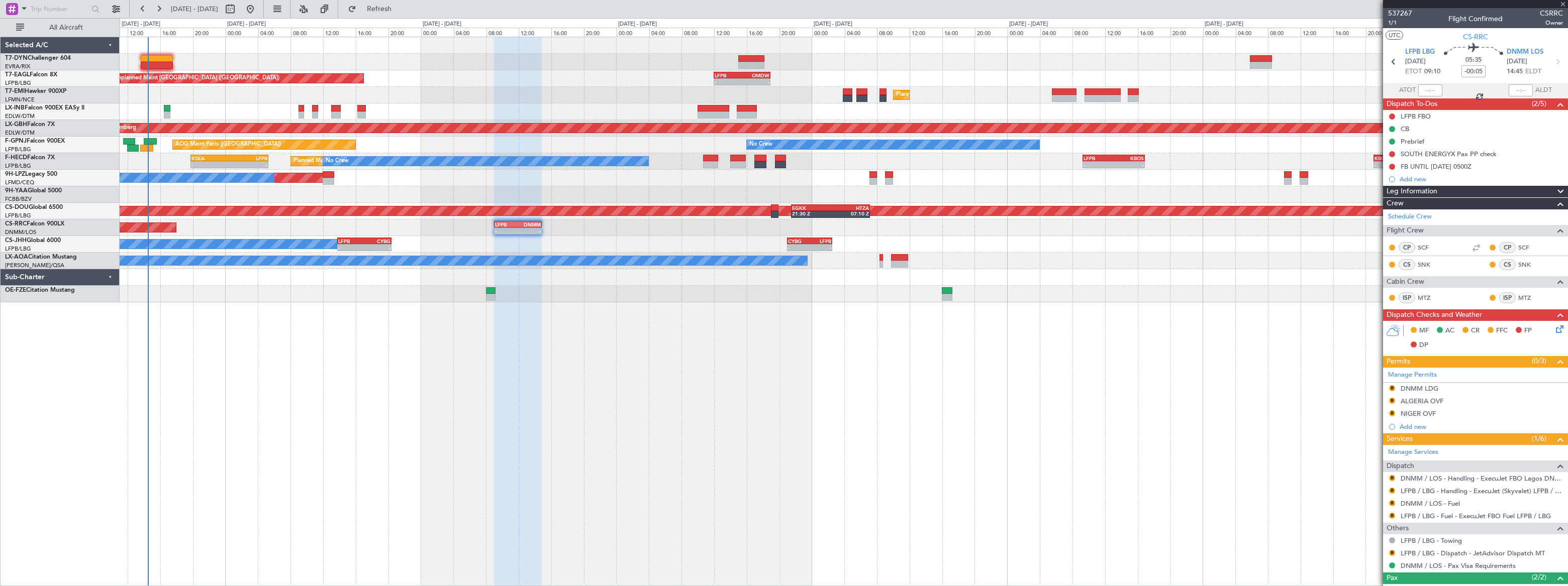
type input "+00:15"
type input "3"
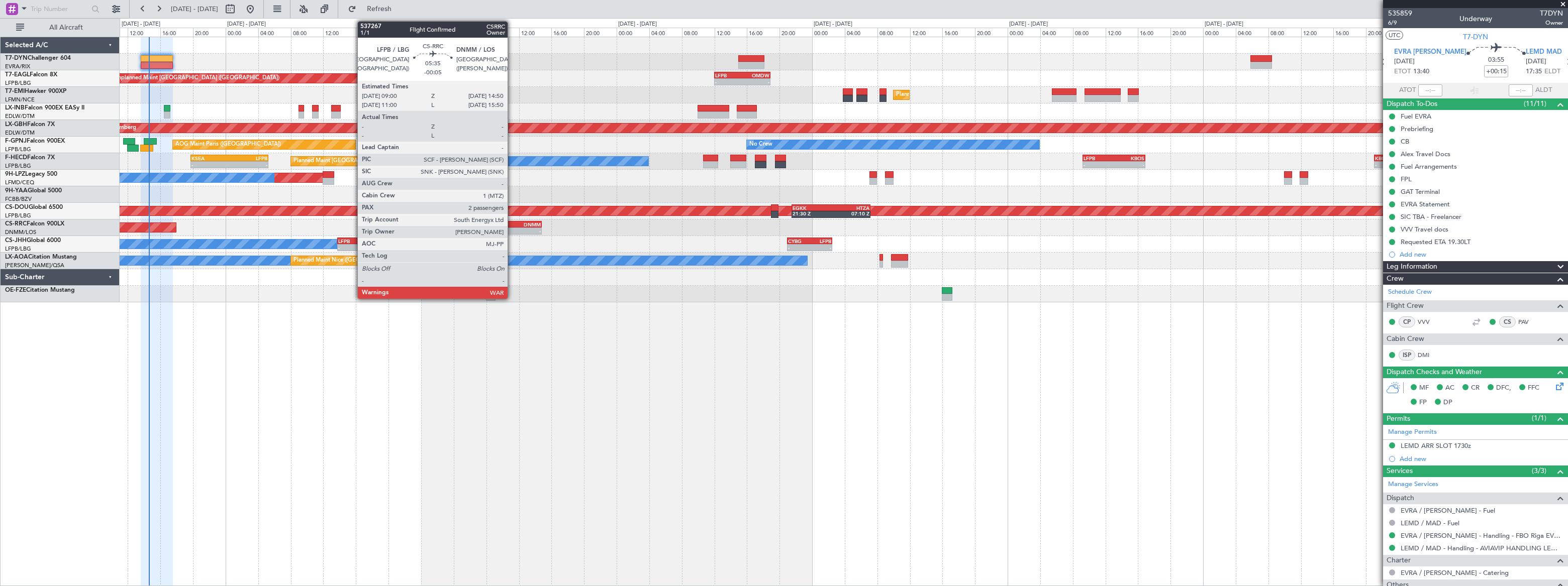
click at [514, 229] on div "-" at bounding box center [506, 230] width 23 height 6
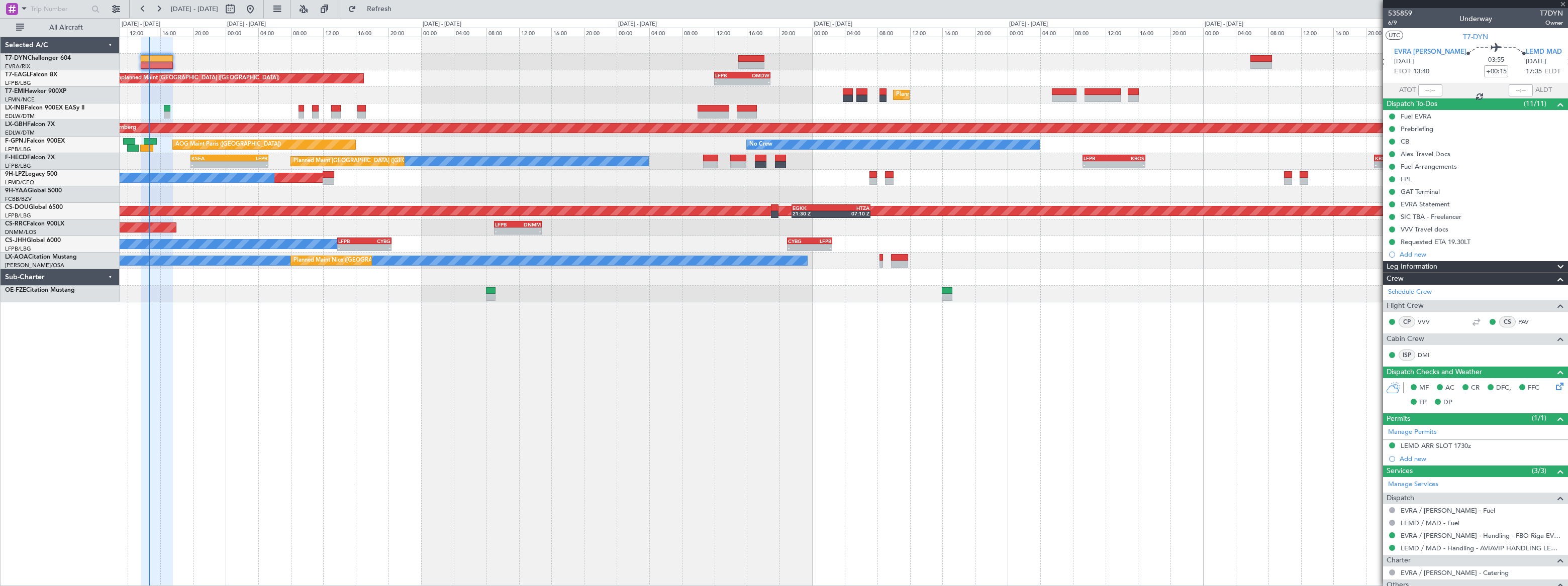
type input "-00:05"
type input "2"
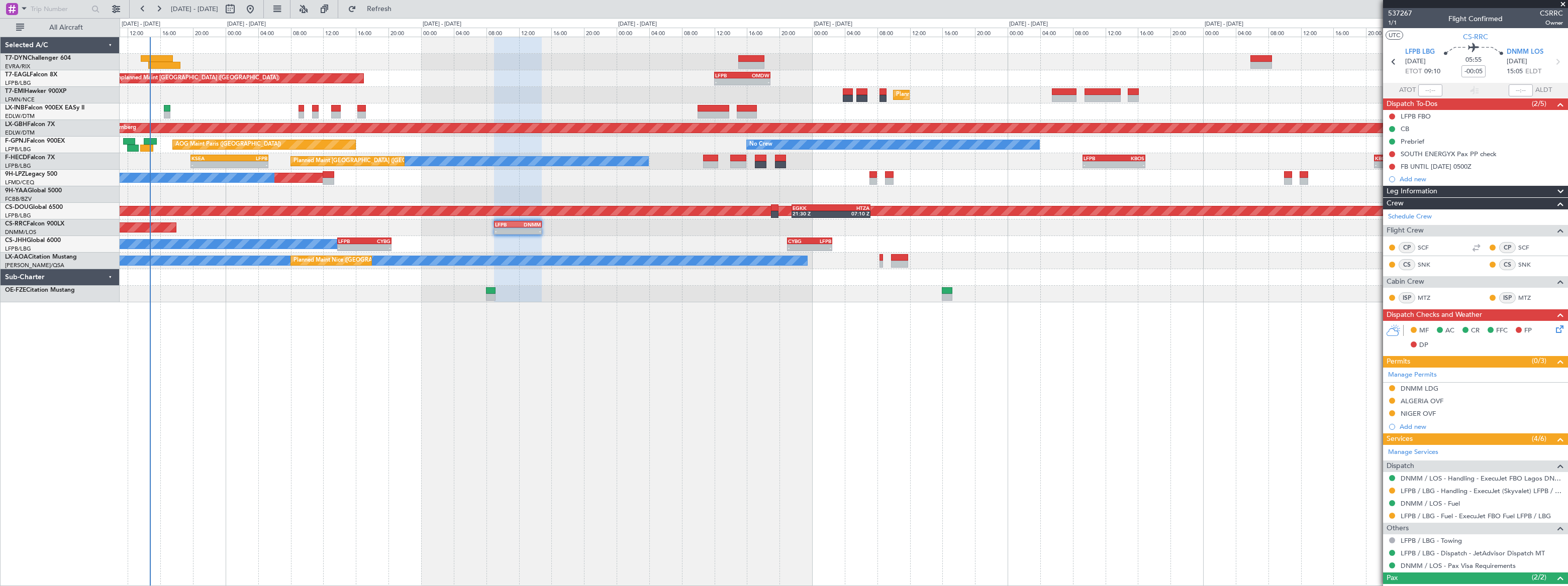
type input "+00:15"
